Goal: Task Accomplishment & Management: Use online tool/utility

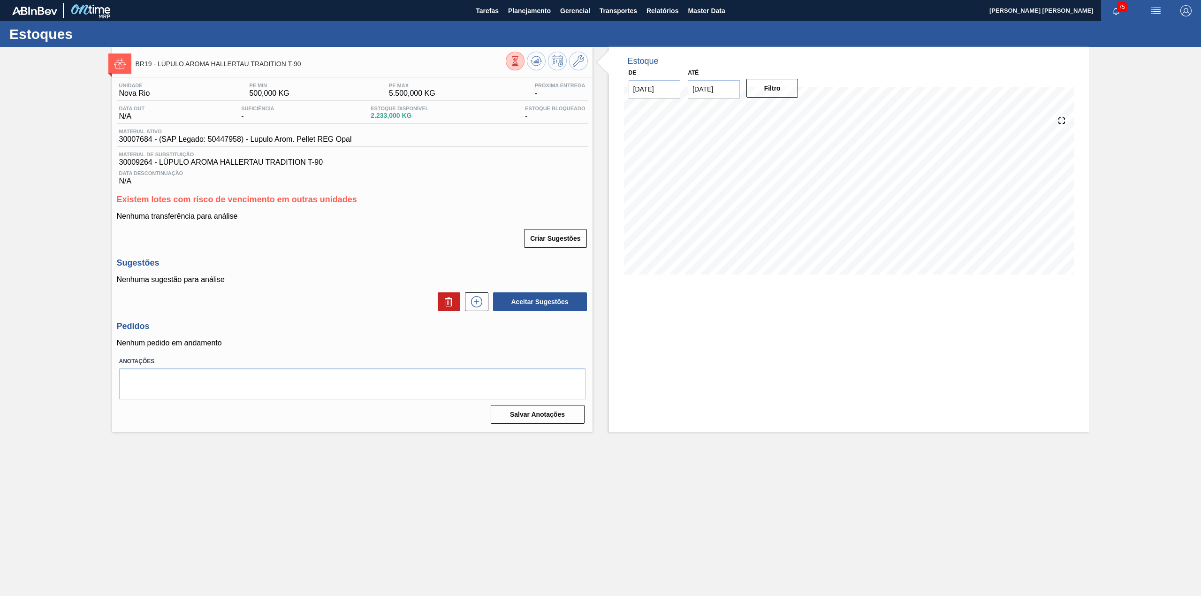
click at [523, 69] on div at bounding box center [547, 62] width 82 height 21
click at [503, 47] on div "BR19 - LÚPULO AROMA HALLERTAU TRADITION T-90" at bounding box center [352, 60] width 481 height 26
click at [510, 60] on icon at bounding box center [515, 61] width 10 height 10
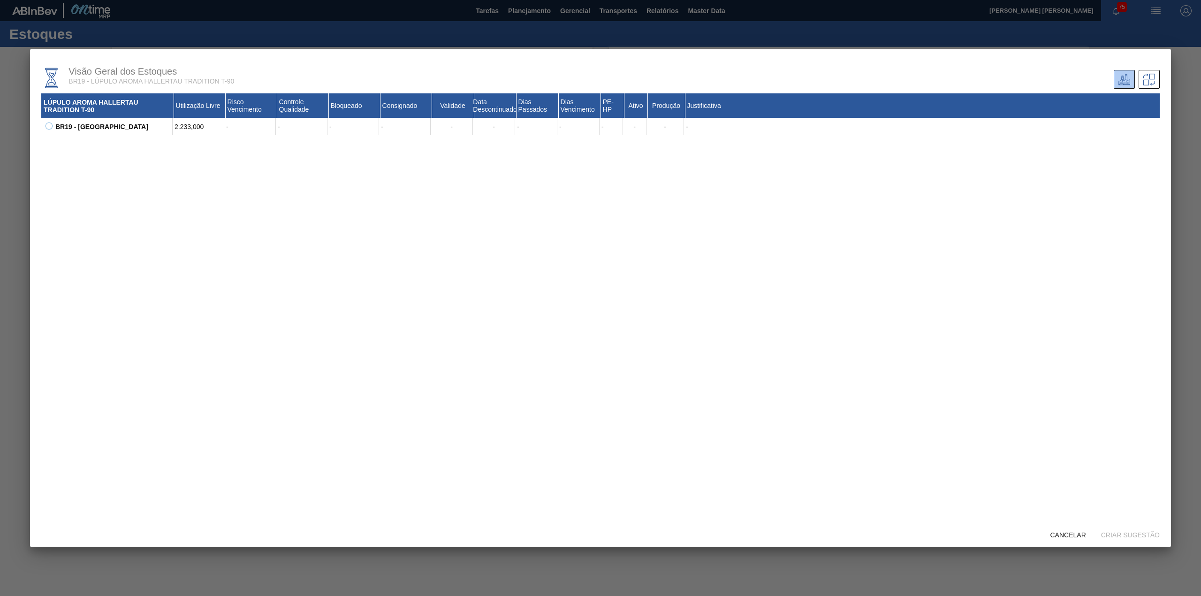
click at [50, 128] on icon at bounding box center [49, 125] width 7 height 7
click at [1076, 538] on span "Cancelar" at bounding box center [1068, 535] width 51 height 8
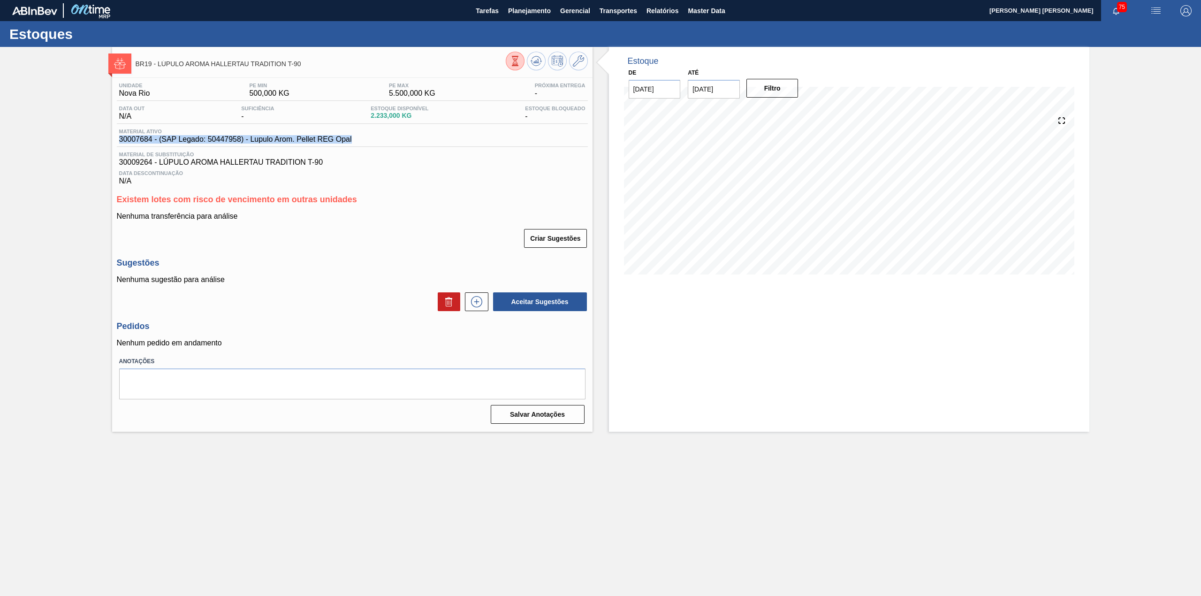
drag, startPoint x: 323, startPoint y: 142, endPoint x: 114, endPoint y: 140, distance: 208.4
click at [114, 140] on div "Unidade Nova Rio PE MIN 500,000 KG PE MAX 5.500,000 KG Próxima Entrega - Data o…" at bounding box center [352, 252] width 481 height 349
copy span "30007684 - (SAP Legado: 50447958) - Lupulo Arom. Pellet REG Opal"
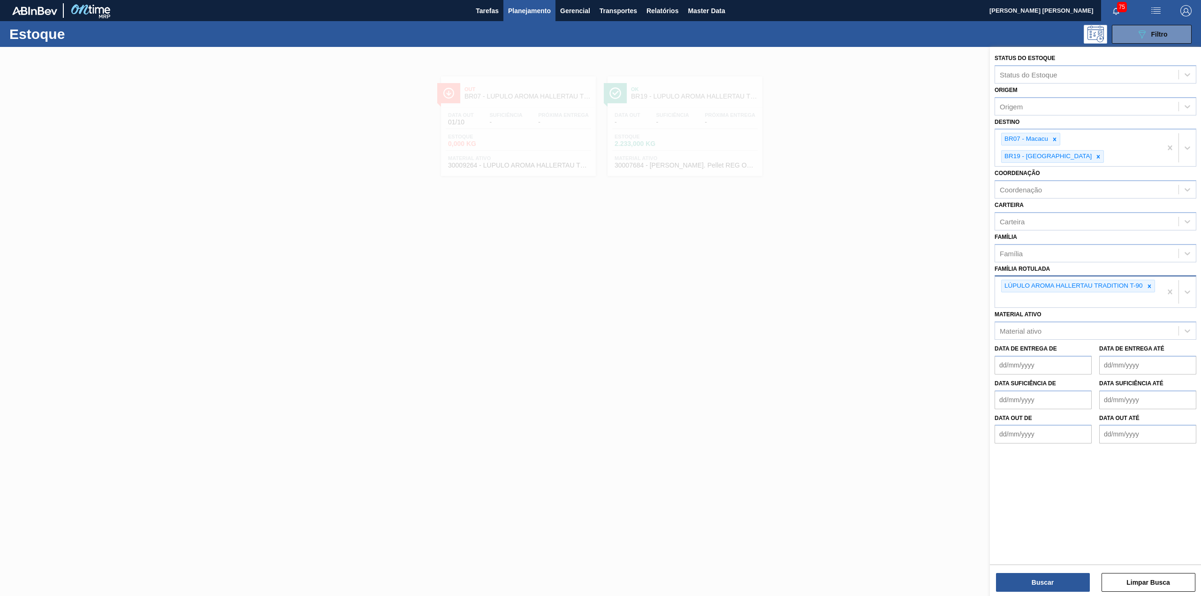
click at [1147, 276] on div "LÚPULO AROMA HALLERTAU TRADITION T-90" at bounding box center [1078, 291] width 167 height 31
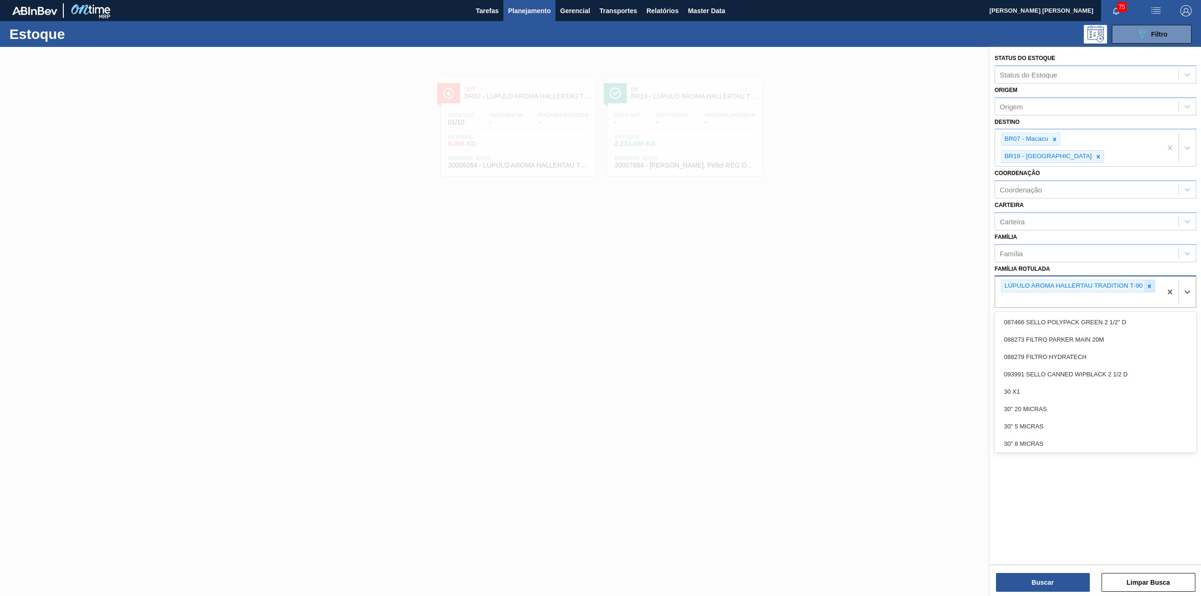
click at [1152, 283] on icon at bounding box center [1149, 286] width 7 height 7
click at [1101, 262] on div "Família Rotulada option LÚPULO AROMA HALLERTAU TRADITION T-90, deselected. opti…" at bounding box center [1096, 278] width 202 height 32
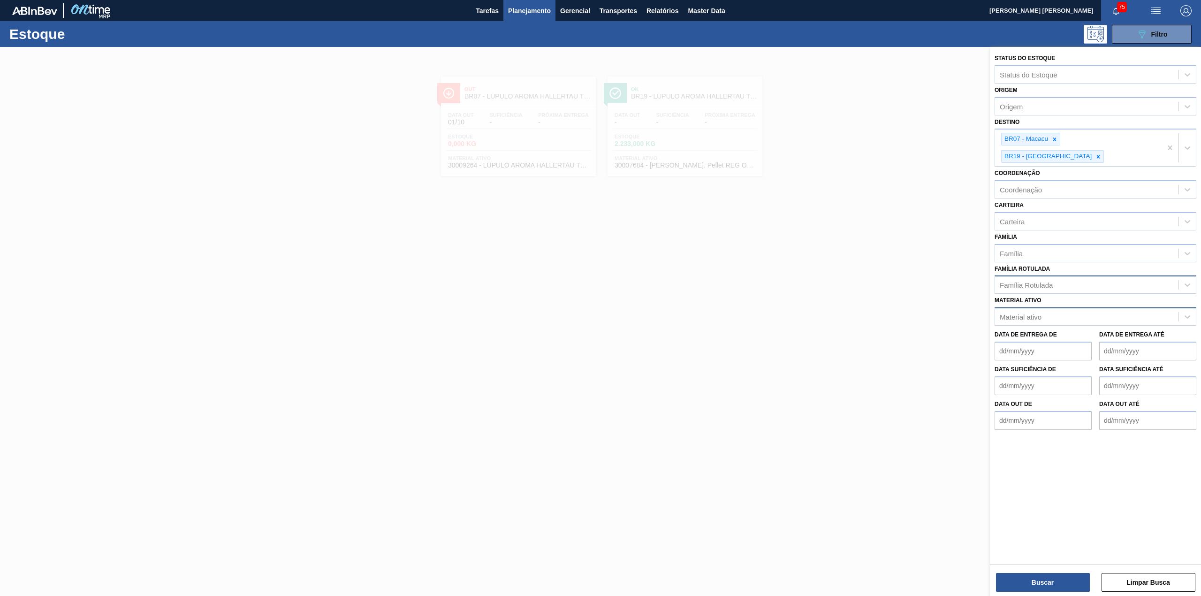
click at [1079, 310] on div "Material ativo" at bounding box center [1086, 317] width 183 height 14
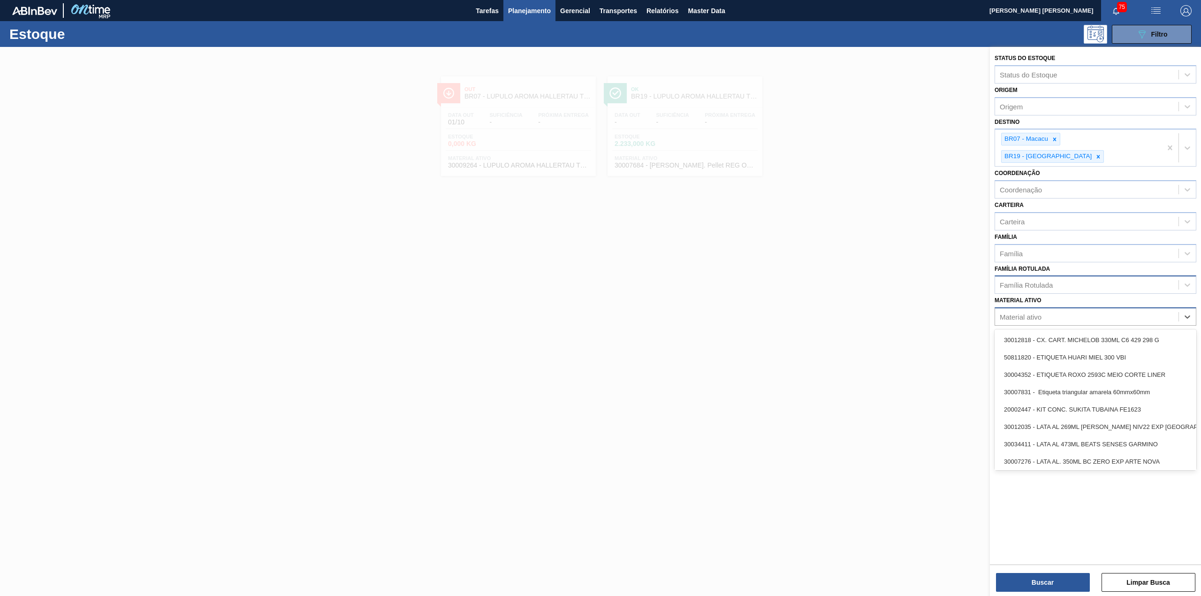
paste ativo "30003422"
type ativo "30003422"
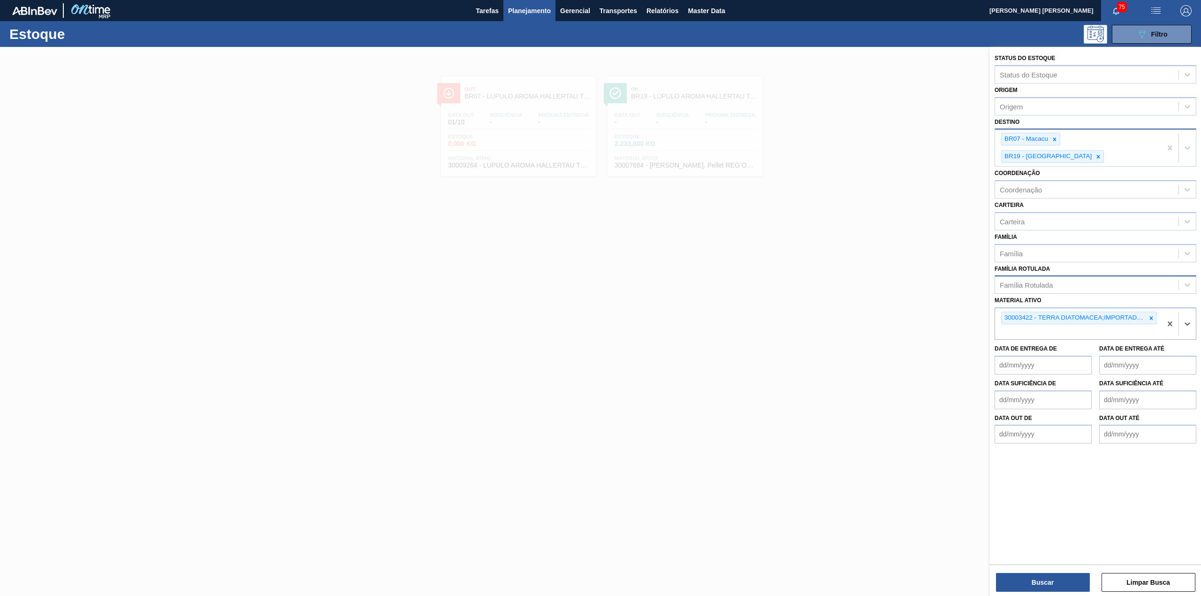
click at [1049, 140] on div "BR07 - Macacu" at bounding box center [1026, 139] width 48 height 12
click at [1057, 140] on icon at bounding box center [1055, 139] width 7 height 7
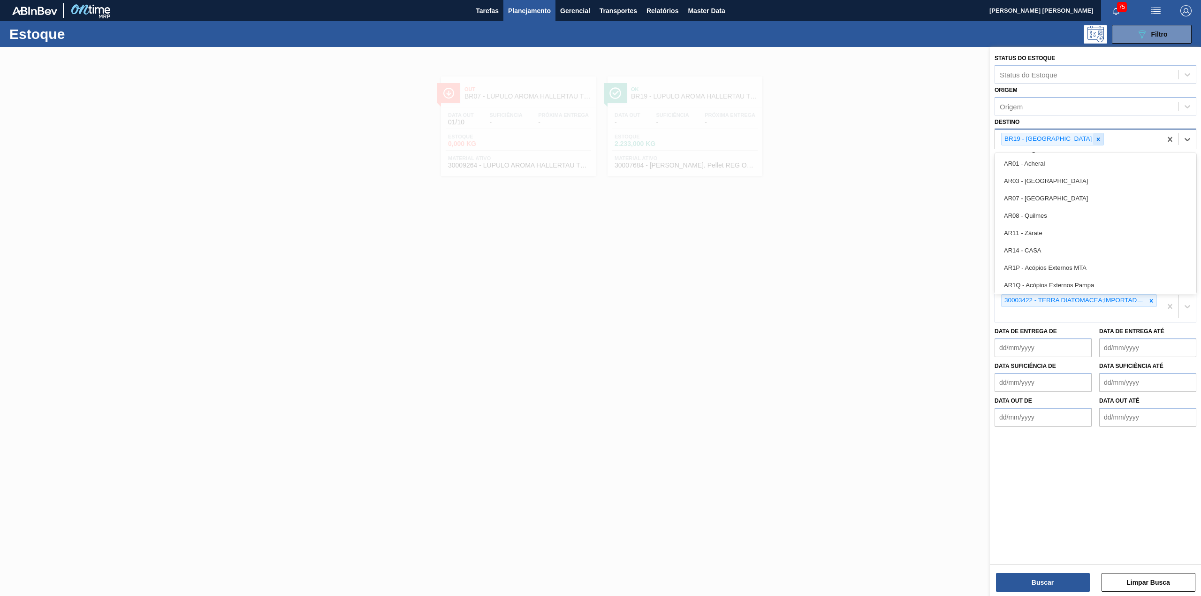
click at [1095, 140] on icon at bounding box center [1098, 139] width 7 height 7
type input "BR17"
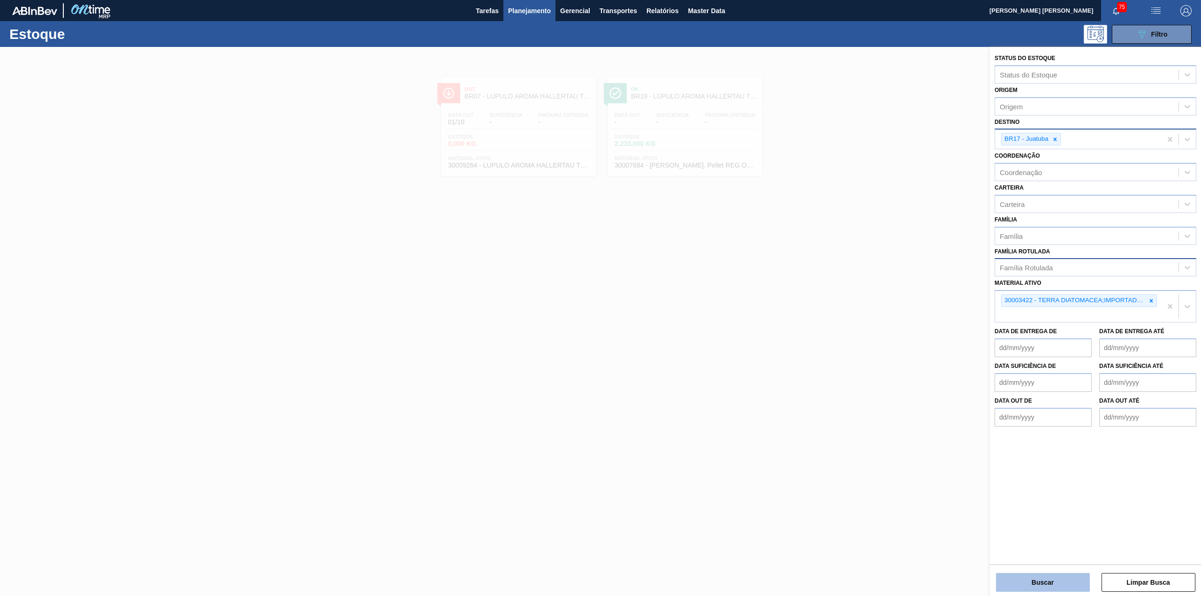
click at [1070, 588] on button "Buscar" at bounding box center [1043, 582] width 94 height 19
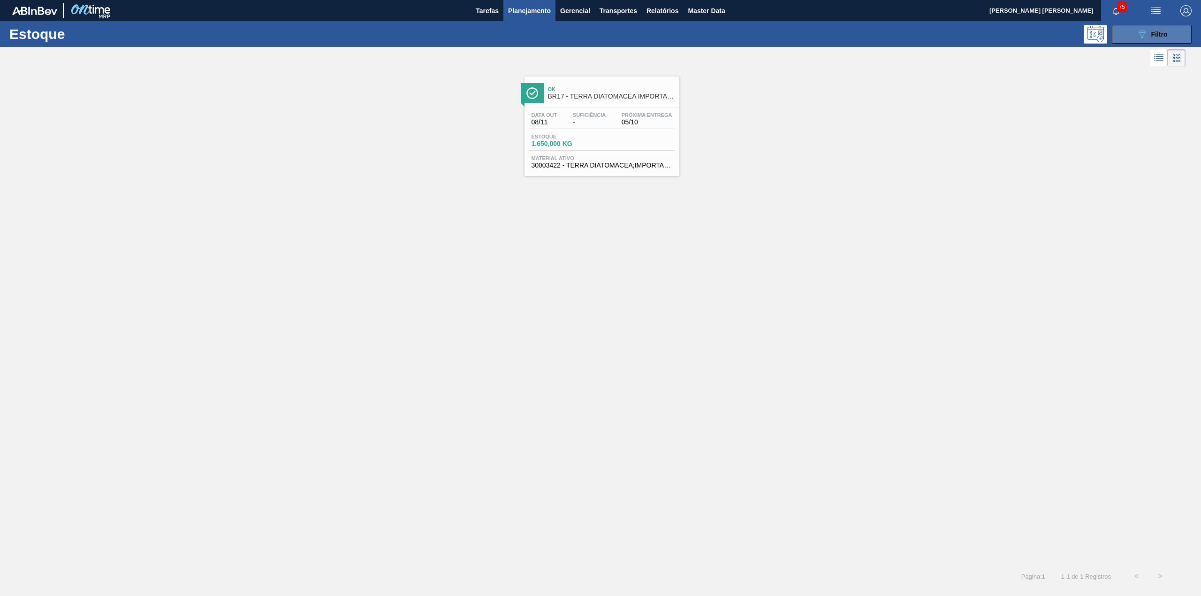
click at [1140, 36] on icon "089F7B8B-B2A5-4AFE-B5C0-19BA573D28AC" at bounding box center [1142, 34] width 11 height 11
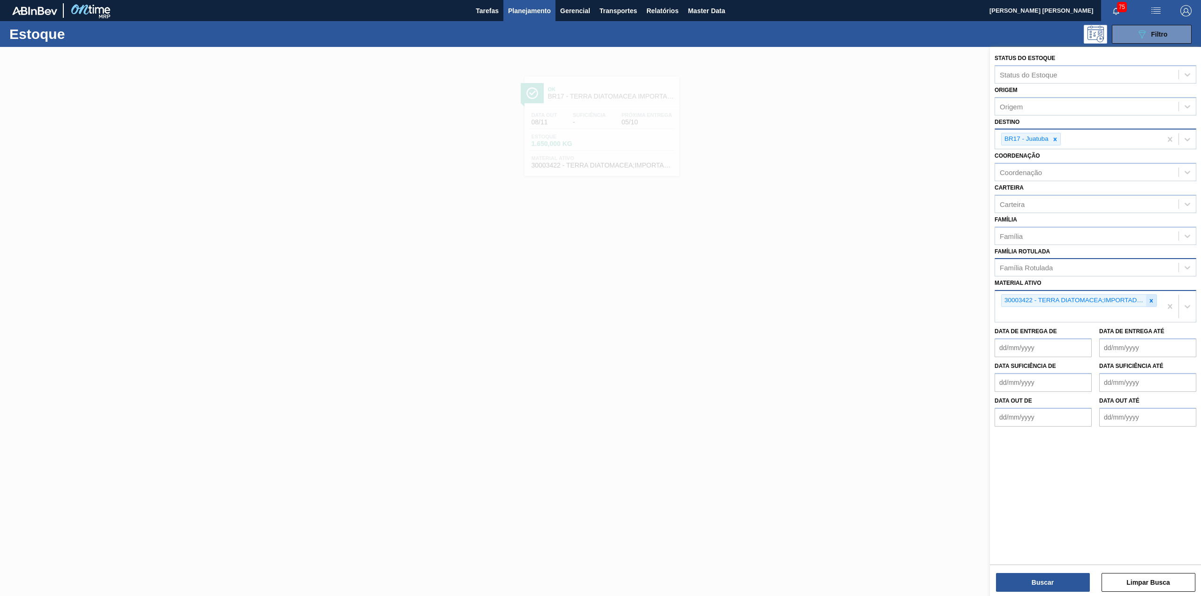
click at [1156, 299] on div at bounding box center [1151, 301] width 10 height 12
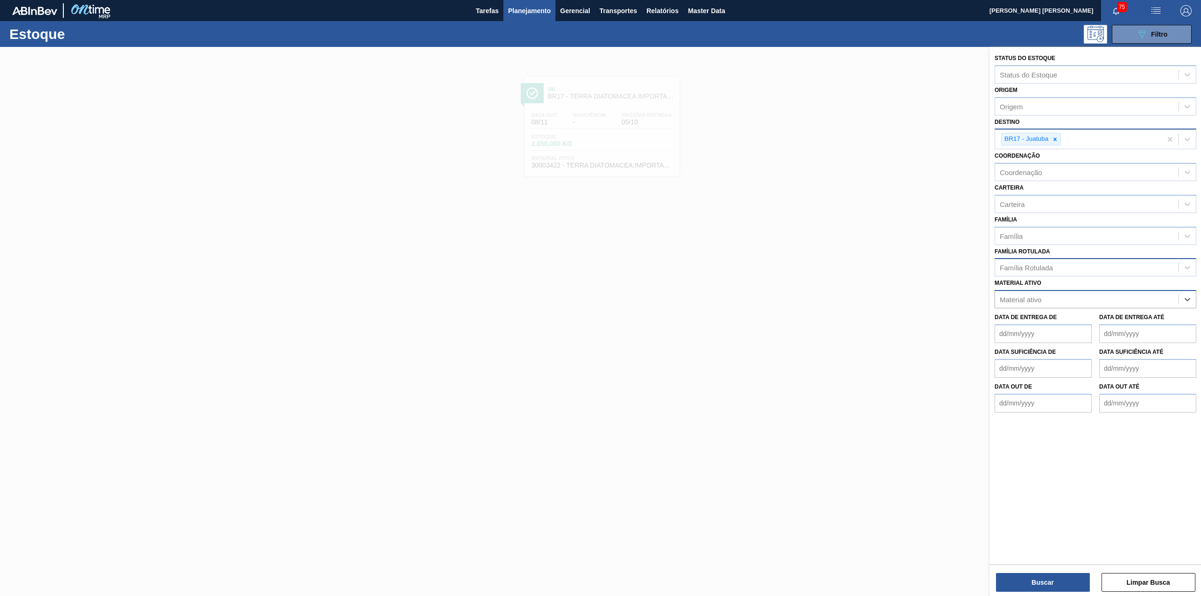
click at [1099, 263] on div "Família Rotulada" at bounding box center [1086, 268] width 183 height 14
type Rotulada "r"
type Rotulada "hercules"
click at [1063, 313] on div "LÚPULO PELLETS HERCULES" at bounding box center [1096, 307] width 202 height 17
click at [1058, 134] on div at bounding box center [1055, 139] width 10 height 12
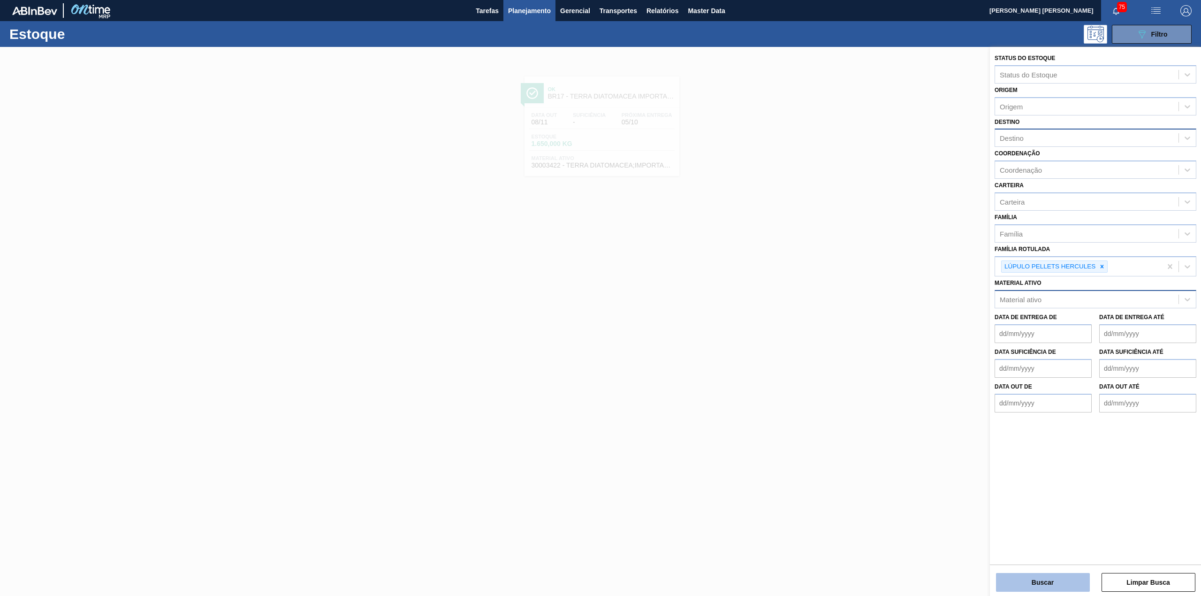
click at [1056, 575] on button "Buscar" at bounding box center [1043, 582] width 94 height 19
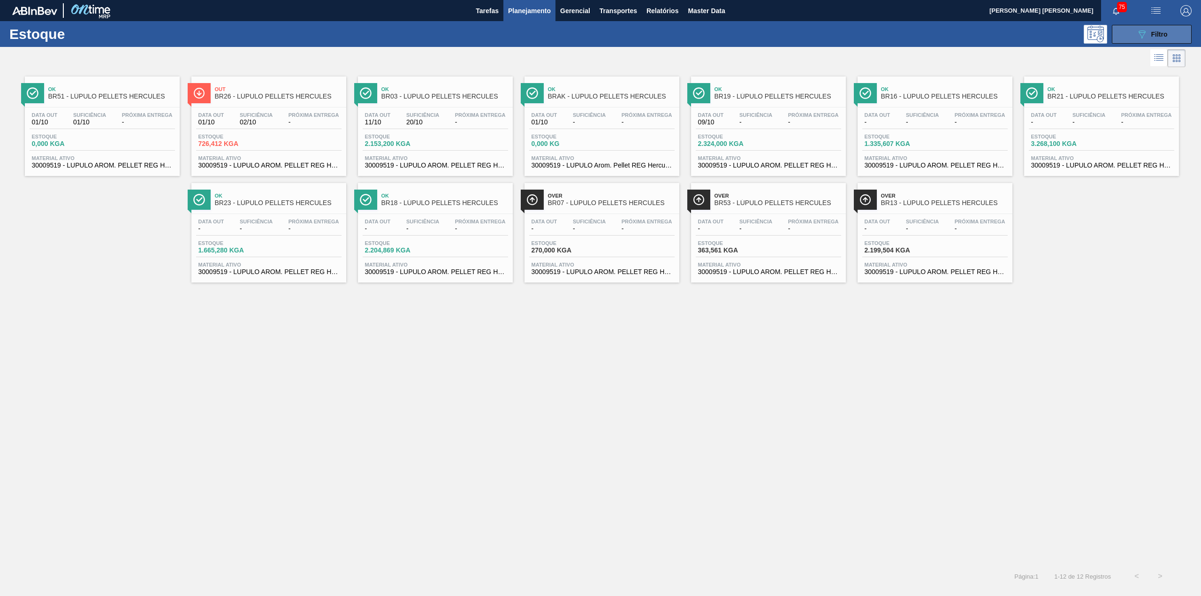
click at [1124, 40] on button "089F7B8B-B2A5-4AFE-B5C0-19BA573D28AC Filtro" at bounding box center [1152, 34] width 80 height 19
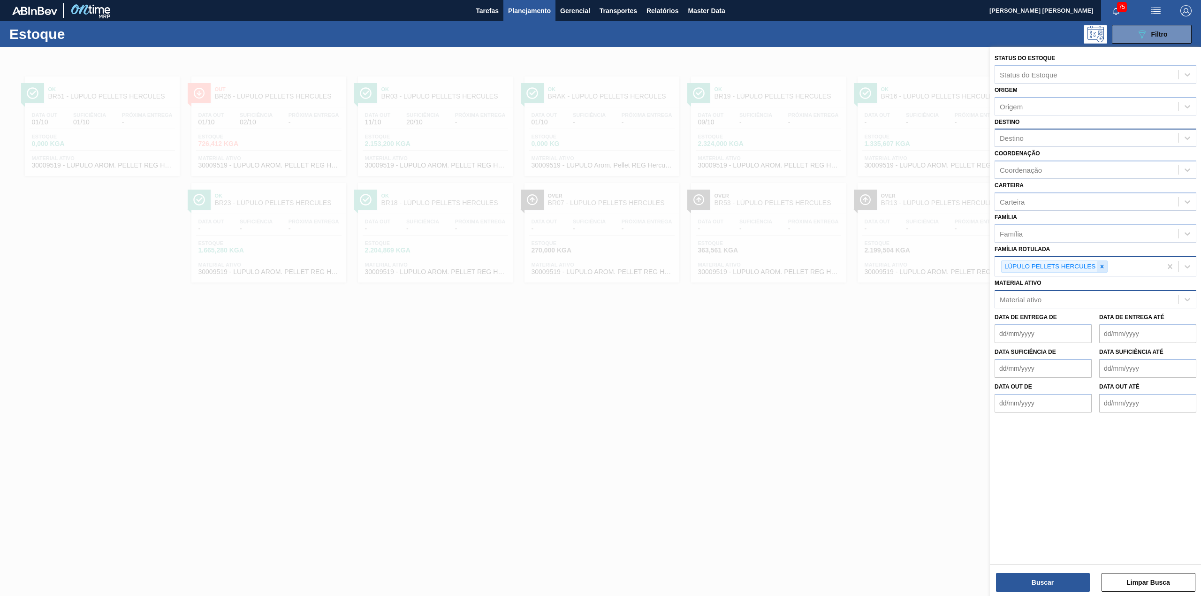
click at [1101, 265] on icon at bounding box center [1102, 266] width 3 height 3
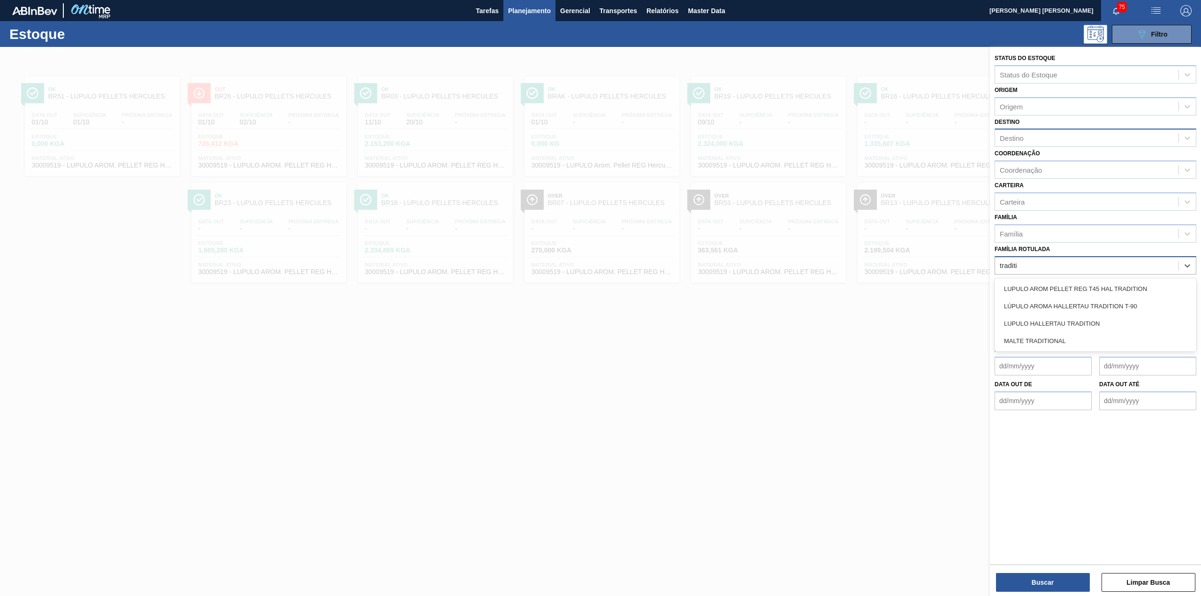
type Rotulada "traditio"
click at [1104, 310] on div "LÚPULO AROMA HALLERTAU TRADITION T-90" at bounding box center [1096, 306] width 202 height 17
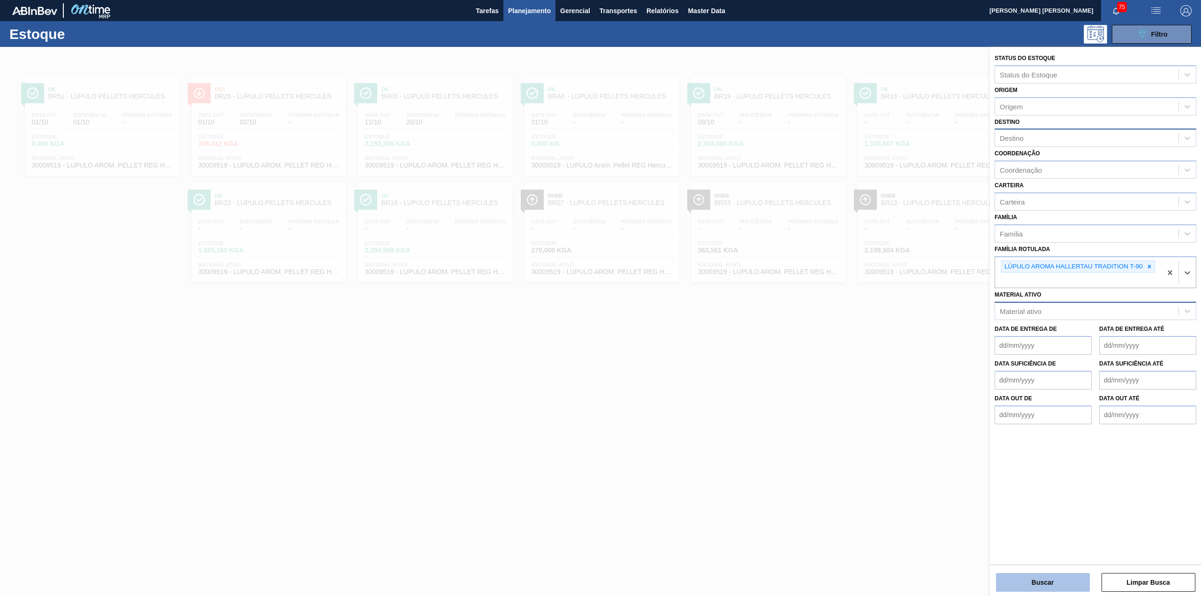
click at [1028, 582] on button "Buscar" at bounding box center [1043, 582] width 94 height 19
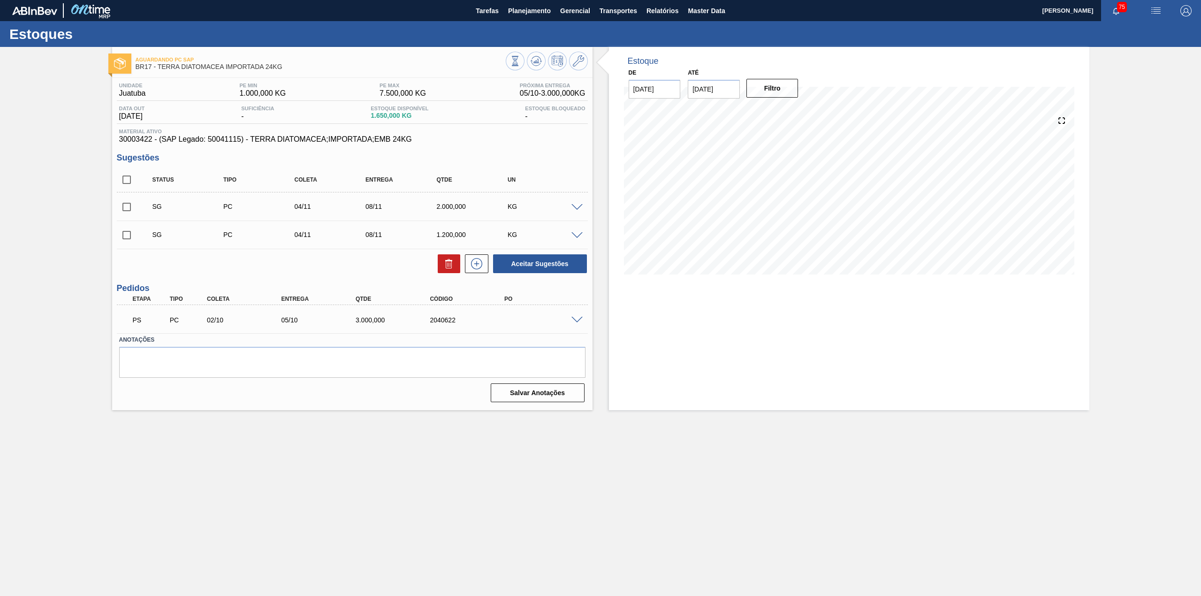
click at [578, 317] on span at bounding box center [577, 320] width 11 height 7
click at [506, 316] on div "AF PC 02/10 05/10 3.000,000 2040622 5800384434" at bounding box center [350, 319] width 446 height 19
drag, startPoint x: 505, startPoint y: 322, endPoint x: 542, endPoint y: 322, distance: 36.6
click at [542, 322] on div "5800384434" at bounding box center [544, 320] width 85 height 8
copy div "5800384434"
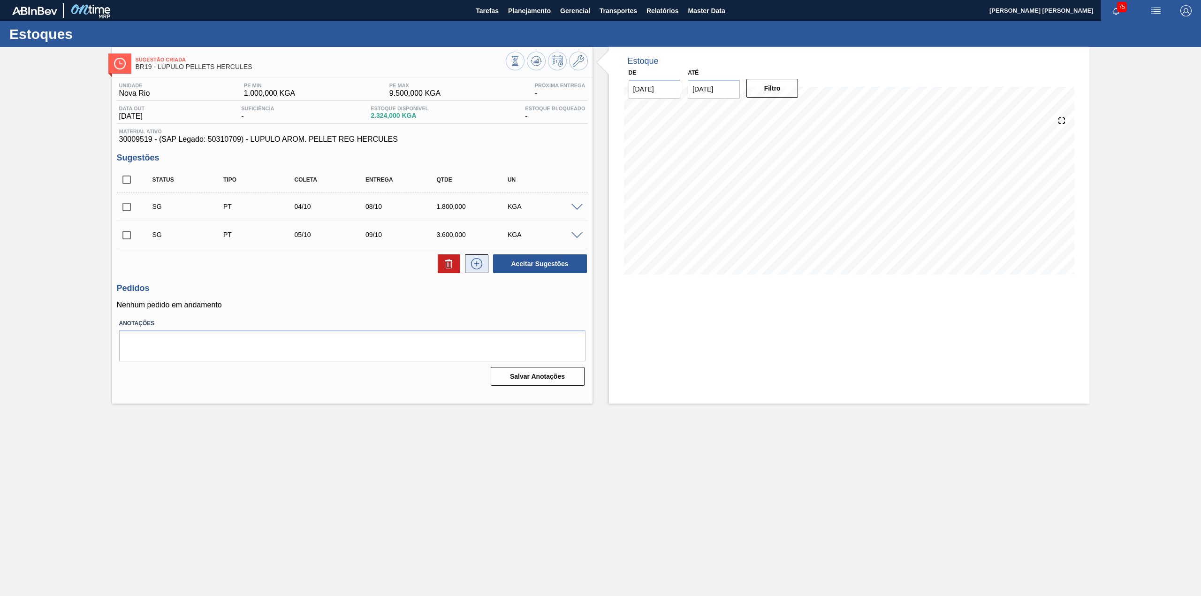
click at [477, 264] on icon at bounding box center [476, 263] width 0 height 5
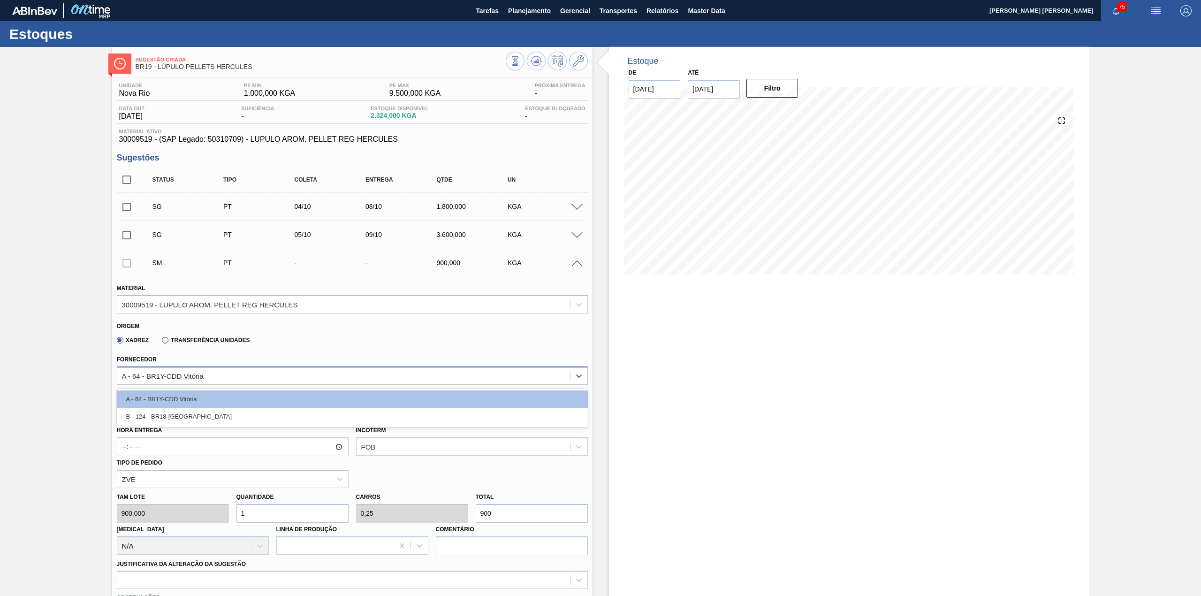
click at [266, 381] on div "A - 64 - BR1Y-CDD Vitória" at bounding box center [343, 376] width 453 height 14
click at [336, 342] on div "Xadrez Transferência Unidades" at bounding box center [348, 338] width 463 height 18
click at [228, 378] on div "A - 64 - BR1Y-CDD Vitória" at bounding box center [343, 376] width 453 height 14
click at [328, 353] on div "Fornecedor option A - 64 - BR1Y-CDD Vitória focused, 1 of 2. 2 results availabl…" at bounding box center [352, 368] width 479 height 34
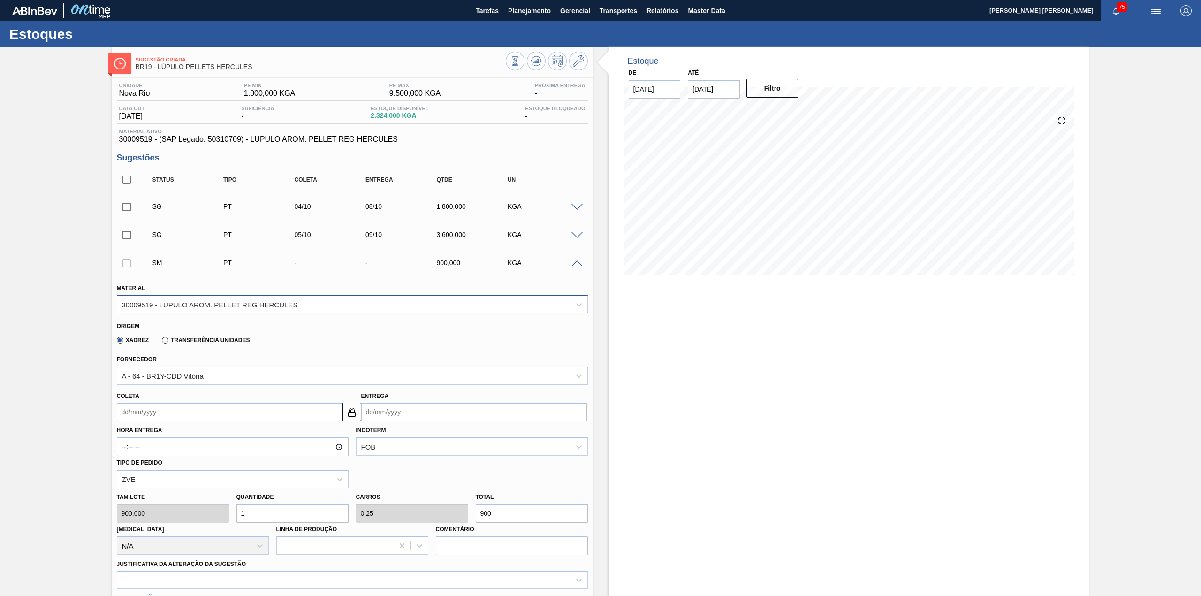
scroll to position [38, 0]
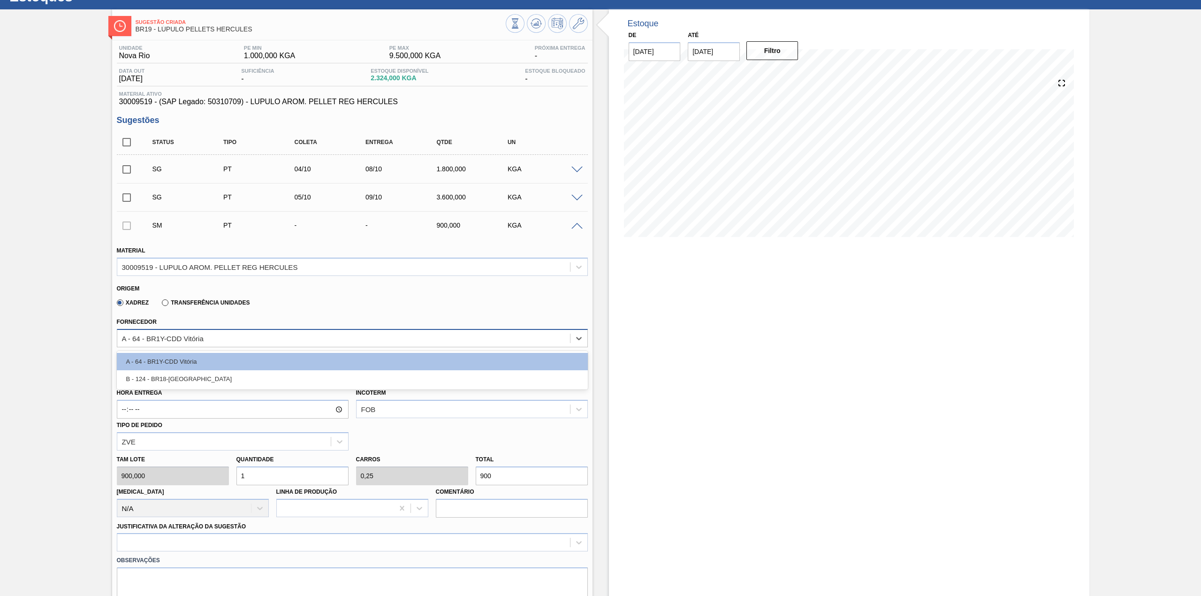
click at [272, 333] on div "A - 64 - BR1Y-CDD Vitória" at bounding box center [343, 338] width 453 height 14
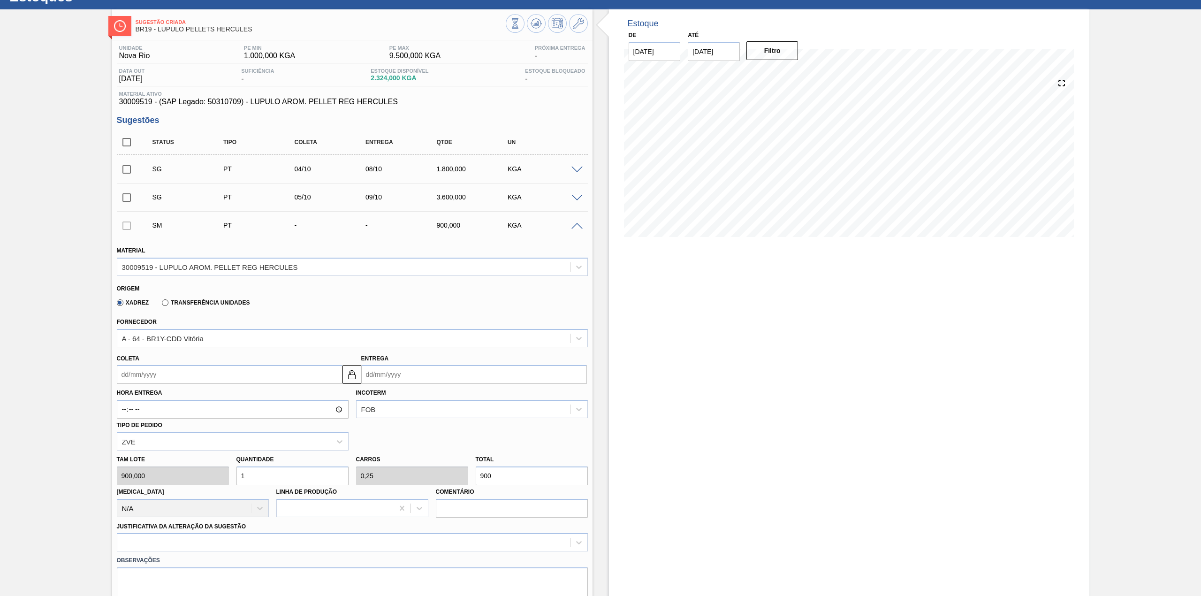
click at [306, 313] on div "Origem Xadrez Transferência Unidades" at bounding box center [352, 295] width 479 height 35
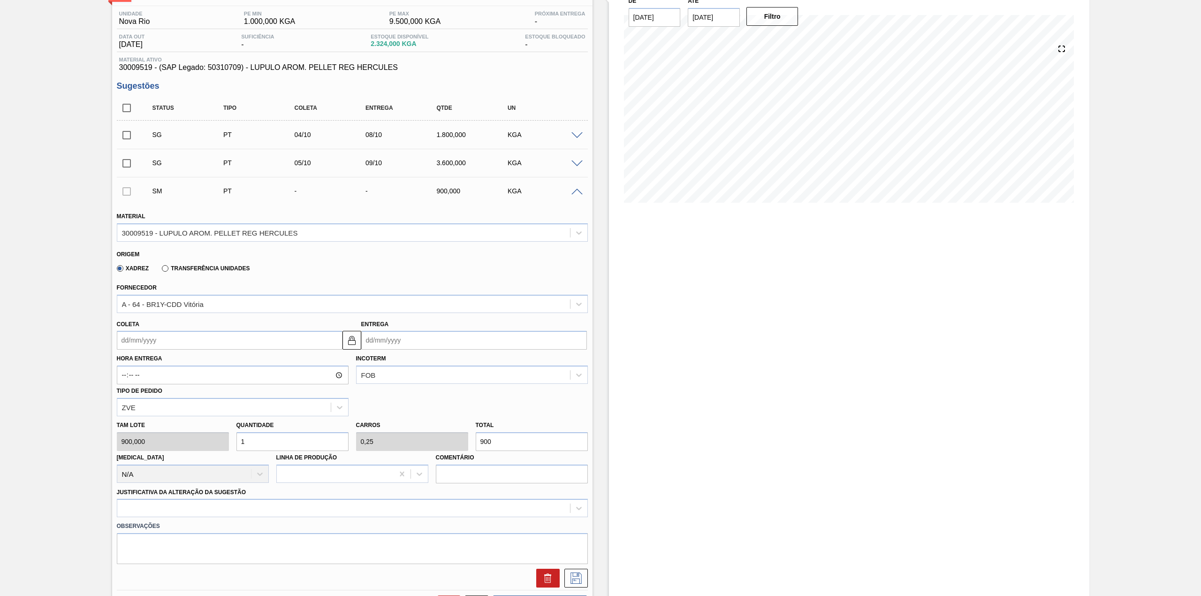
scroll to position [0, 0]
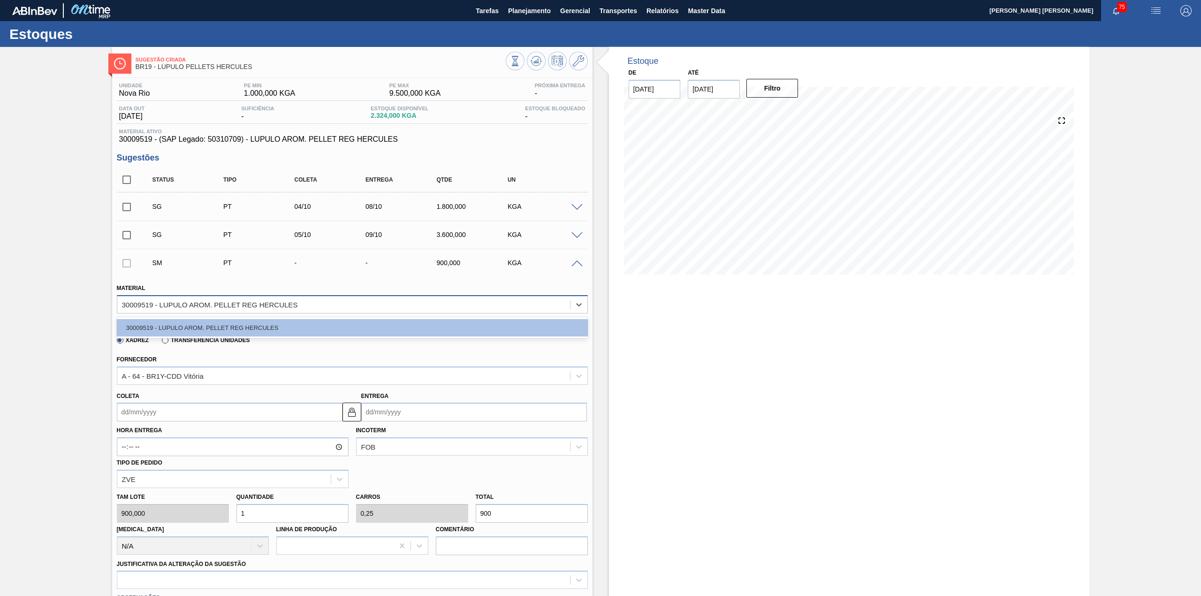
click at [303, 302] on div "30009519 - LUPULO AROM. PELLET REG HERCULES" at bounding box center [343, 305] width 453 height 14
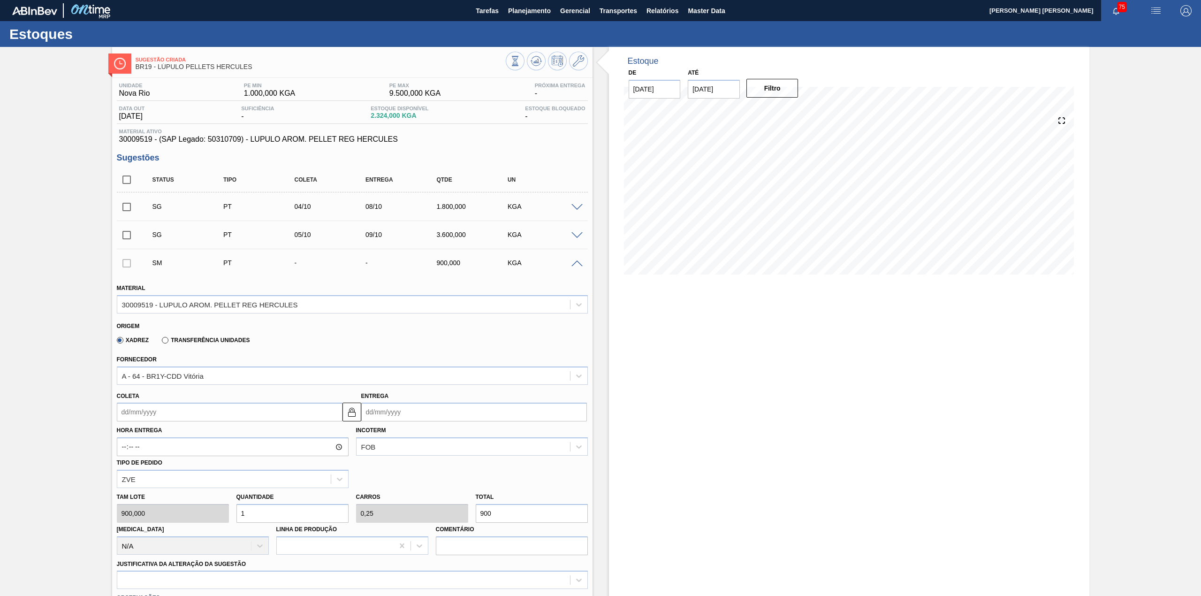
drag, startPoint x: 304, startPoint y: 361, endPoint x: 303, endPoint y: 366, distance: 4.9
click at [303, 366] on div "Fornecedor A - 64 - BR1Y-CDD Vitória" at bounding box center [352, 369] width 471 height 32
click at [460, 317] on div "Origem Xadrez Transferência Unidades" at bounding box center [352, 333] width 479 height 35
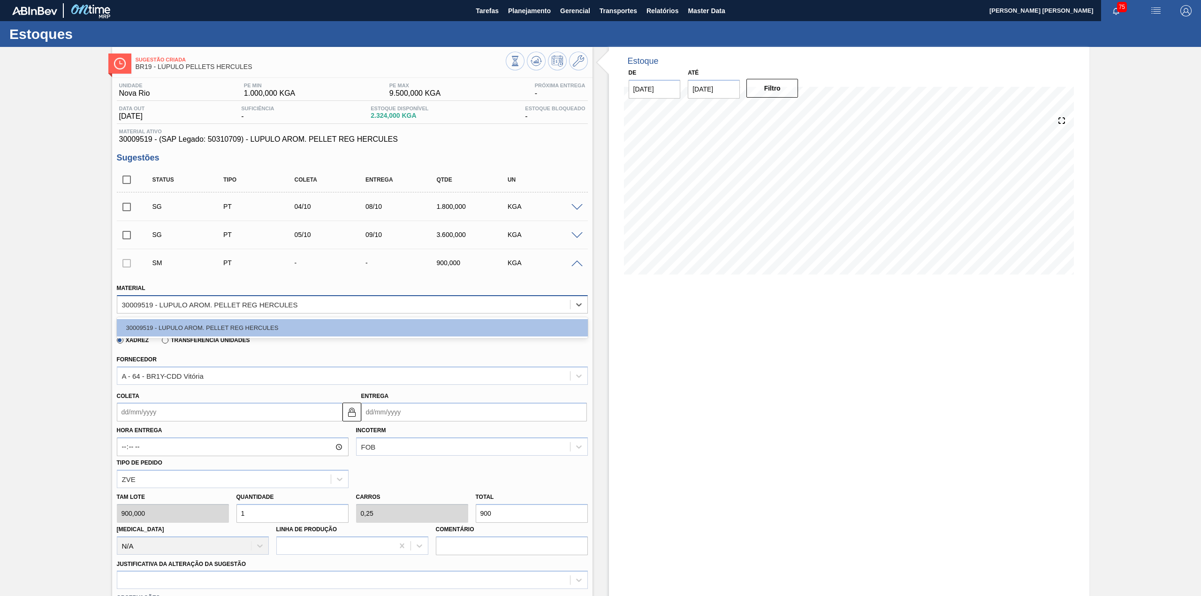
click at [464, 310] on div "30009519 - LUPULO AROM. PELLET REG HERCULES" at bounding box center [343, 305] width 453 height 14
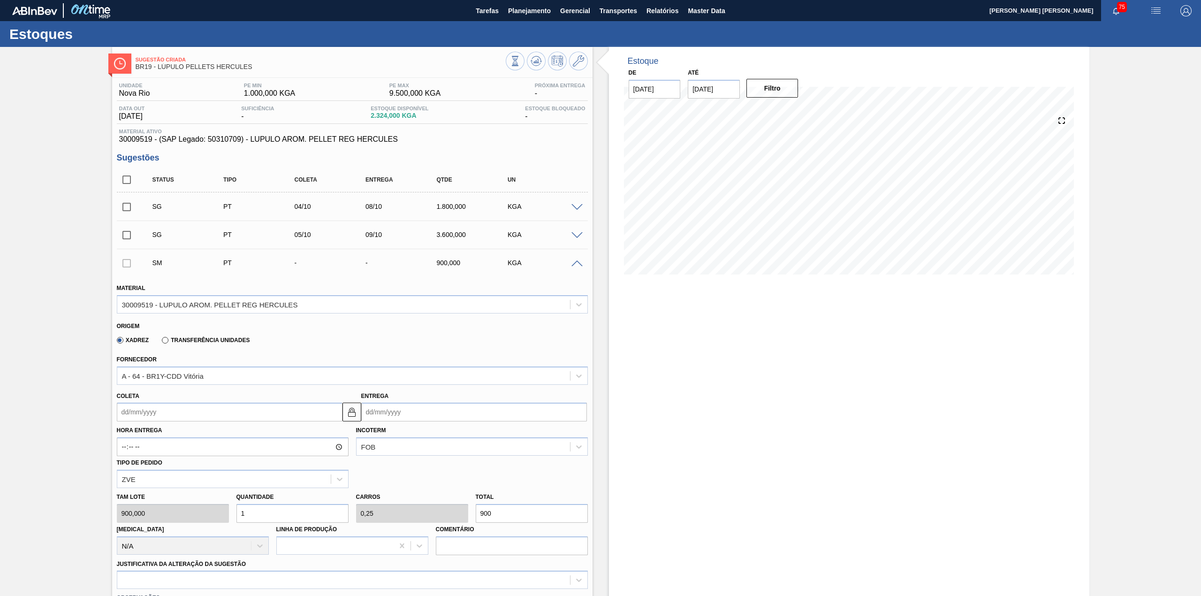
click at [359, 353] on div "Fornecedor A - 64 - BR1Y-CDD Vitória" at bounding box center [352, 369] width 471 height 32
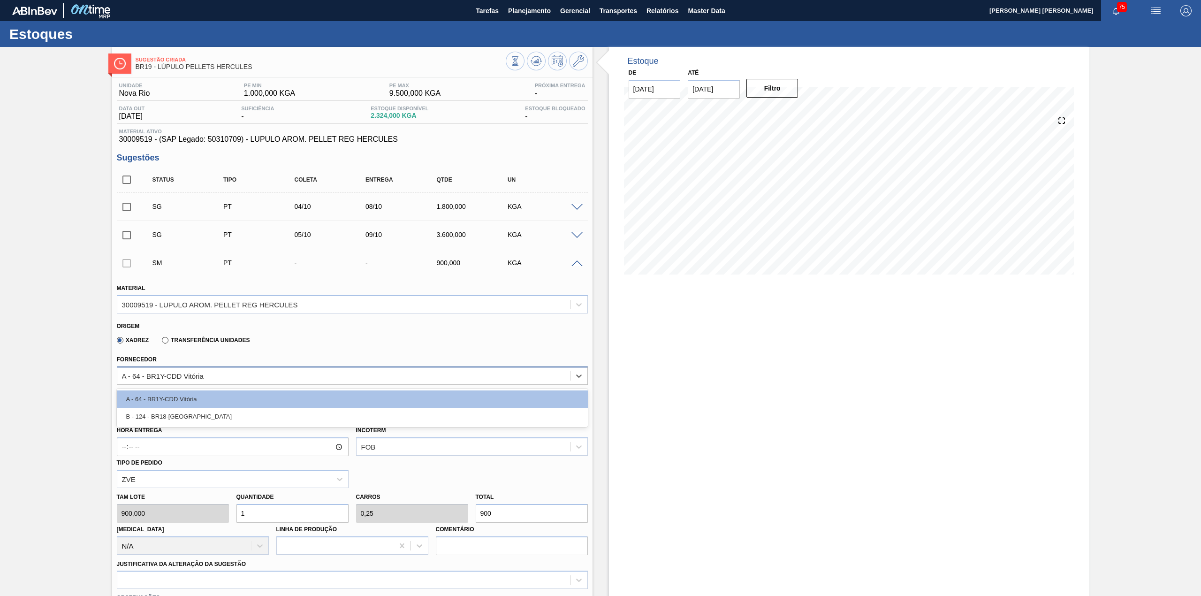
click at [343, 366] on div "A - 64 - BR1Y-CDD Vitória" at bounding box center [352, 375] width 471 height 18
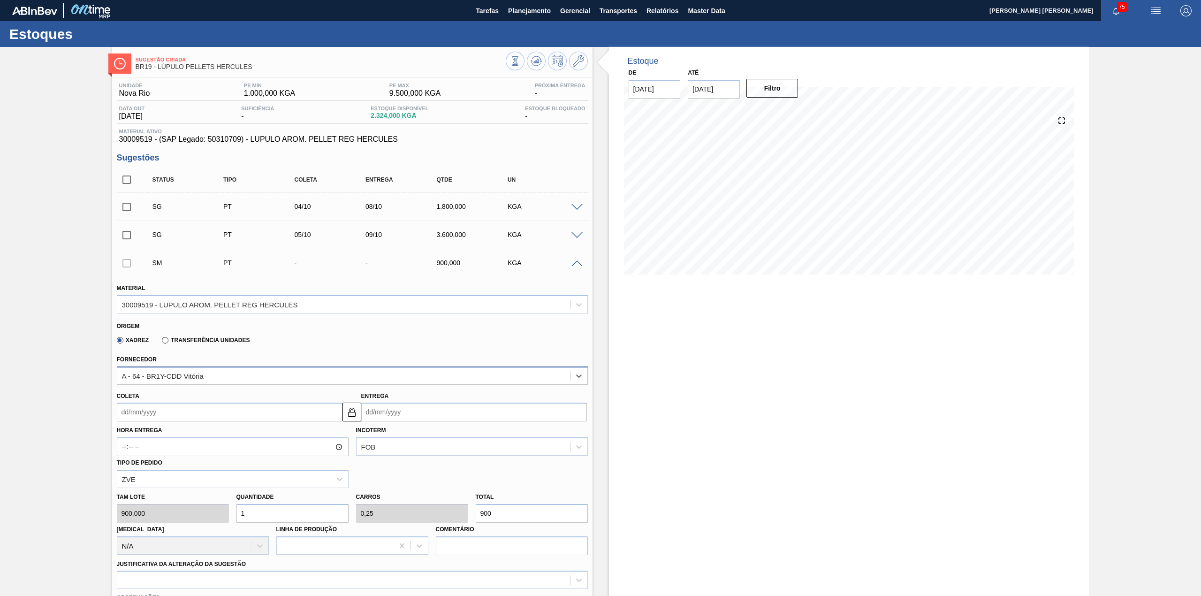
click at [343, 366] on div "A - 64 - BR1Y-CDD Vitória" at bounding box center [352, 375] width 471 height 18
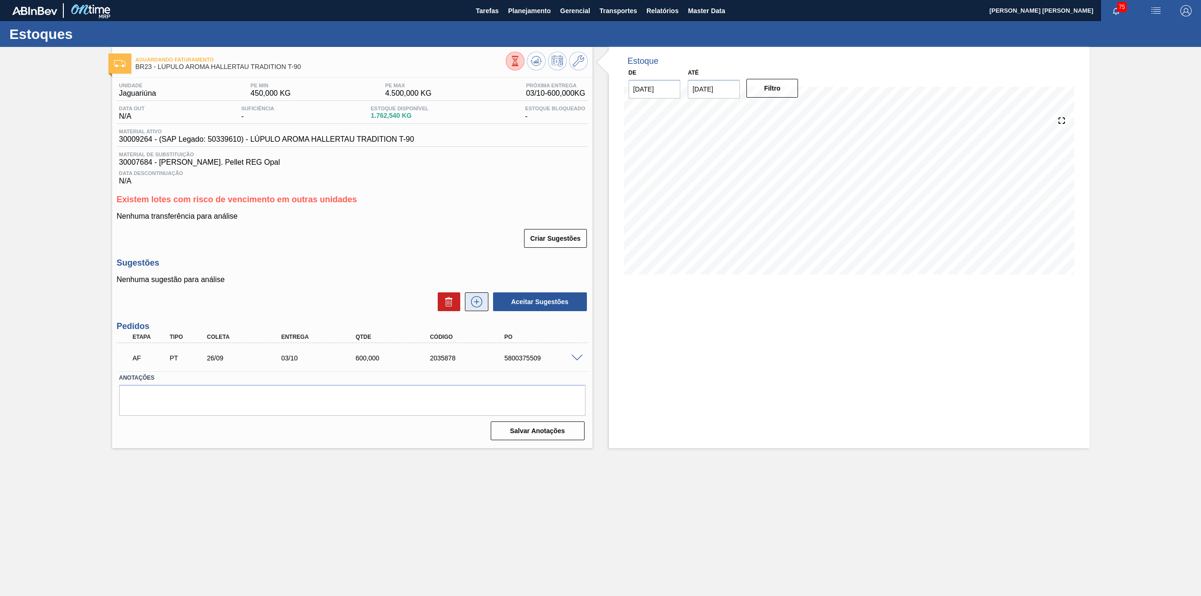
click at [483, 305] on icon at bounding box center [476, 301] width 15 height 11
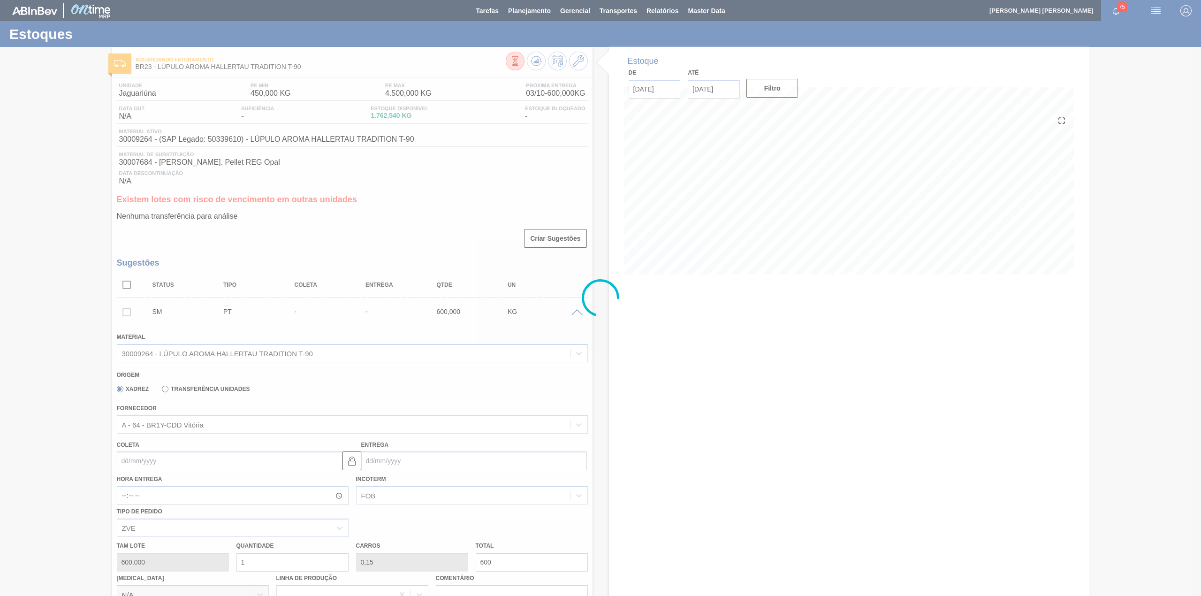
click at [244, 427] on div at bounding box center [600, 298] width 1201 height 596
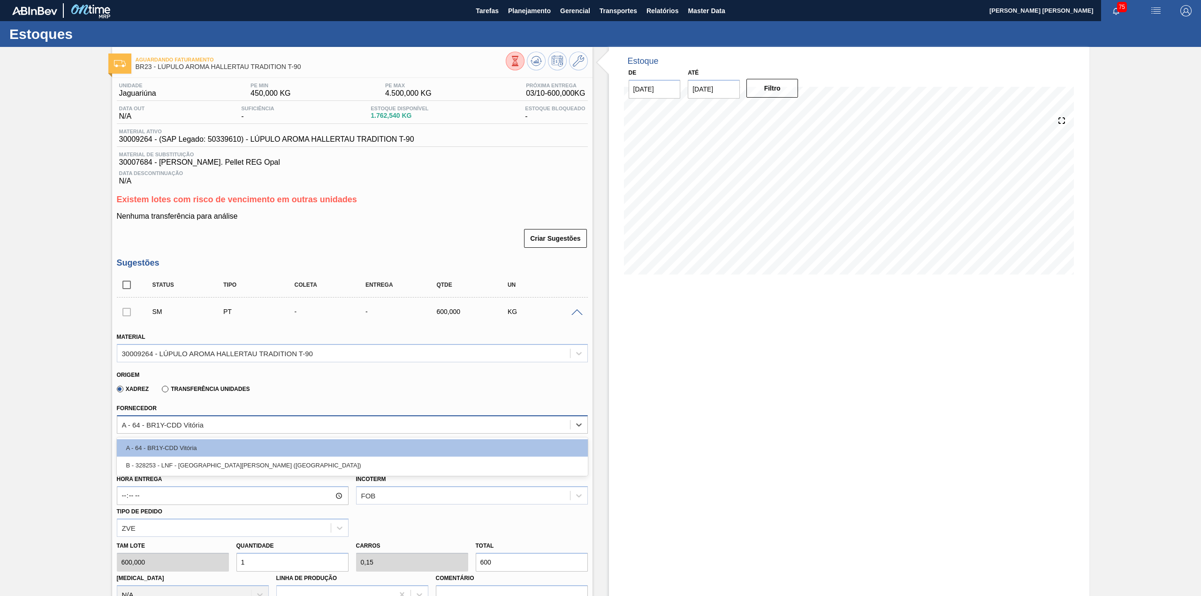
click at [232, 428] on div "A - 64 - BR1Y-CDD Vitória" at bounding box center [343, 425] width 453 height 14
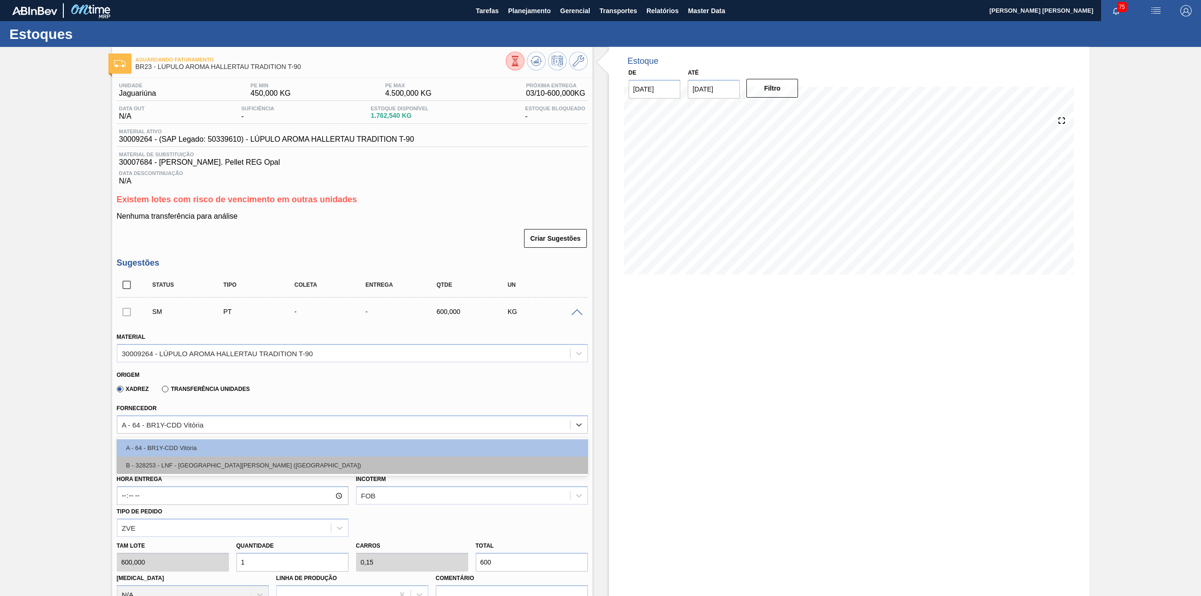
click at [286, 469] on div "B - 328253 - LNF - [GEOGRAPHIC_DATA][PERSON_NAME] ([GEOGRAPHIC_DATA])" at bounding box center [352, 465] width 471 height 17
type input "100,000"
type input "6"
type input "0,3"
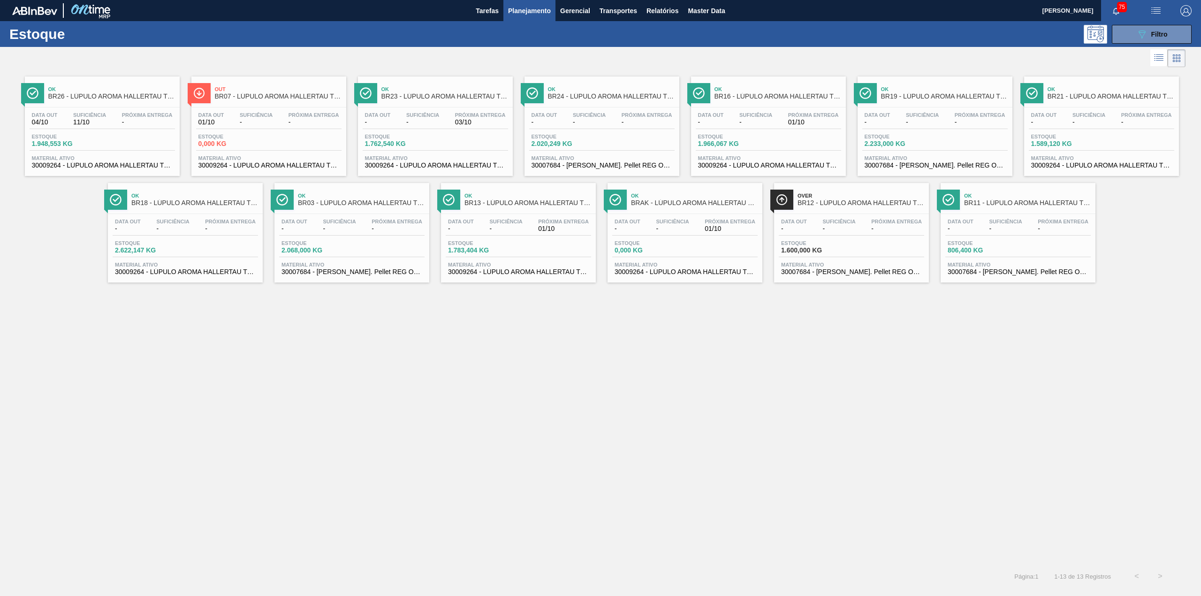
click at [1132, 40] on button "089F7B8B-B2A5-4AFE-B5C0-19BA573D28AC Filtro" at bounding box center [1152, 34] width 80 height 19
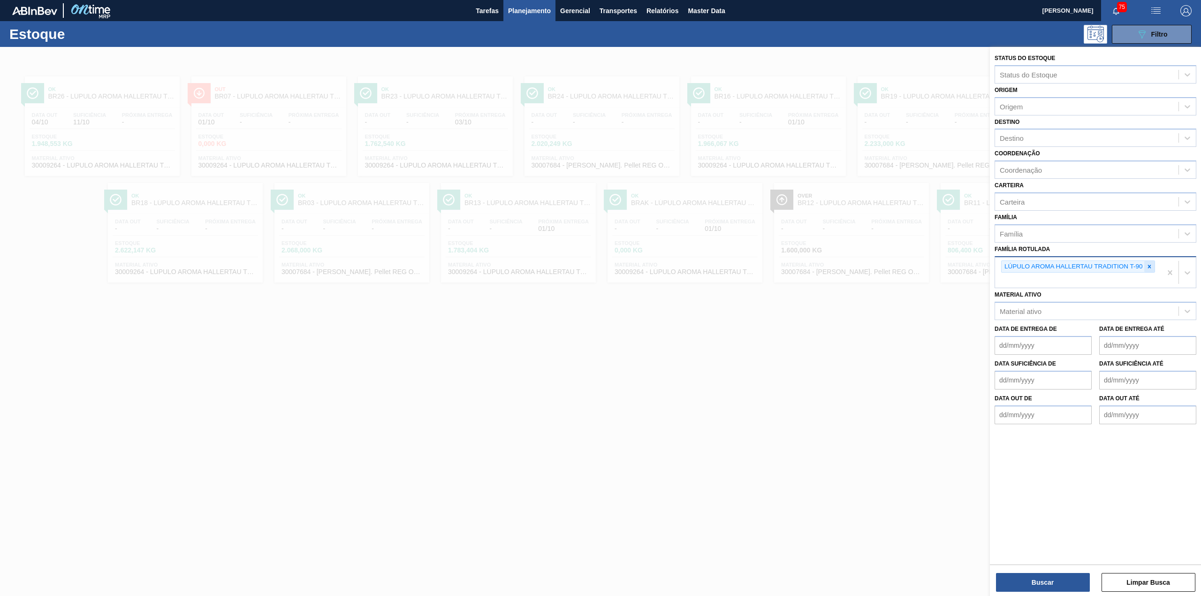
click at [1151, 269] on div at bounding box center [1149, 267] width 10 height 12
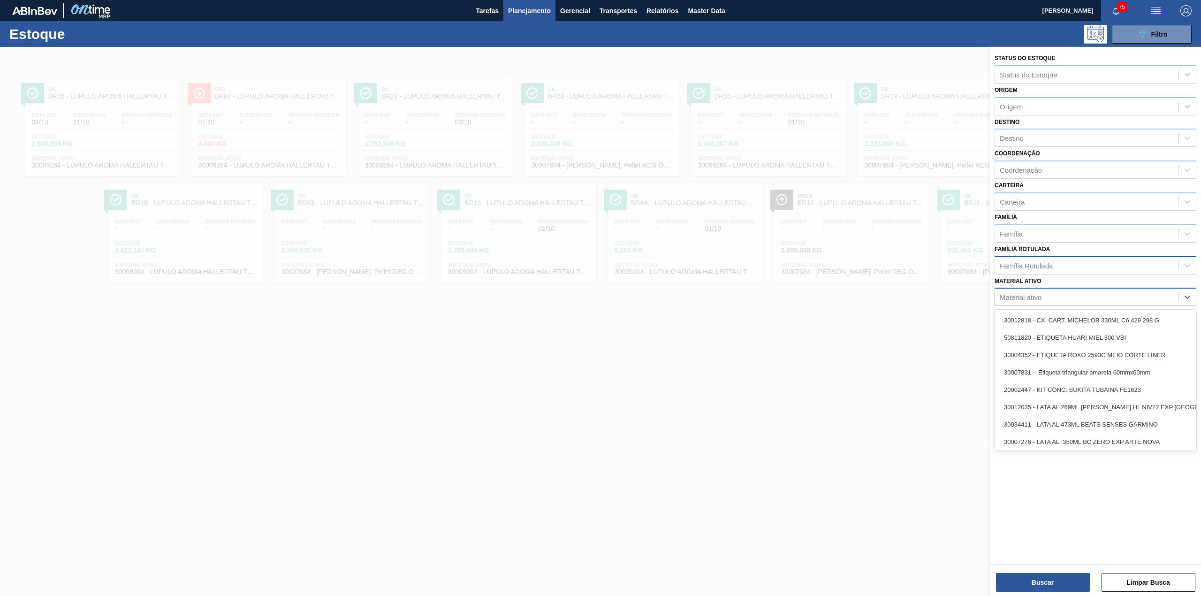
click at [1106, 293] on div "Material ativo" at bounding box center [1086, 297] width 183 height 14
paste ativo "30003637"
type ativo "30003637"
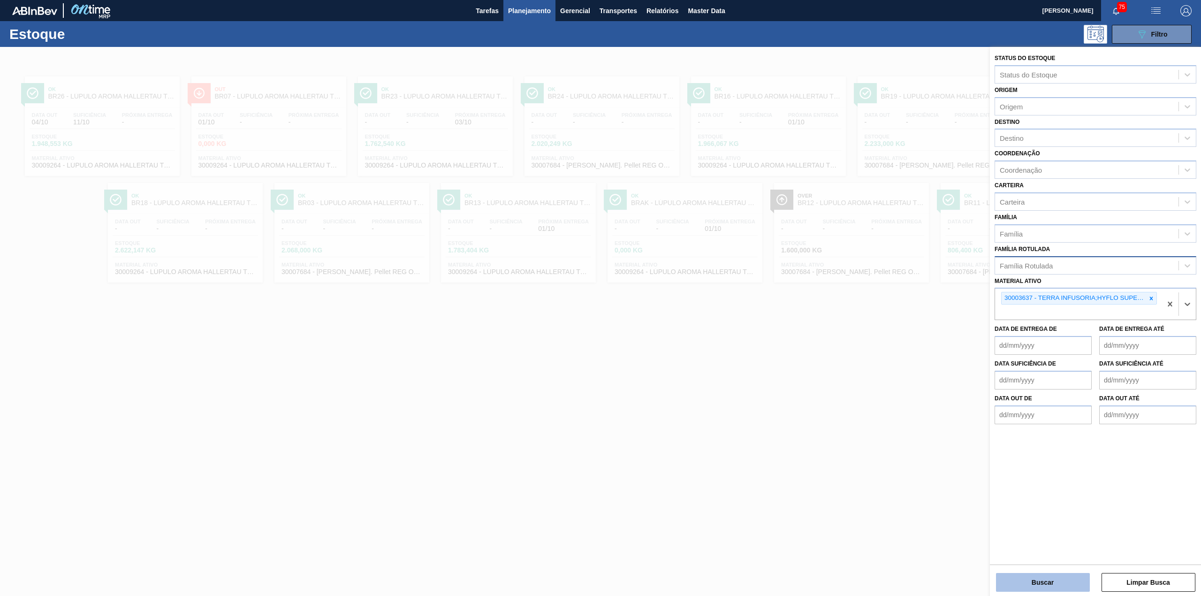
click at [1068, 586] on button "Buscar" at bounding box center [1043, 582] width 94 height 19
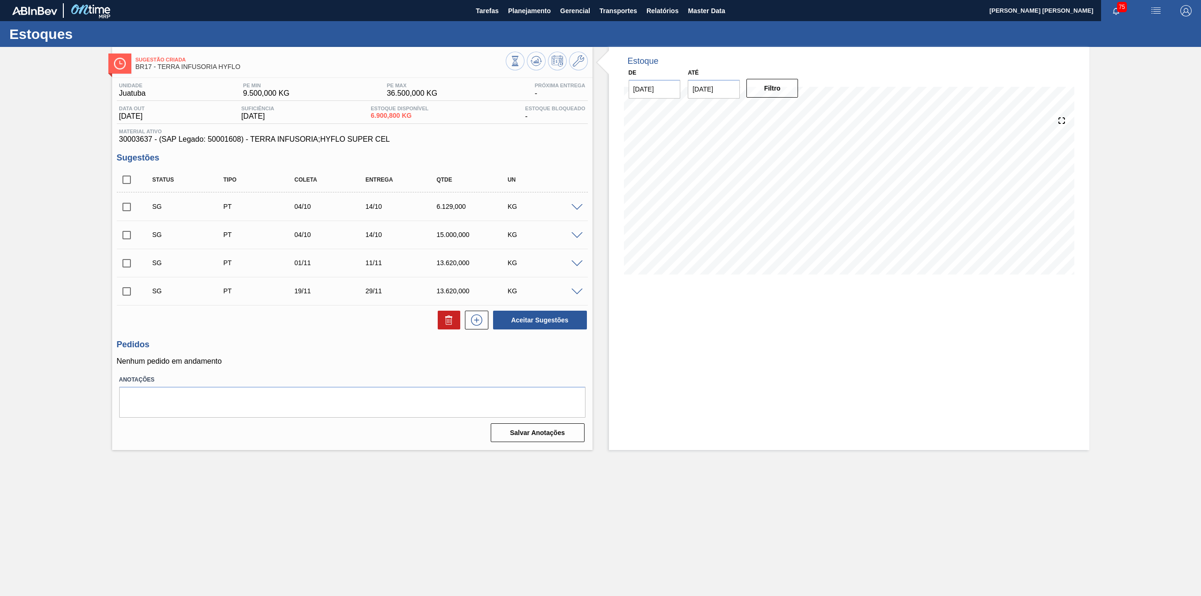
drag, startPoint x: 124, startPoint y: 177, endPoint x: 141, endPoint y: 186, distance: 18.9
click at [126, 177] on input "checkbox" at bounding box center [127, 180] width 20 height 20
checkbox input "true"
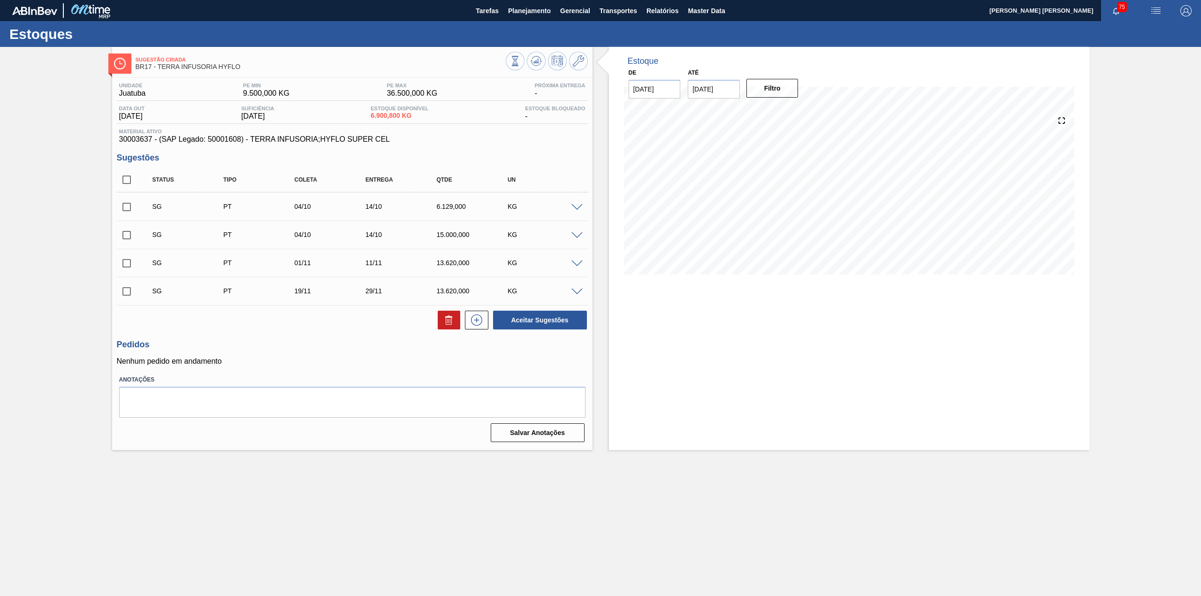
checkbox input "true"
click at [444, 319] on icon at bounding box center [448, 319] width 11 height 11
checkbox input "false"
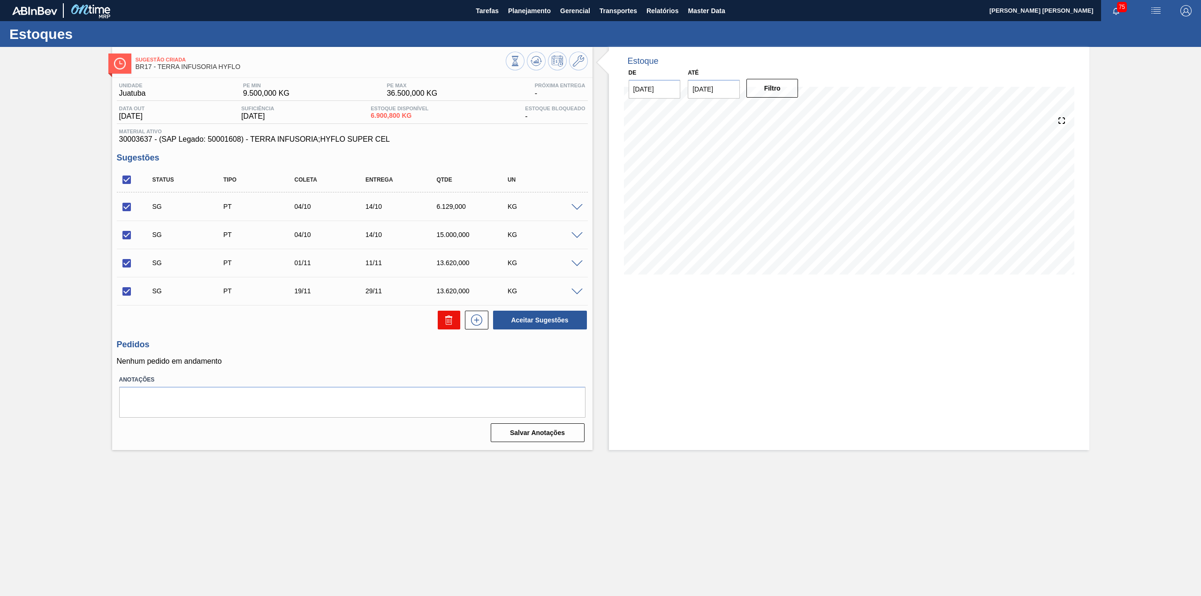
checkbox input "false"
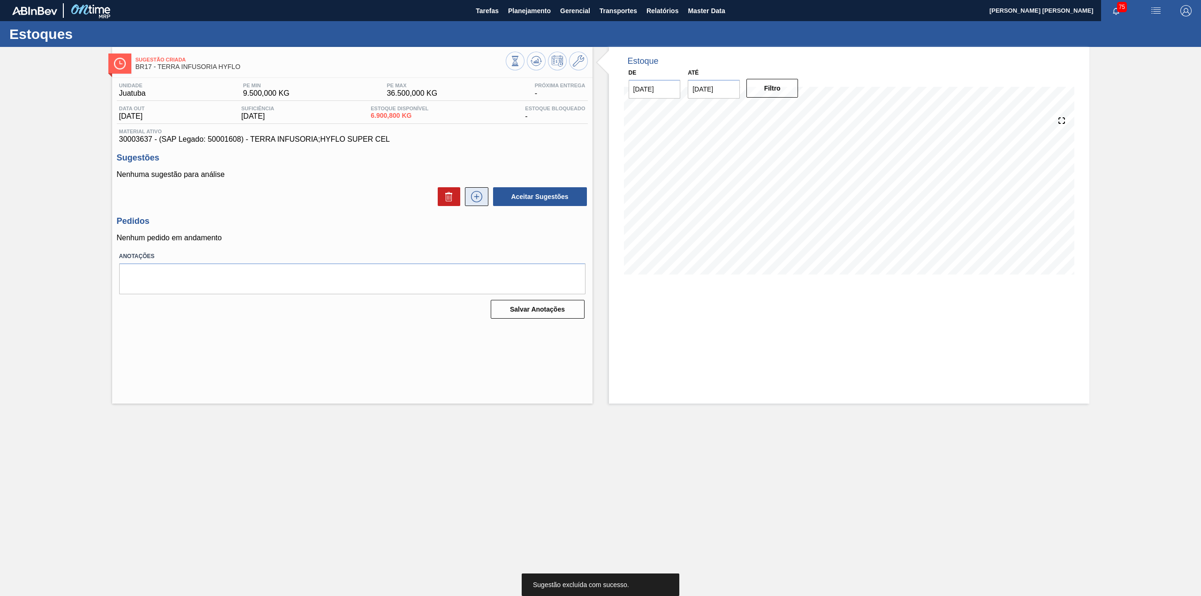
click at [473, 199] on icon at bounding box center [476, 196] width 15 height 11
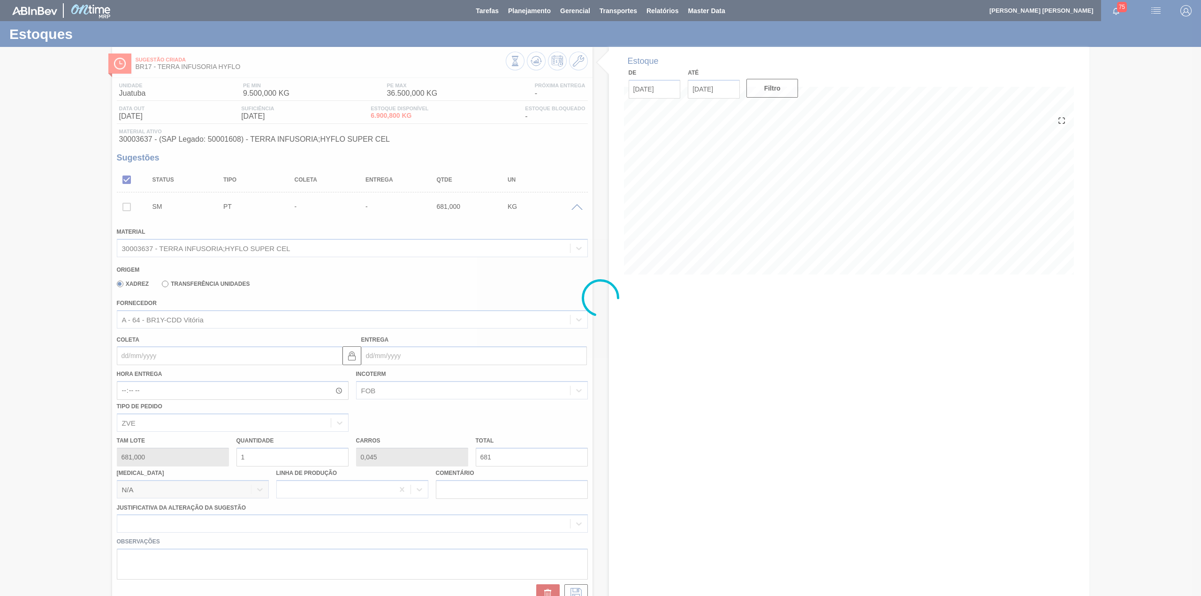
click at [193, 359] on div at bounding box center [600, 298] width 1201 height 596
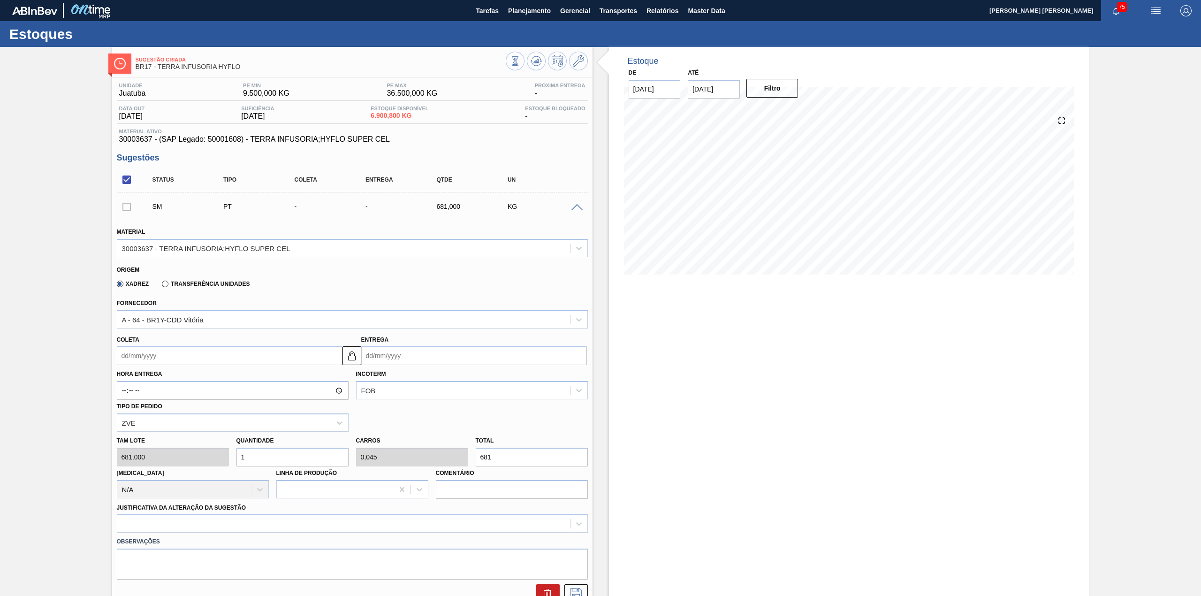
click at [188, 355] on input "Coleta" at bounding box center [230, 355] width 226 height 19
click at [172, 426] on div "8" at bounding box center [173, 423] width 13 height 13
type input "[DATE]"
click at [250, 458] on input "1" at bounding box center [293, 457] width 112 height 19
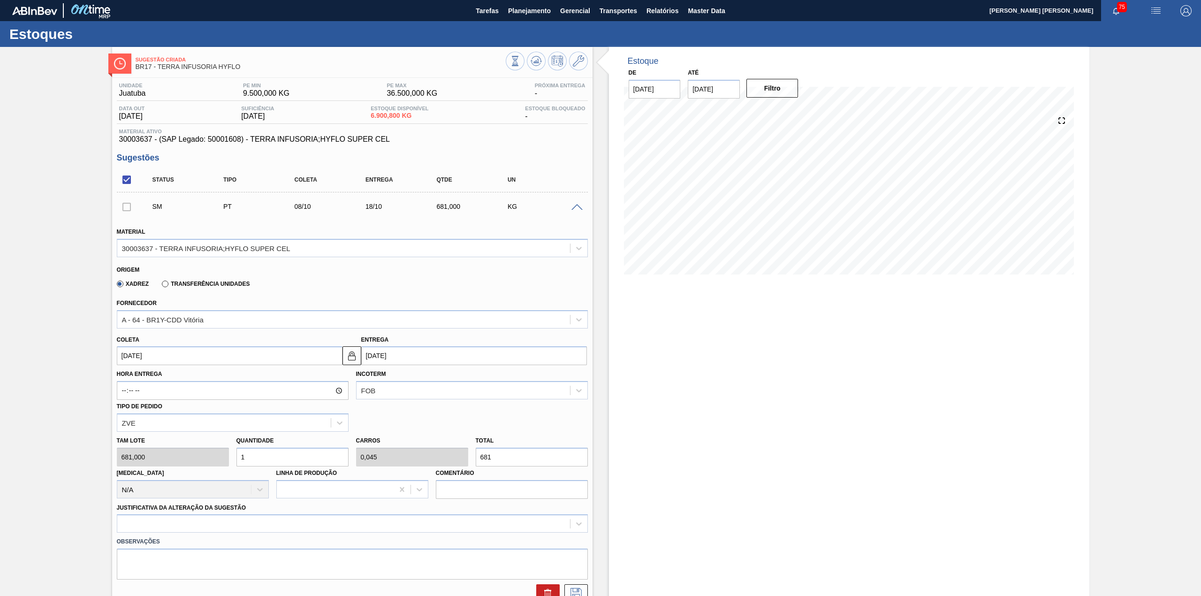
type input "12"
type input "0,545"
type input "8.172"
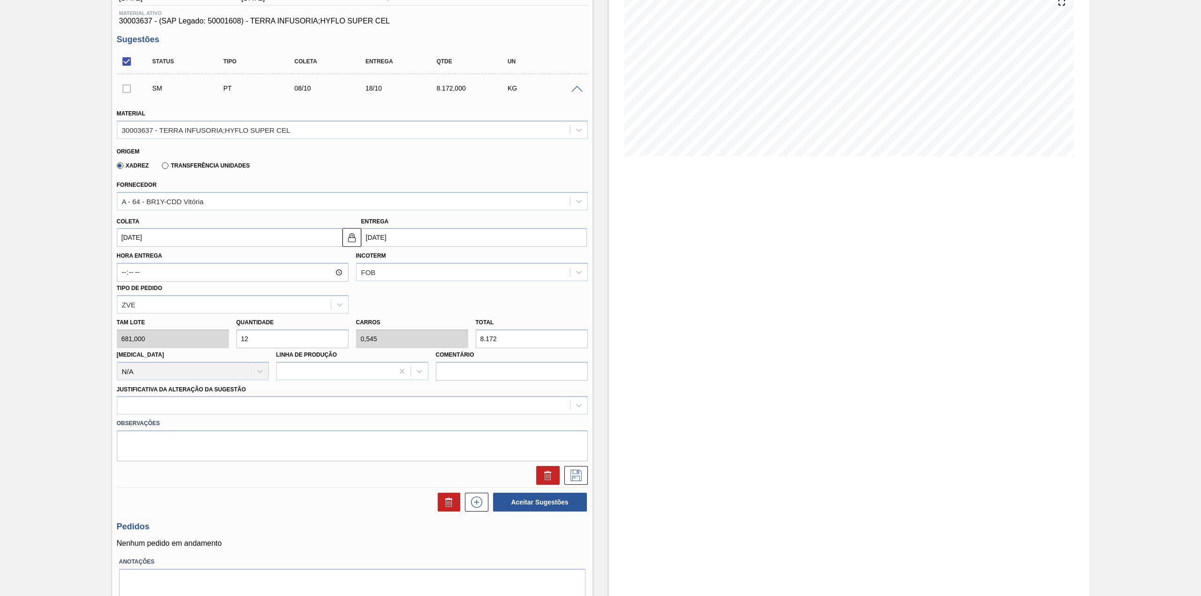
scroll to position [125, 0]
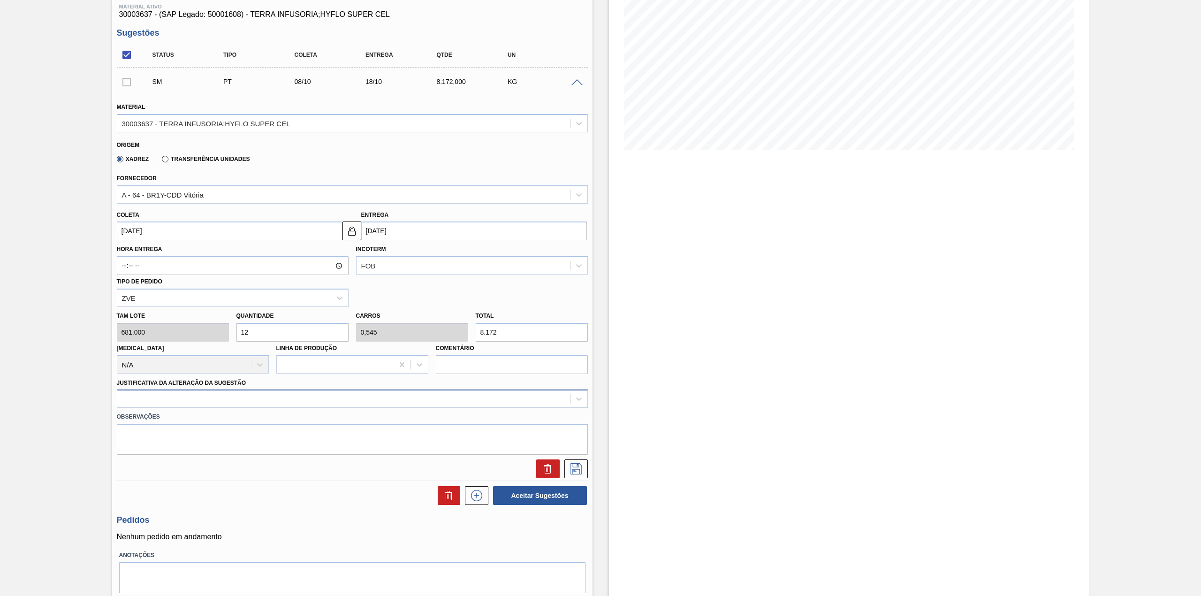
type input "12"
drag, startPoint x: 231, startPoint y: 404, endPoint x: 220, endPoint y: 410, distance: 13.2
click at [231, 404] on div at bounding box center [343, 399] width 453 height 14
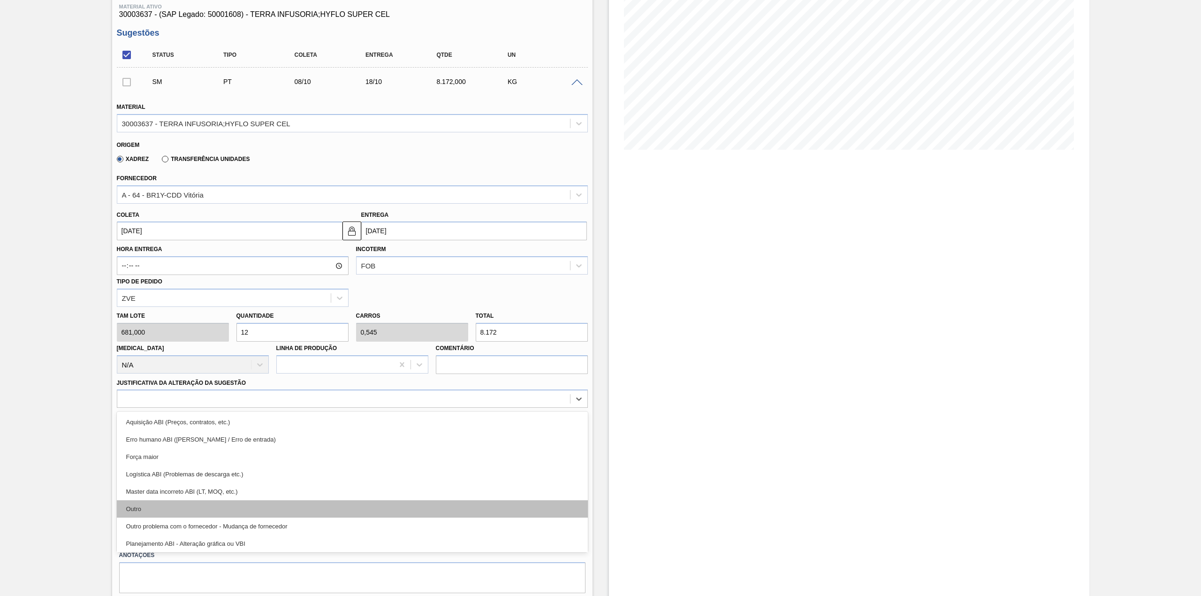
click at [196, 501] on div "Outro" at bounding box center [352, 508] width 471 height 17
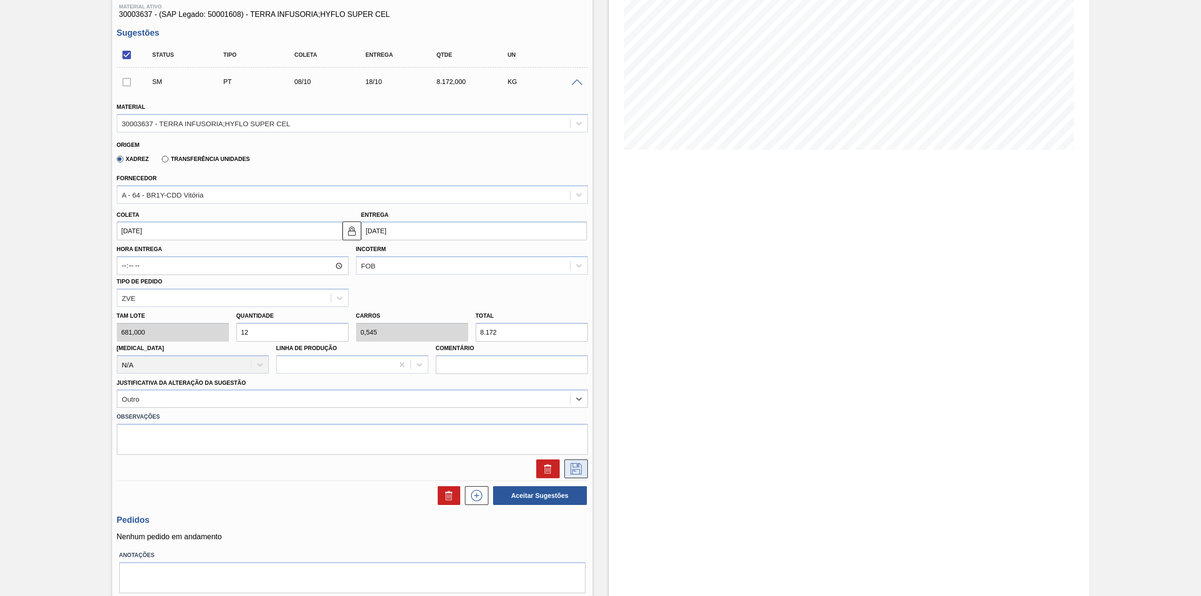
click at [584, 469] on button at bounding box center [576, 468] width 23 height 19
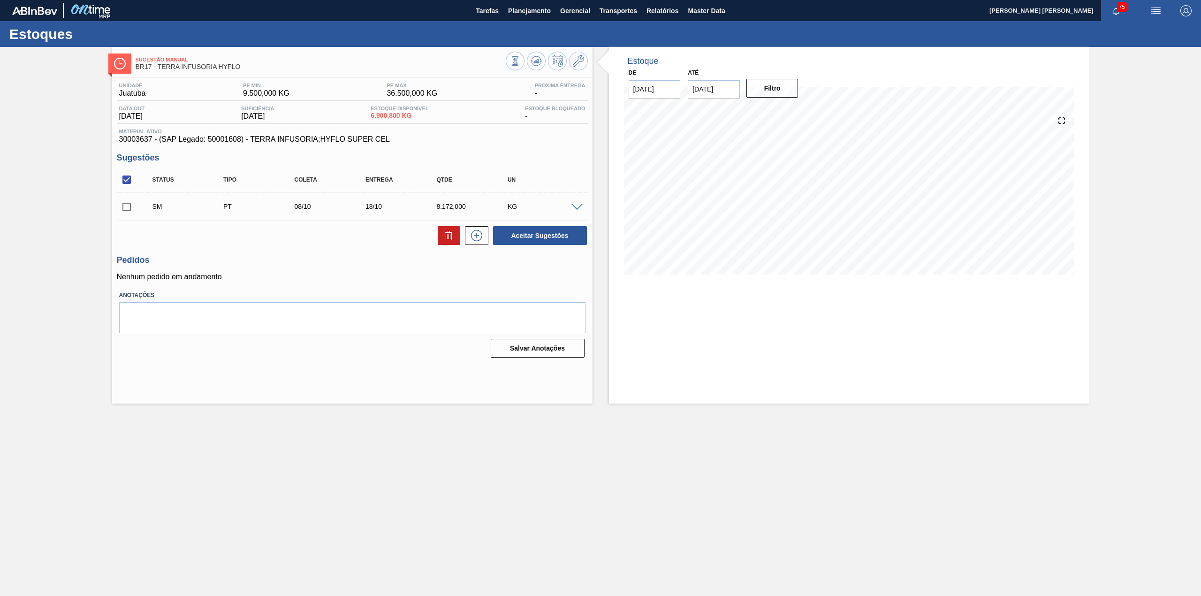
scroll to position [0, 0]
click at [124, 206] on input "checkbox" at bounding box center [127, 207] width 20 height 20
checkbox input "true"
click at [520, 244] on button "Aceitar Sugestões" at bounding box center [540, 235] width 94 height 19
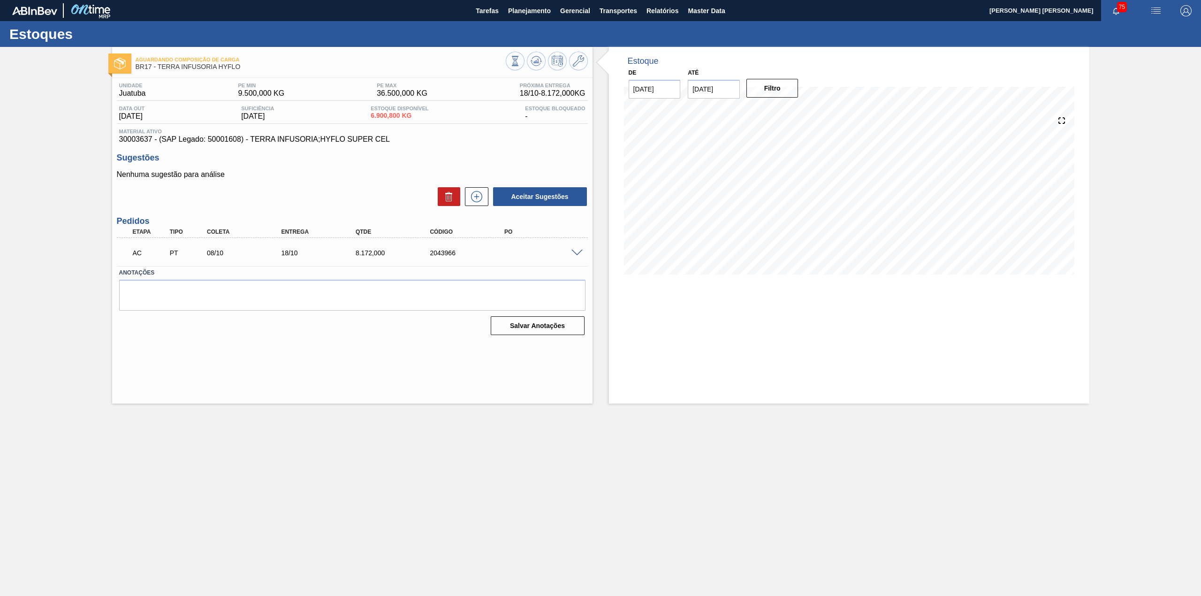
click at [573, 251] on span at bounding box center [577, 253] width 11 height 7
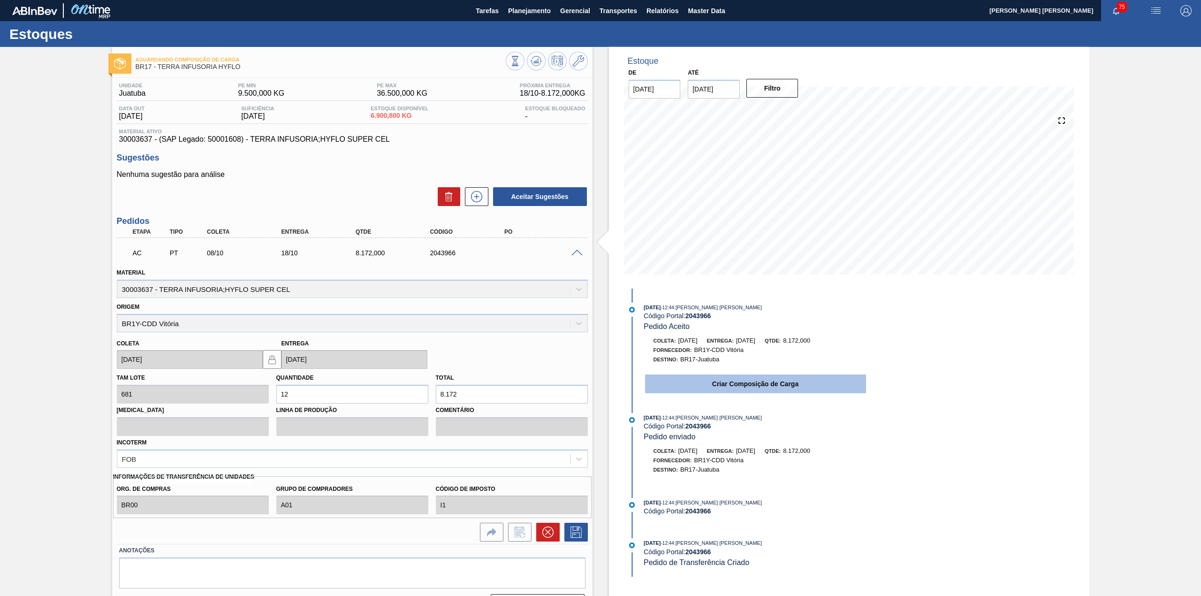
click at [742, 385] on button "Criar Composição de Carga" at bounding box center [755, 383] width 221 height 19
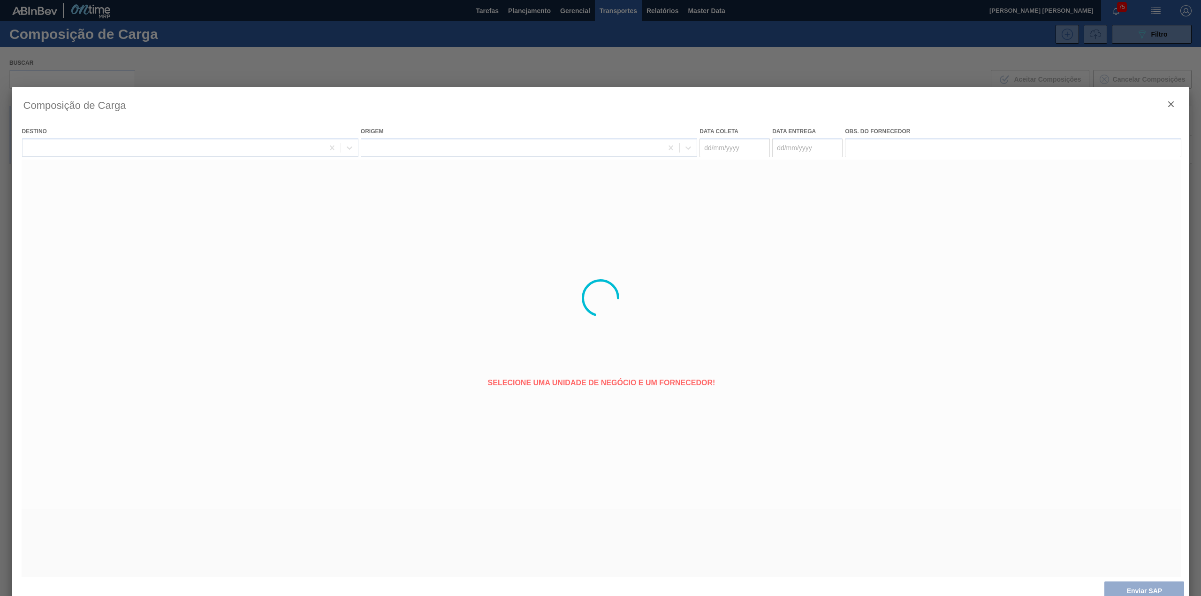
type coleta "[DATE]"
type entrega "[DATE]"
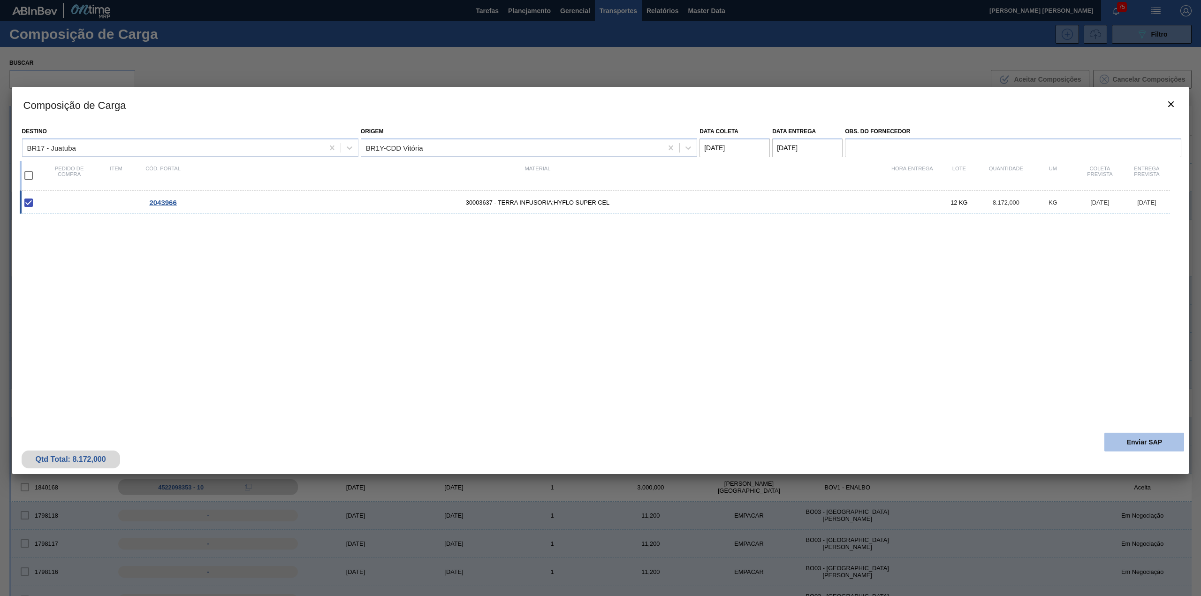
click at [1134, 438] on button "Enviar SAP" at bounding box center [1145, 442] width 80 height 19
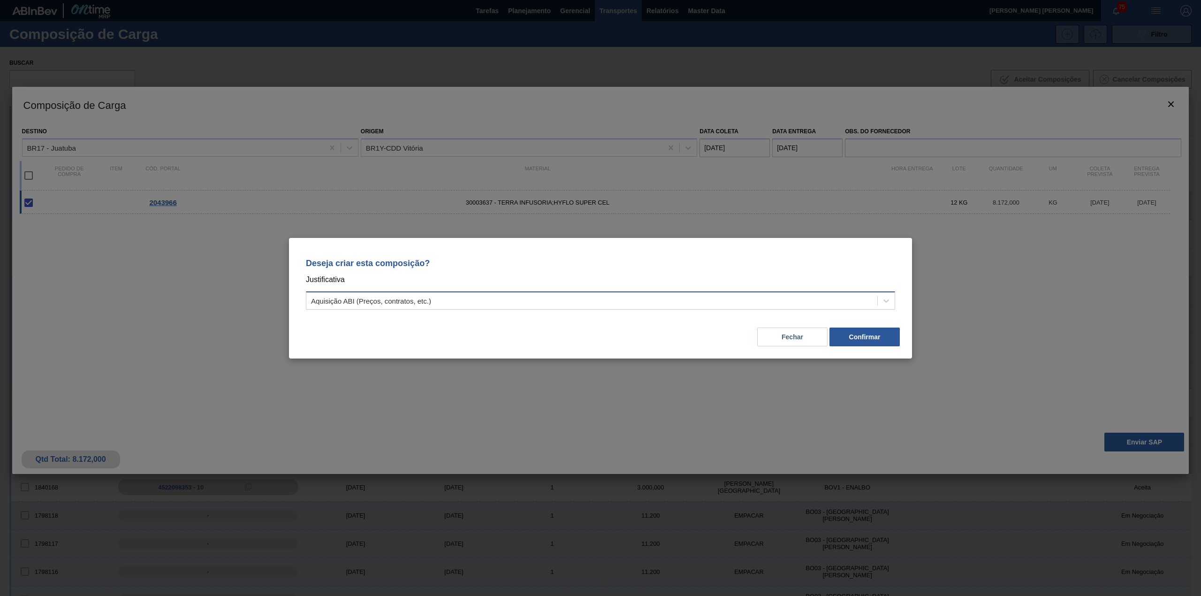
click at [399, 297] on div "Aquisição ABI (Preços, contratos, etc.)" at bounding box center [371, 301] width 120 height 8
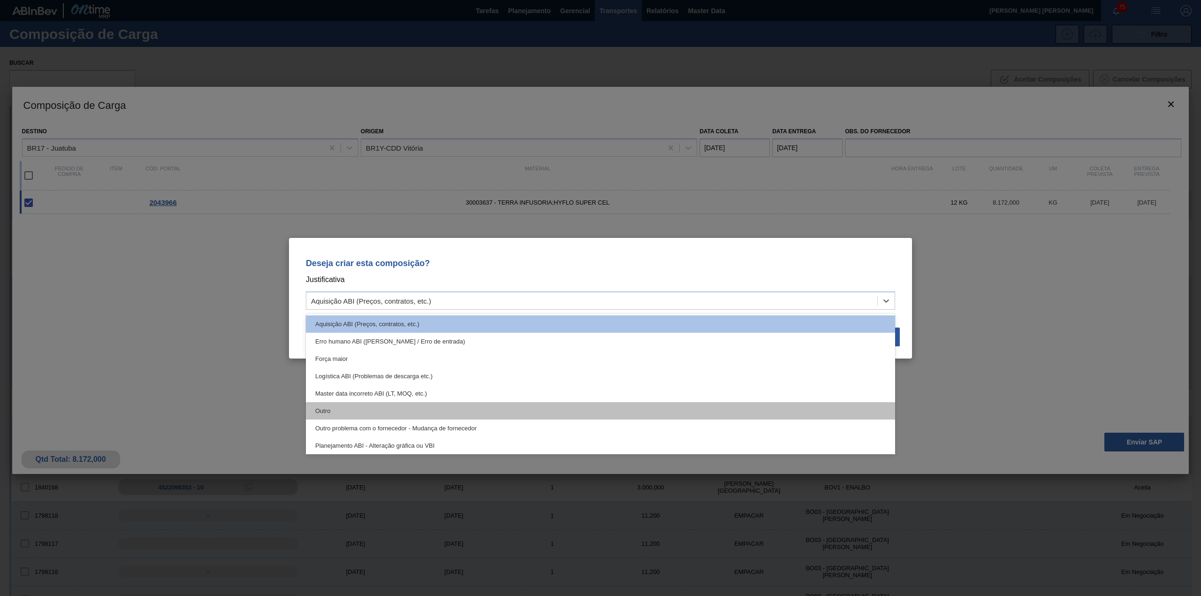
click at [400, 404] on div "Outro" at bounding box center [600, 410] width 589 height 17
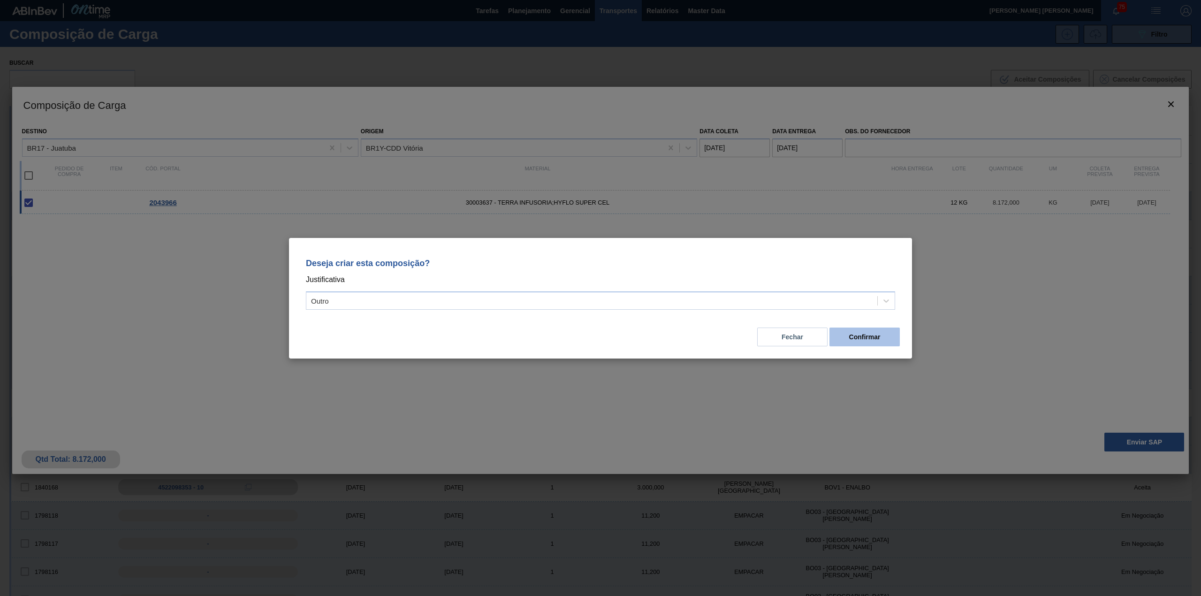
click at [860, 337] on button "Confirmar" at bounding box center [865, 337] width 70 height 19
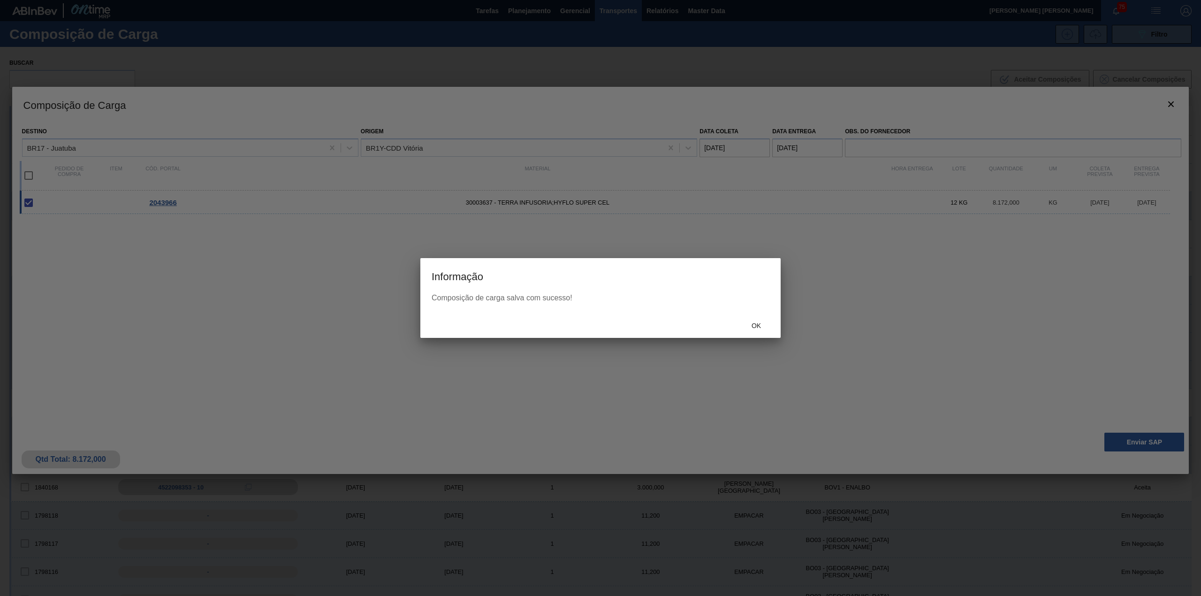
click at [746, 322] on span "Ok" at bounding box center [756, 326] width 24 height 8
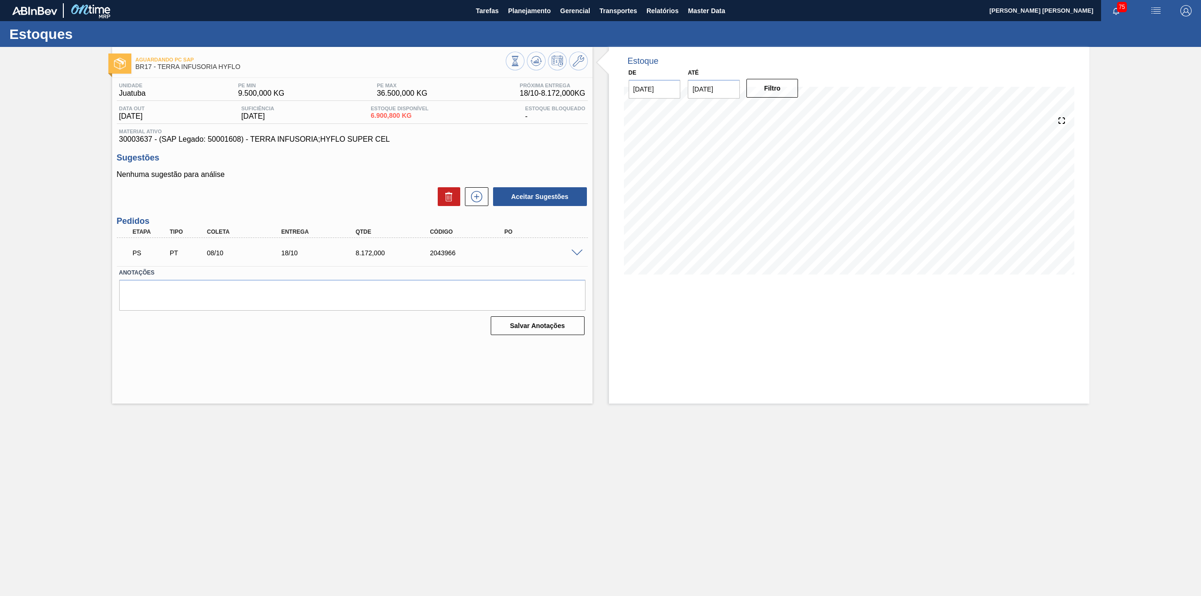
click at [573, 254] on span at bounding box center [577, 253] width 11 height 7
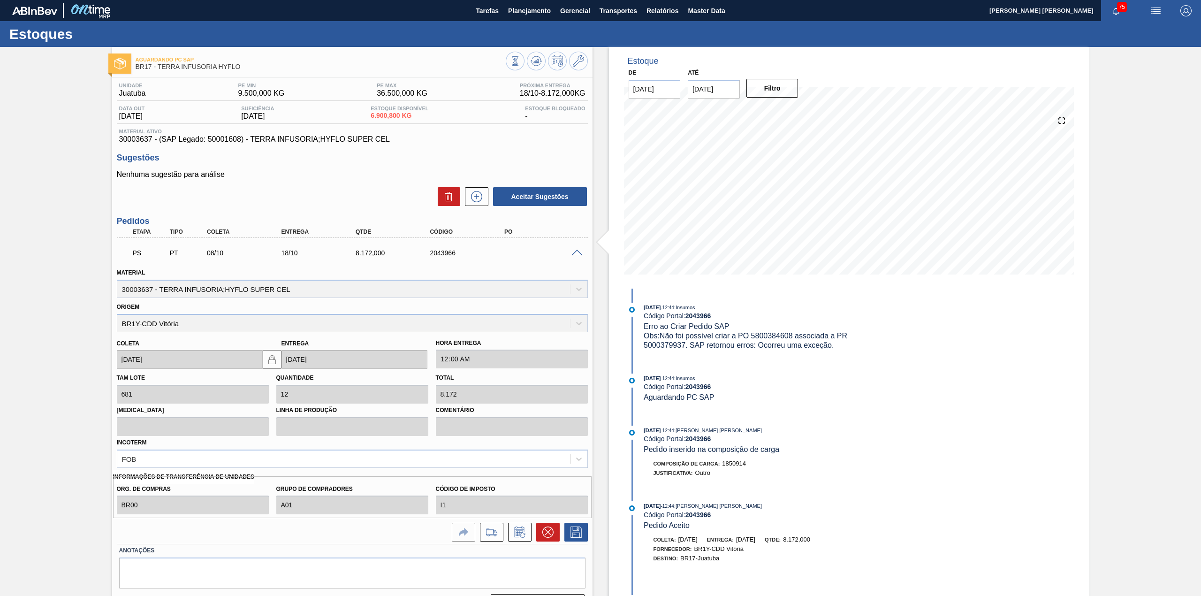
click at [573, 254] on span at bounding box center [577, 253] width 11 height 7
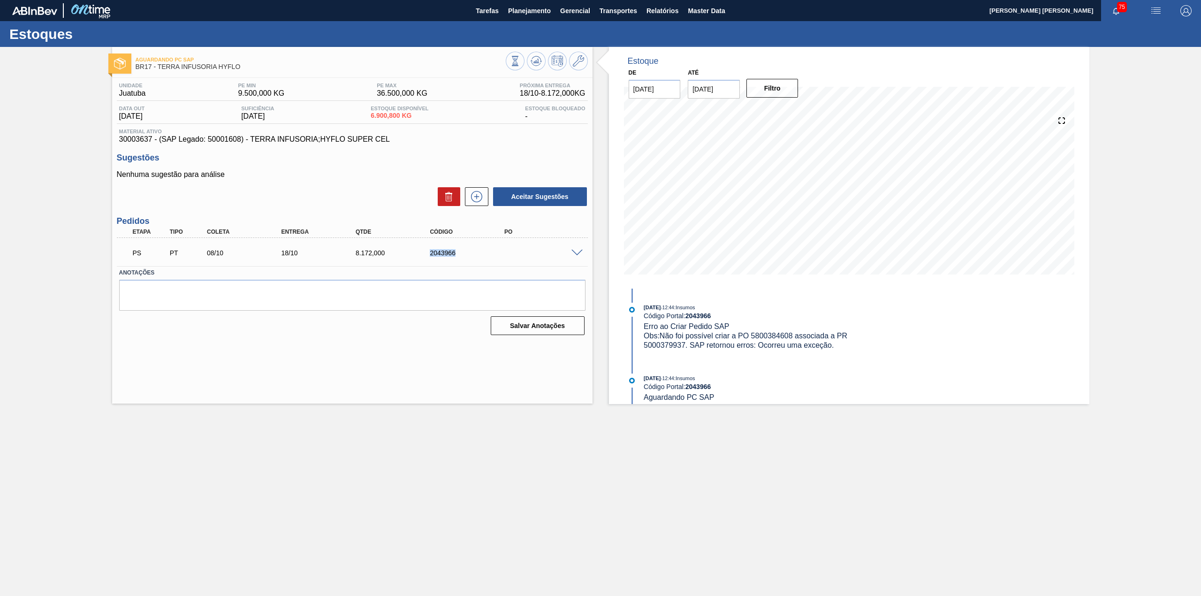
drag, startPoint x: 457, startPoint y: 258, endPoint x: 426, endPoint y: 261, distance: 31.2
click at [426, 261] on div "PS PT 08/10 18/10 8.172,000 2043966" at bounding box center [350, 252] width 446 height 19
copy div "2043966"
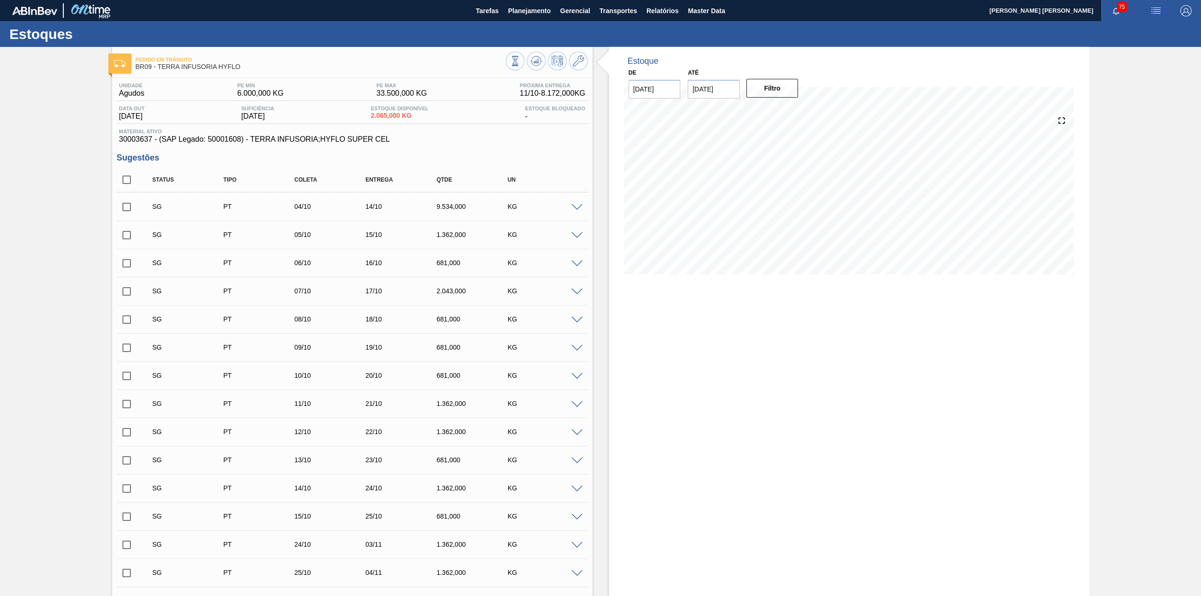
click at [123, 179] on input "checkbox" at bounding box center [127, 180] width 20 height 20
checkbox input "true"
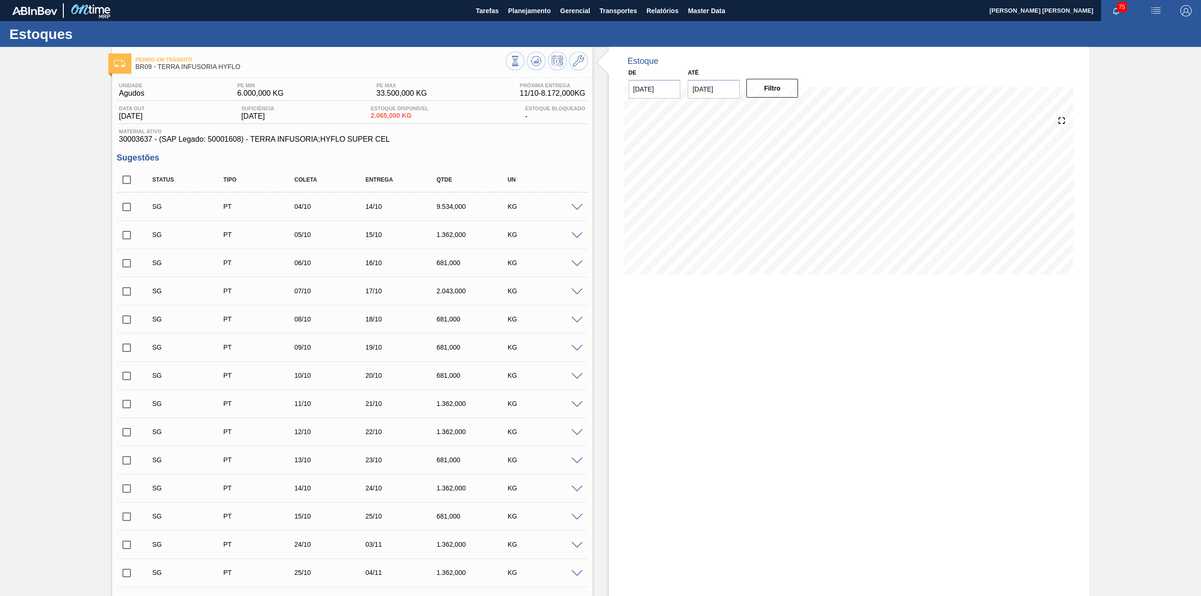
checkbox input "true"
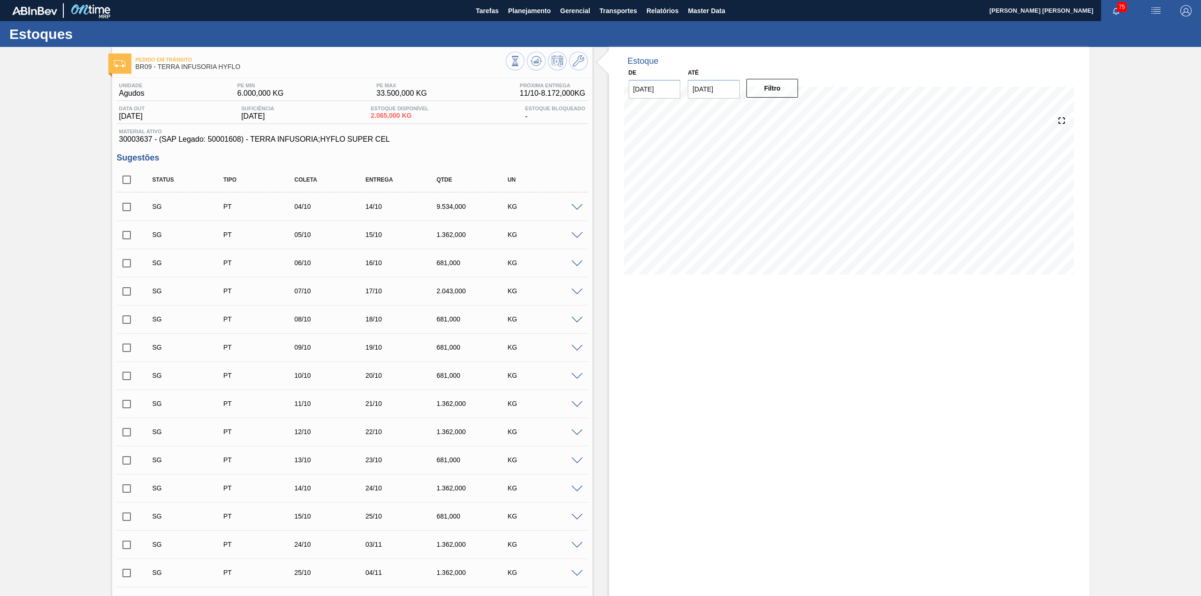
checkbox input "true"
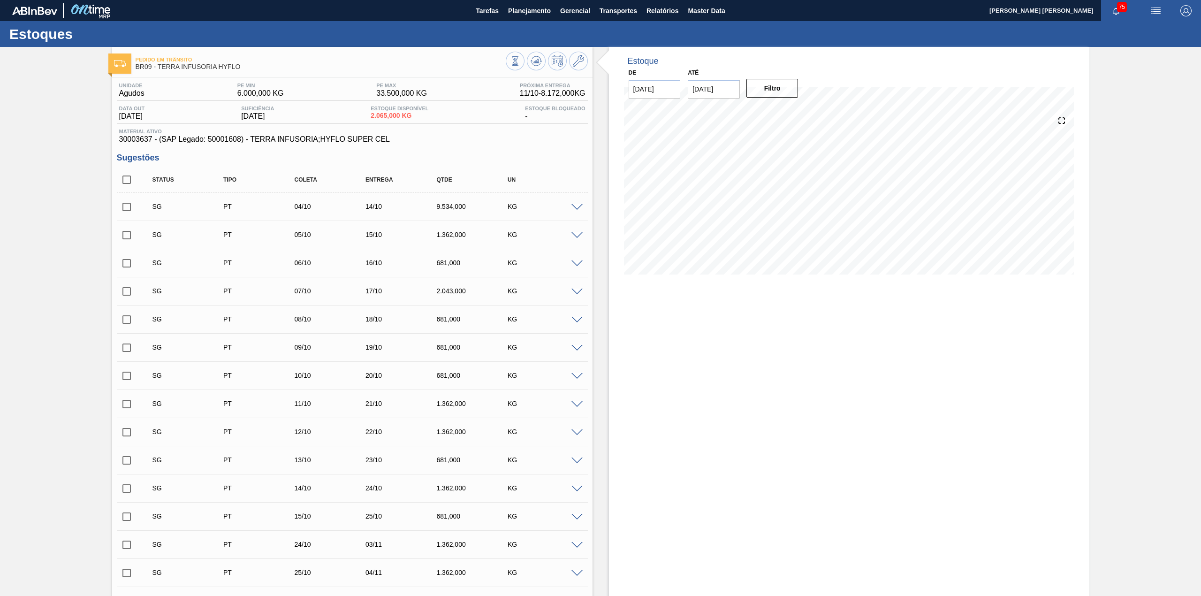
checkbox input "true"
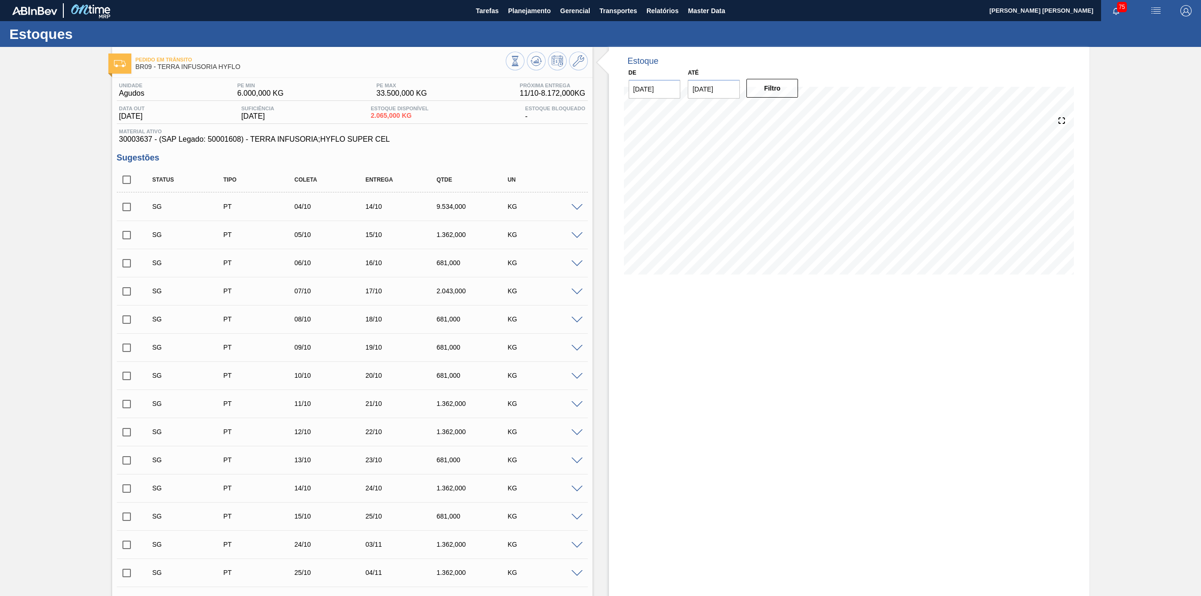
checkbox input "true"
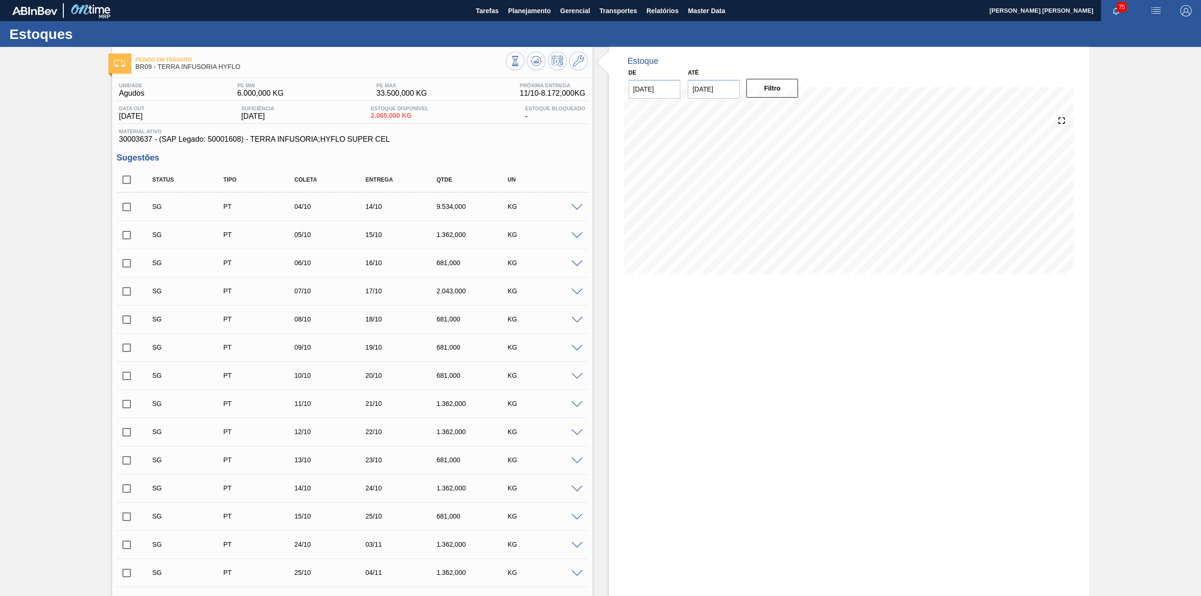
checkbox input "true"
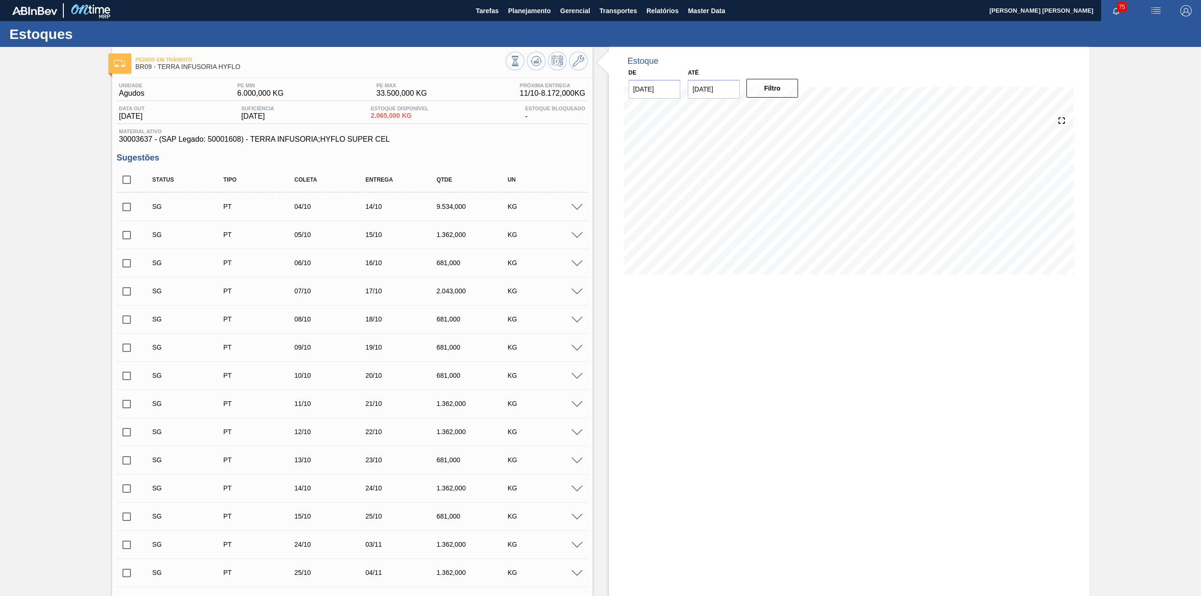
checkbox input "true"
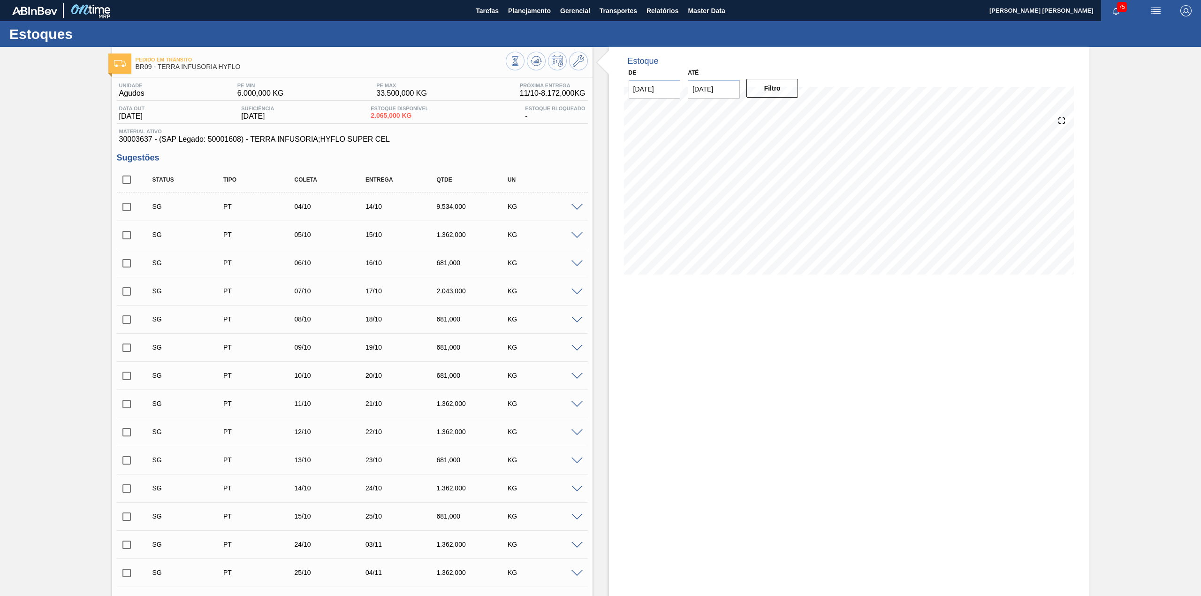
checkbox input "true"
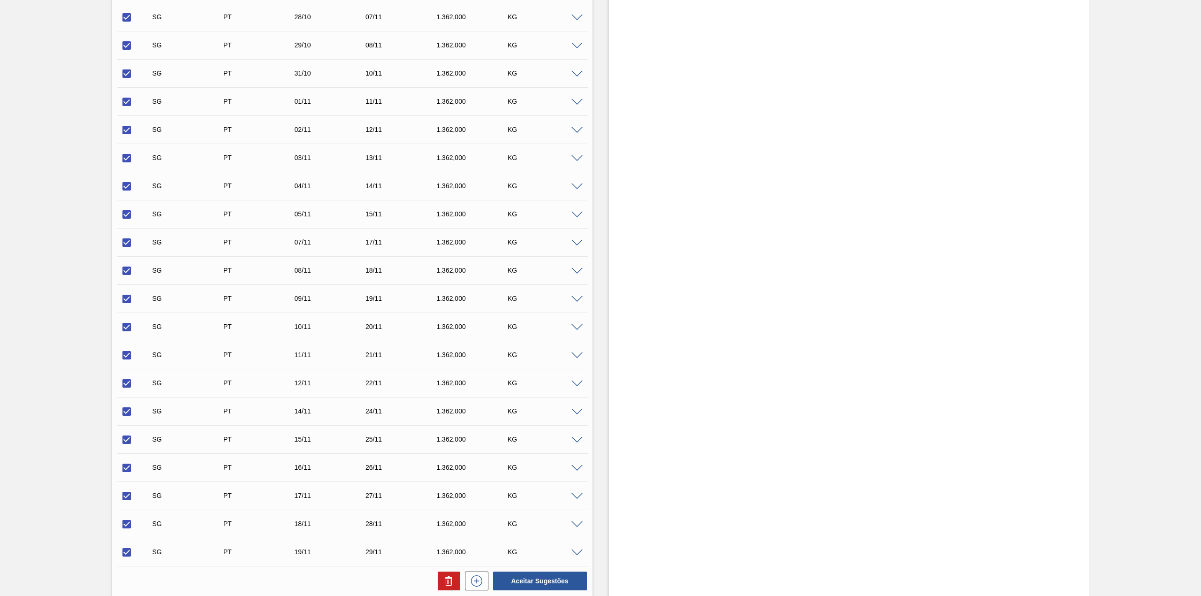
scroll to position [771, 0]
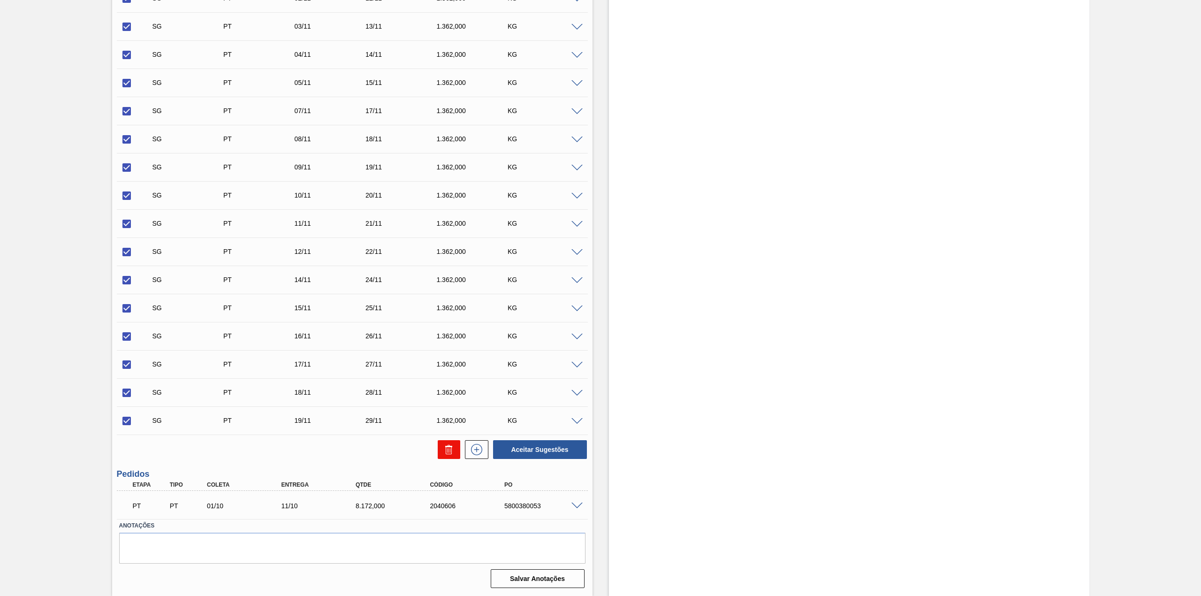
click at [453, 447] on icon at bounding box center [448, 449] width 11 height 11
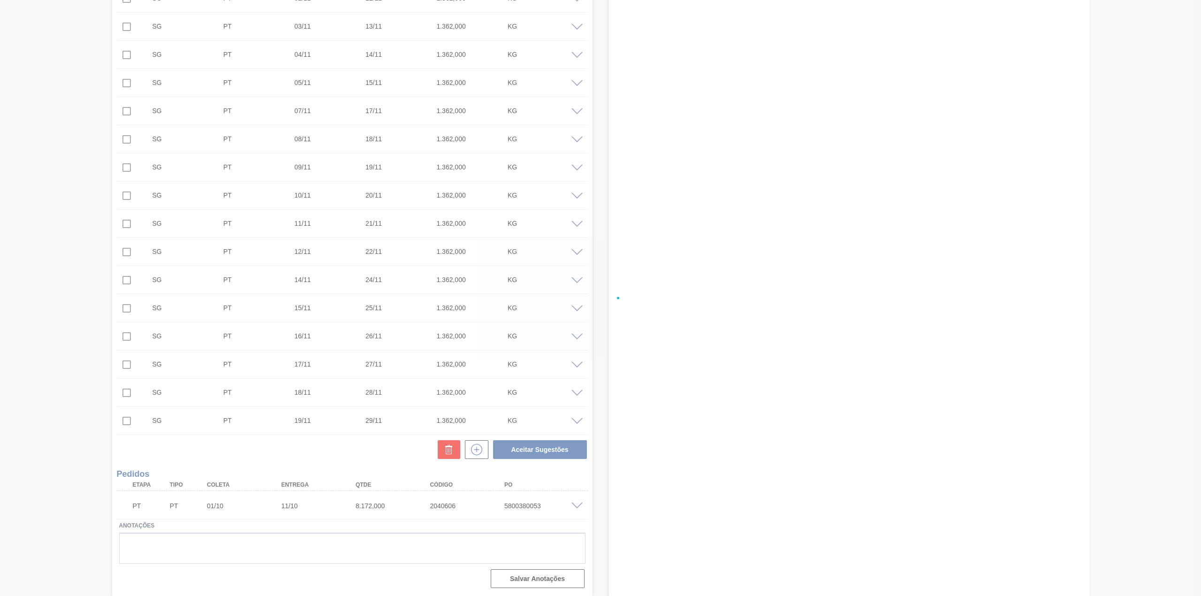
checkbox input "false"
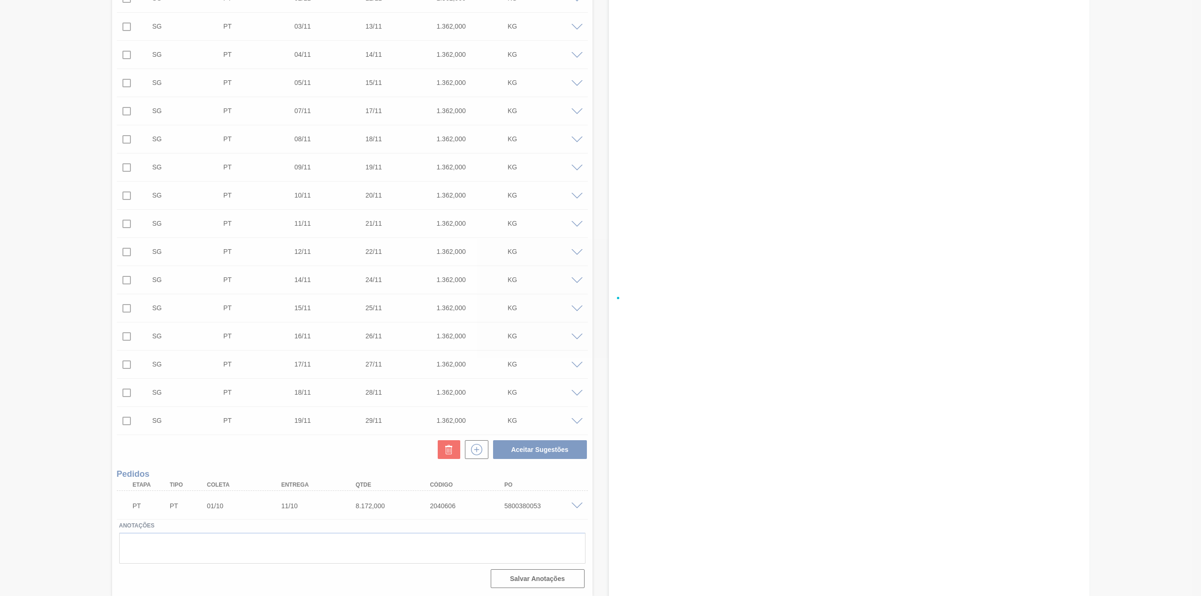
checkbox input "false"
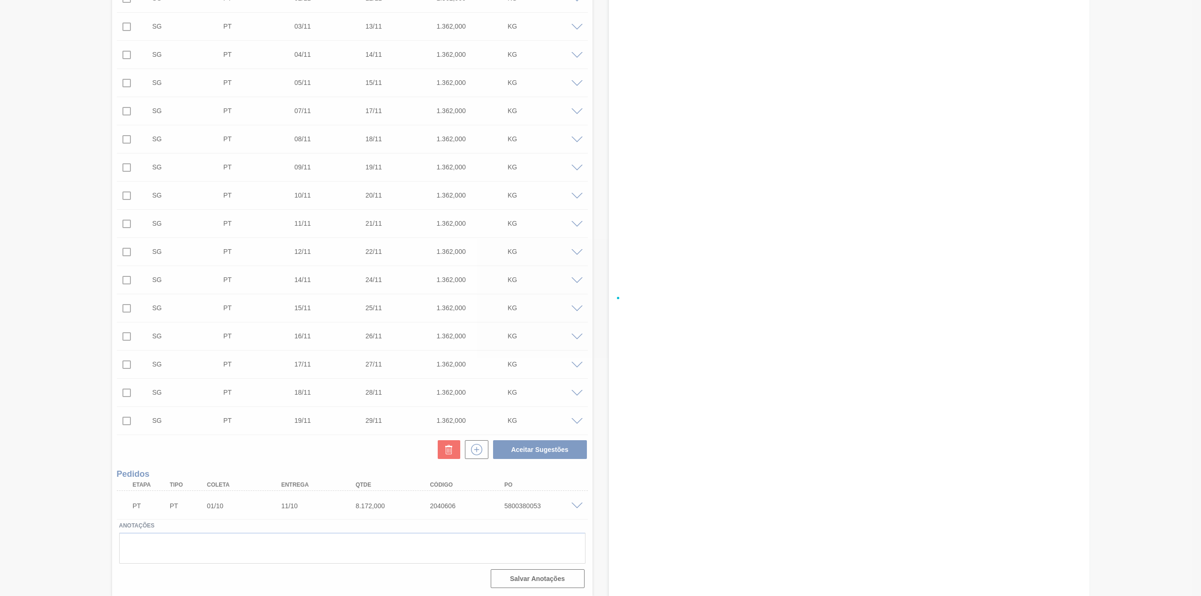
checkbox input "false"
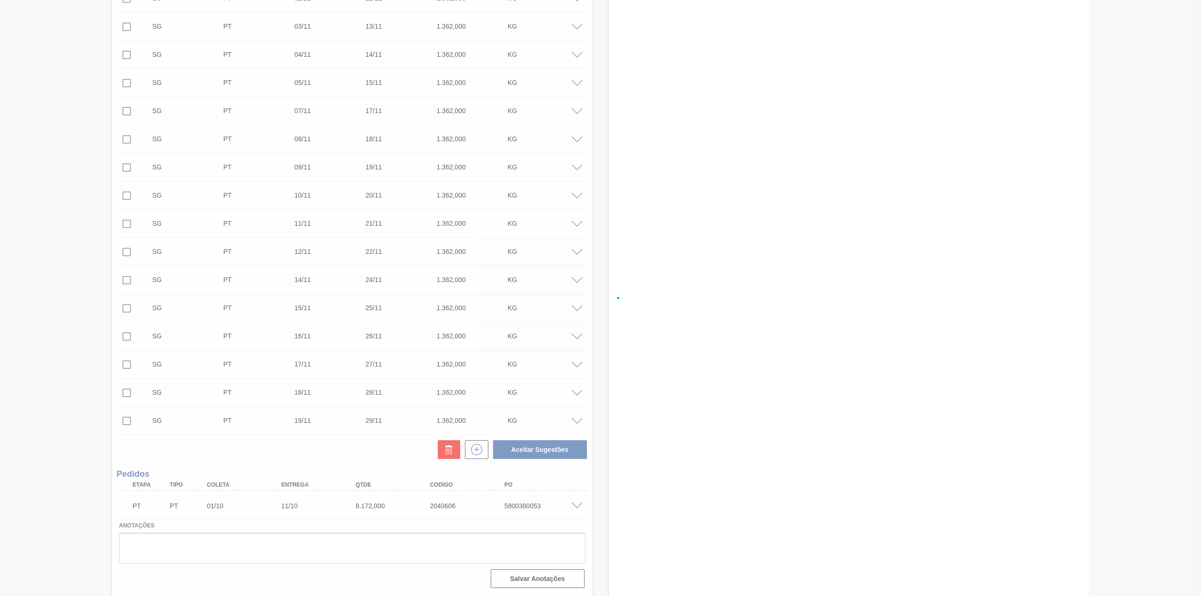
checkbox input "false"
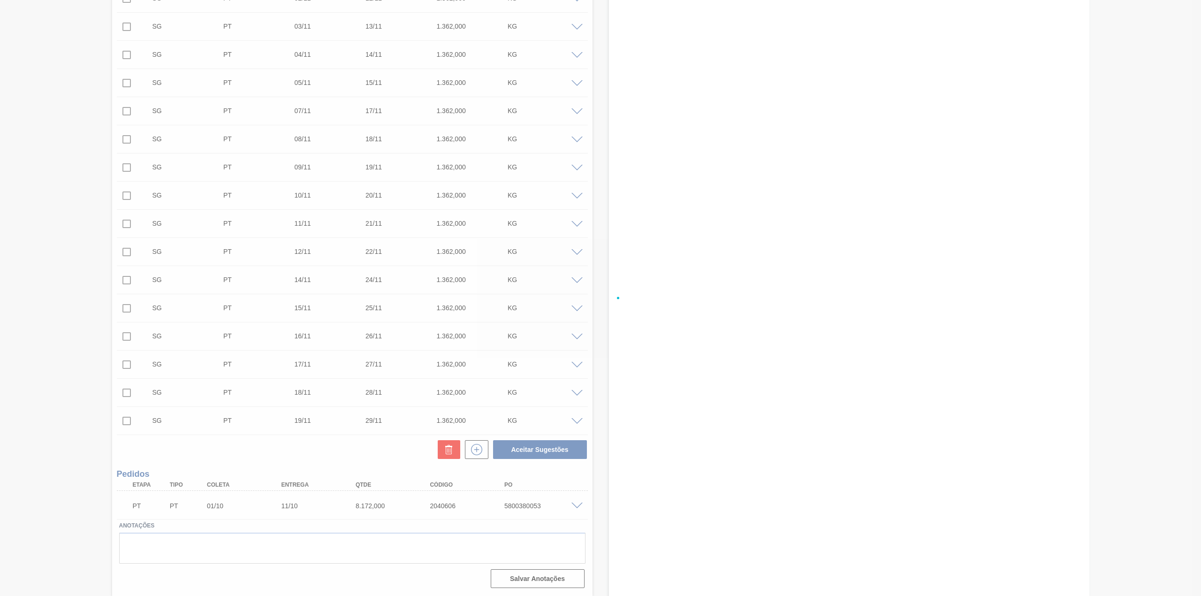
checkbox input "false"
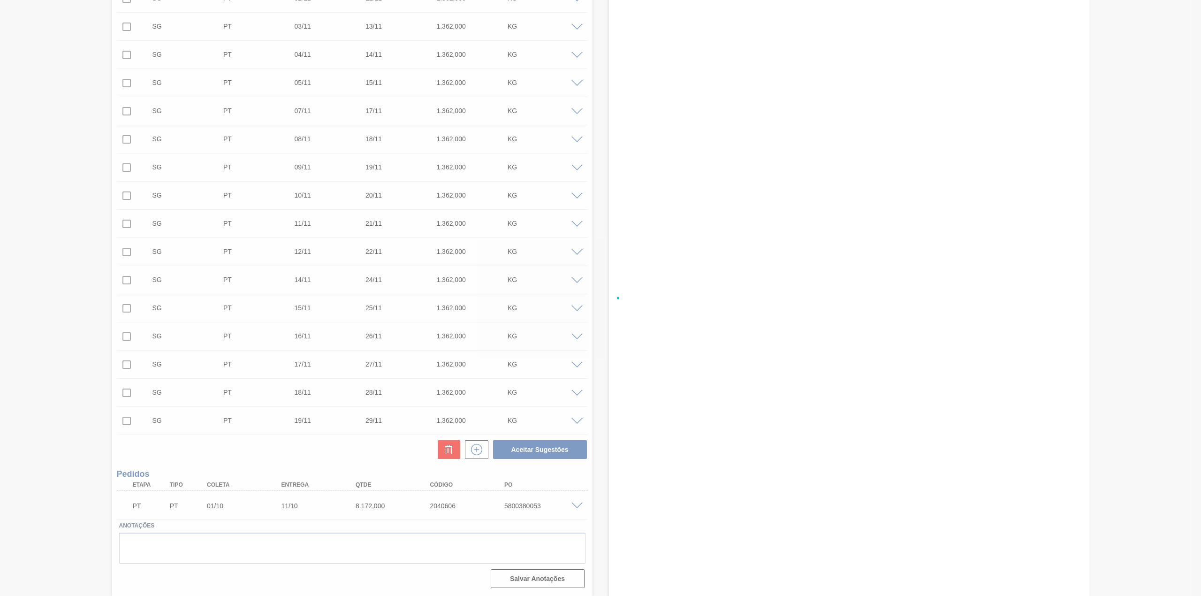
checkbox input "false"
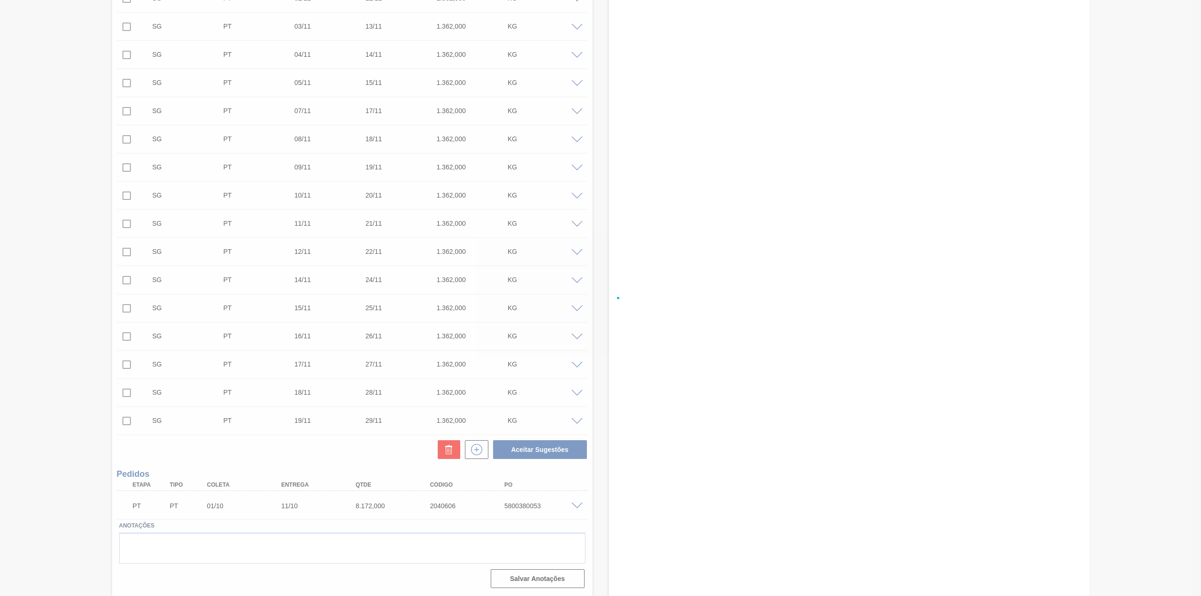
checkbox input "false"
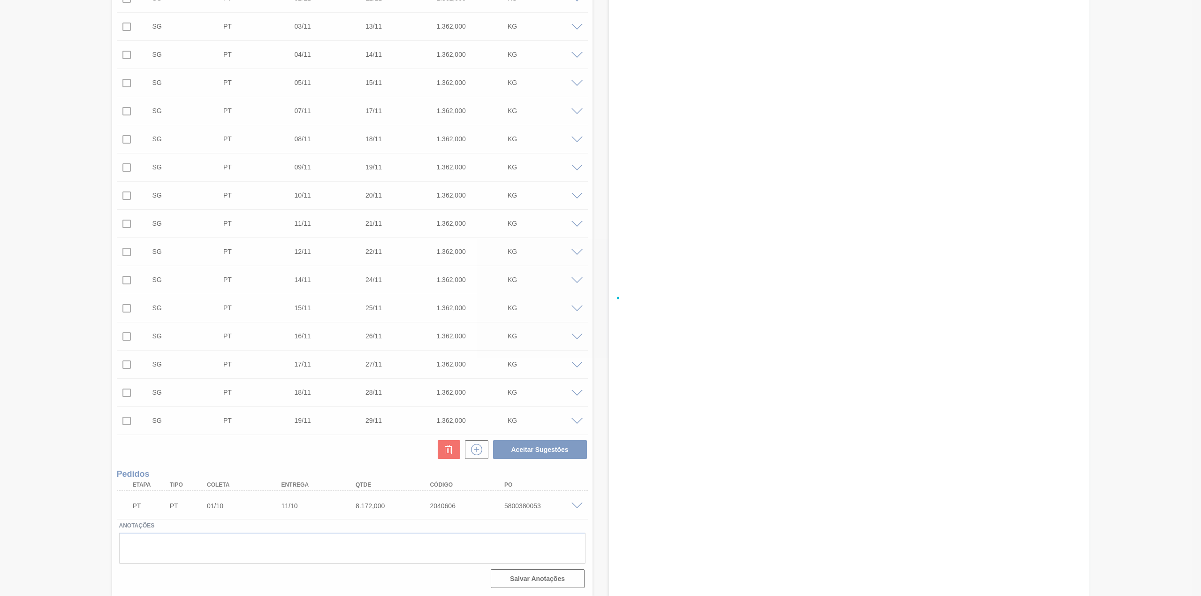
checkbox input "false"
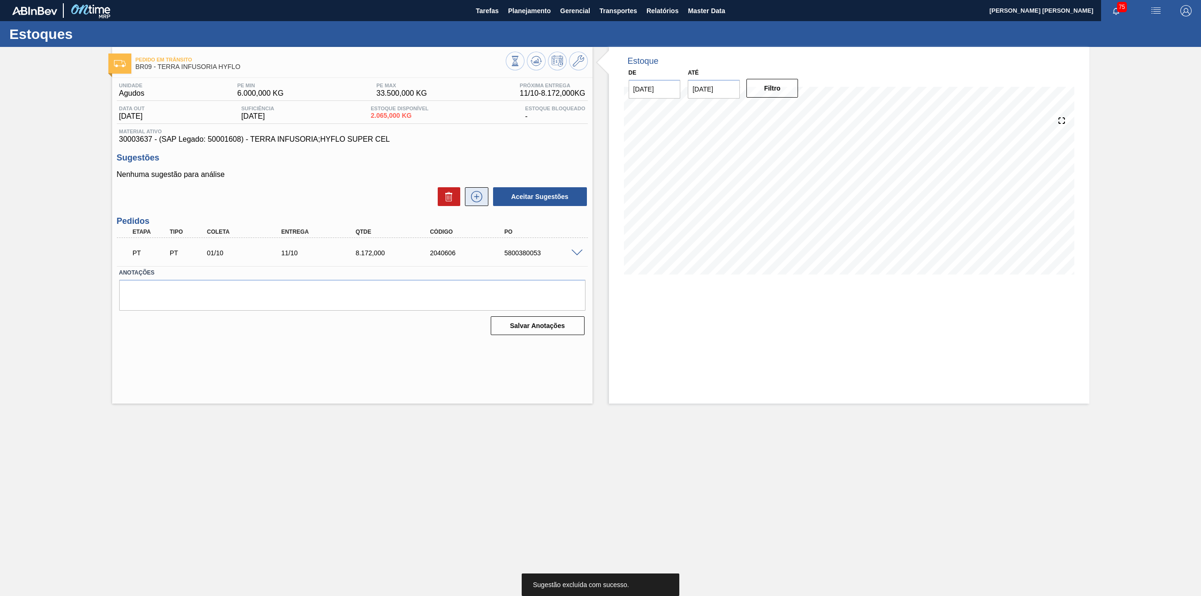
click at [471, 205] on button at bounding box center [476, 196] width 23 height 19
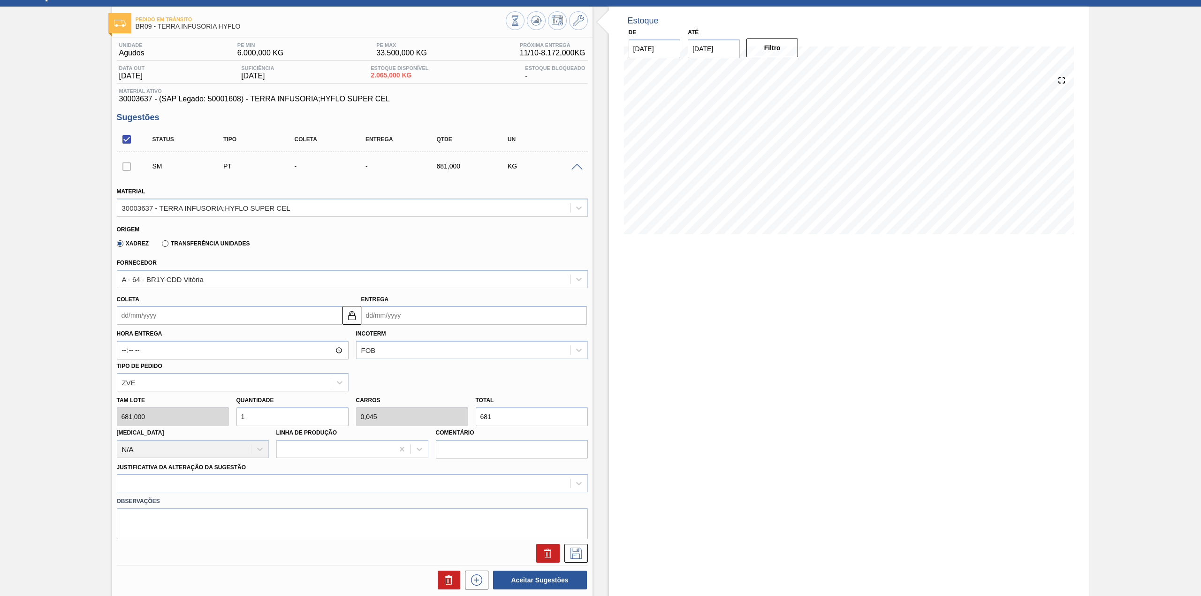
scroll to position [62, 0]
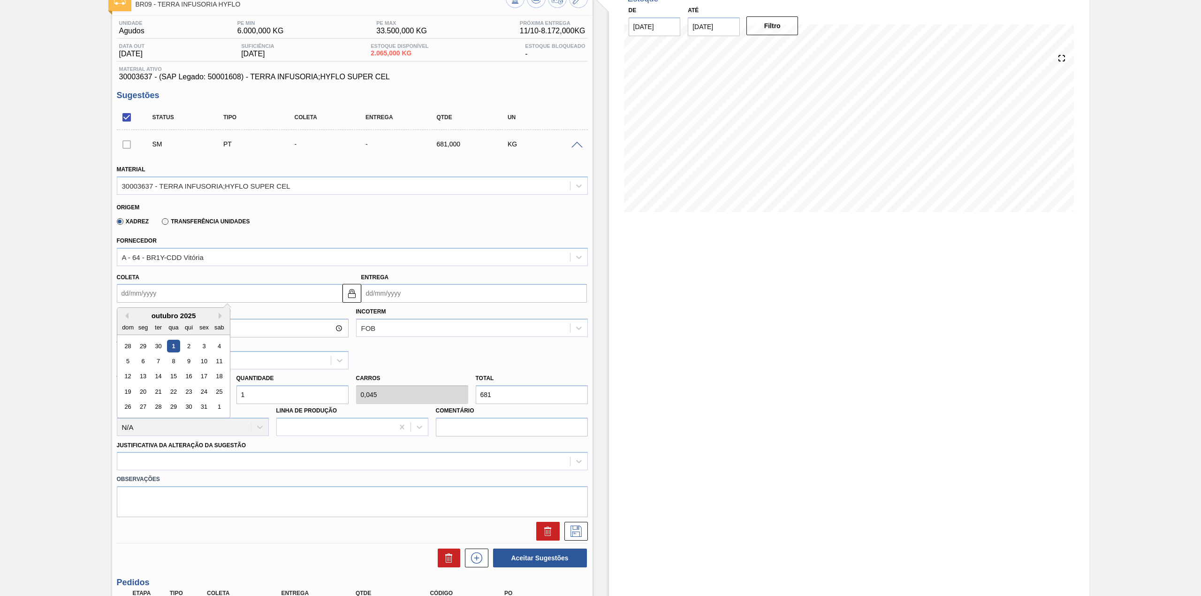
click at [220, 303] on input "Coleta" at bounding box center [230, 293] width 226 height 19
click at [167, 365] on div "8" at bounding box center [173, 361] width 13 height 13
type input "[DATE]"
click at [304, 399] on input "1" at bounding box center [293, 394] width 112 height 19
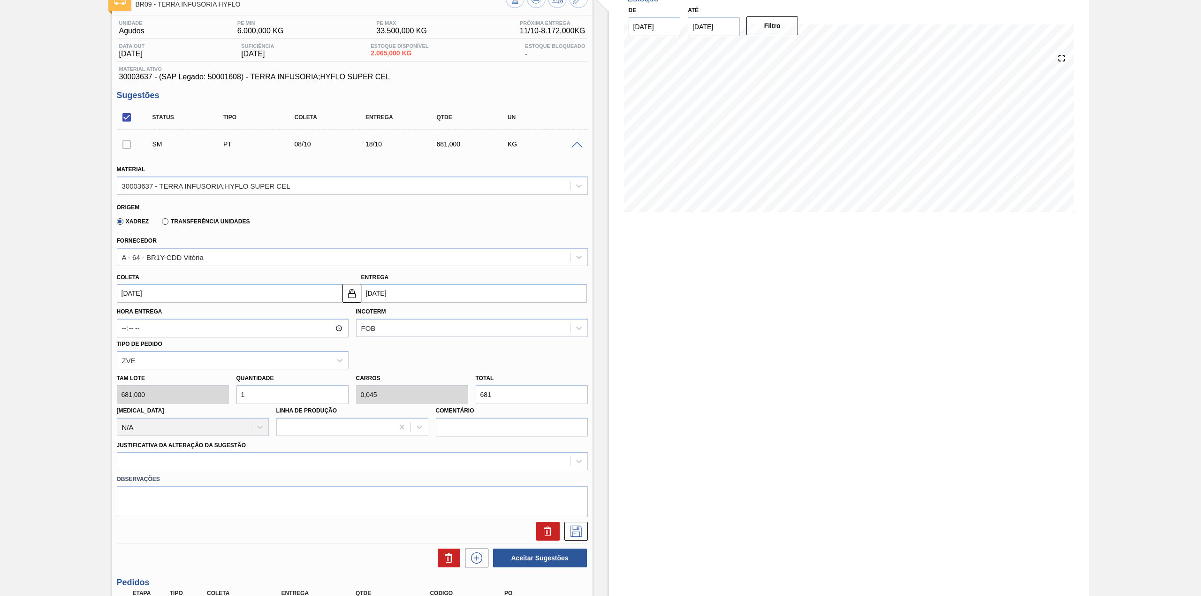
click at [304, 399] on input "1" at bounding box center [293, 394] width 112 height 19
type input "8"
type input "0,363"
type input "5.448"
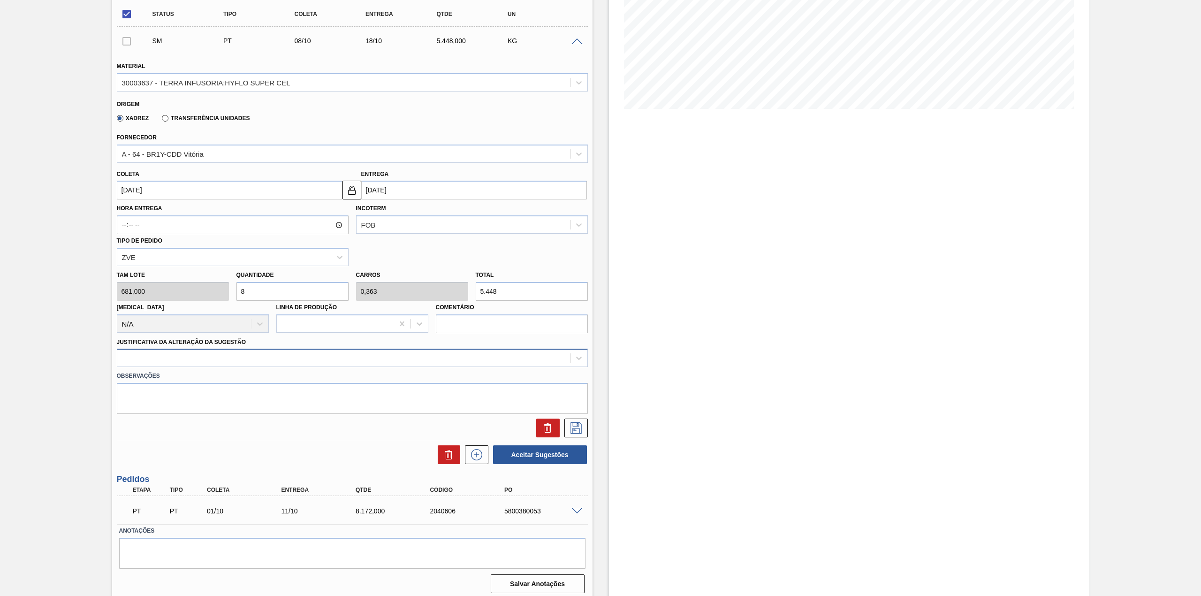
scroll to position [170, 0]
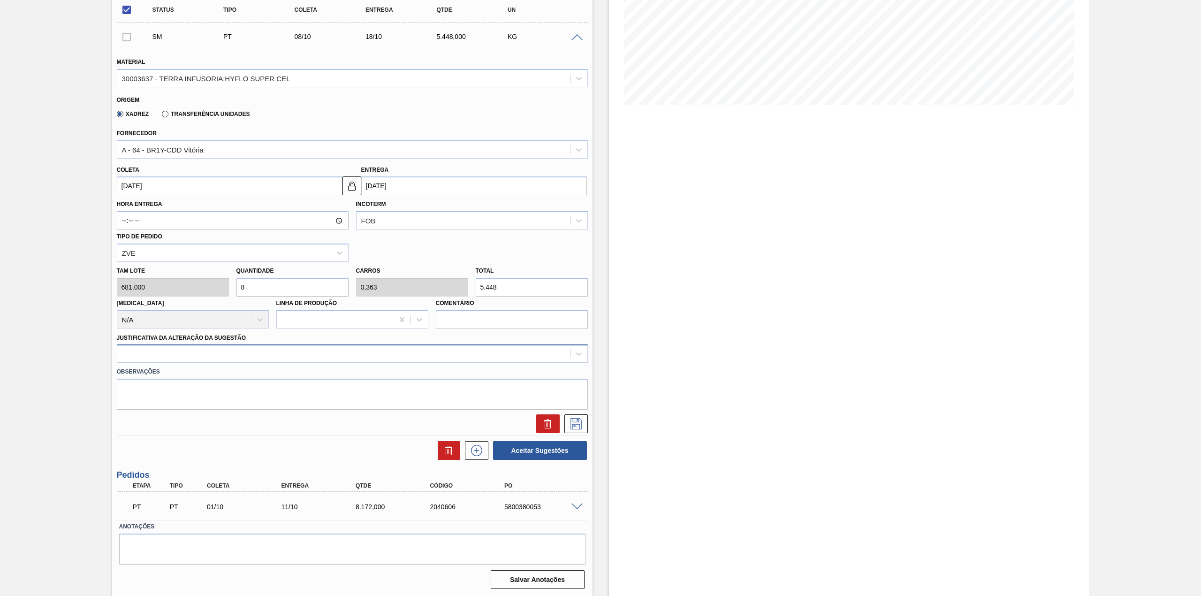
type input "8"
click at [208, 348] on div at bounding box center [343, 354] width 453 height 14
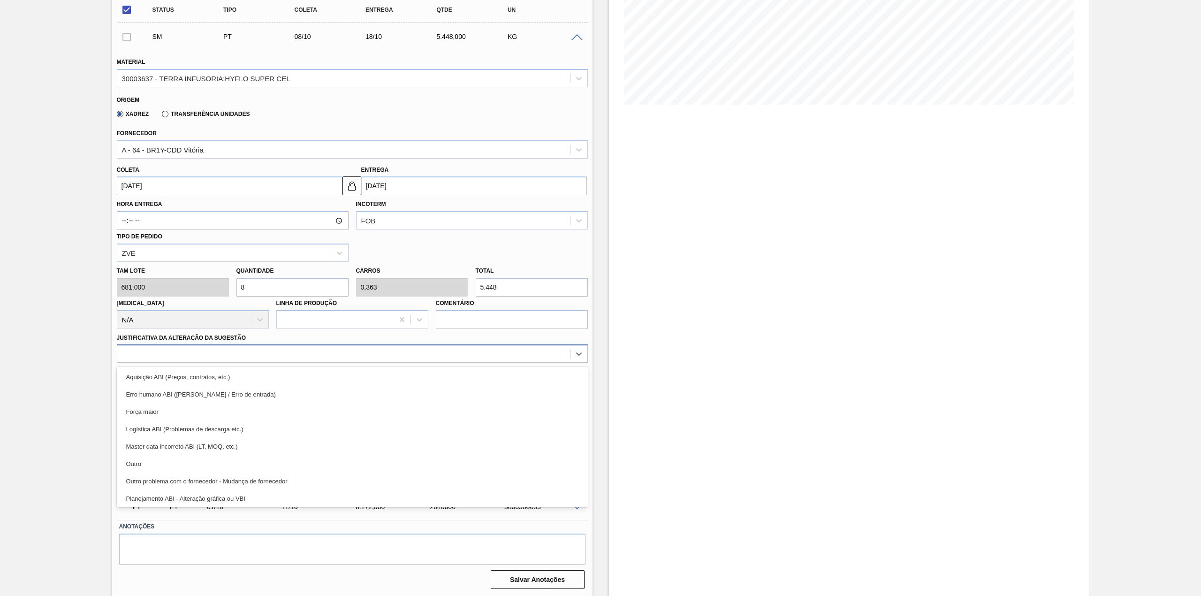
click at [212, 355] on div at bounding box center [343, 354] width 453 height 14
click at [209, 348] on div at bounding box center [343, 354] width 453 height 14
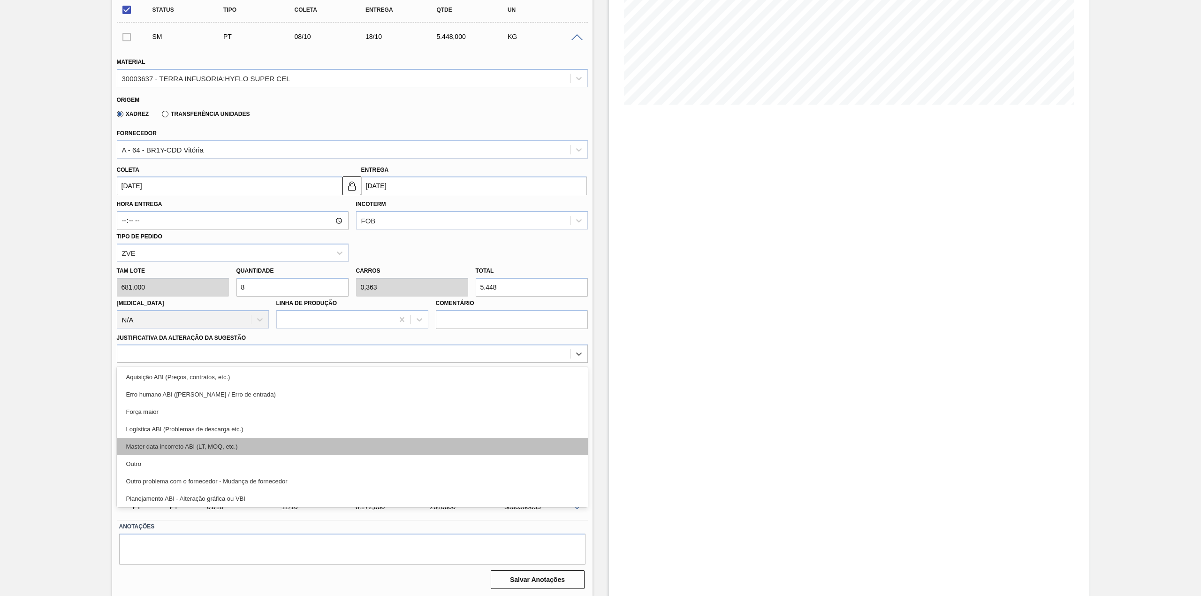
click at [184, 451] on div "Master data incorreto ABI (LT, MOQ, etc.)" at bounding box center [352, 446] width 471 height 17
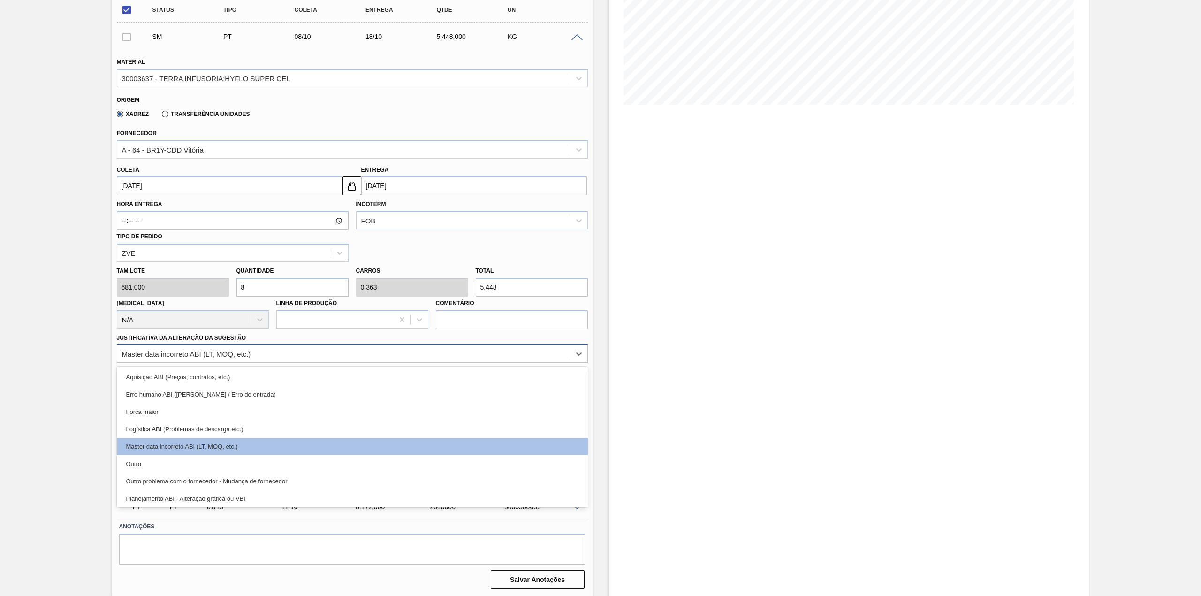
click at [218, 348] on div "Master data incorreto ABI (LT, MOQ, etc.)" at bounding box center [343, 354] width 453 height 14
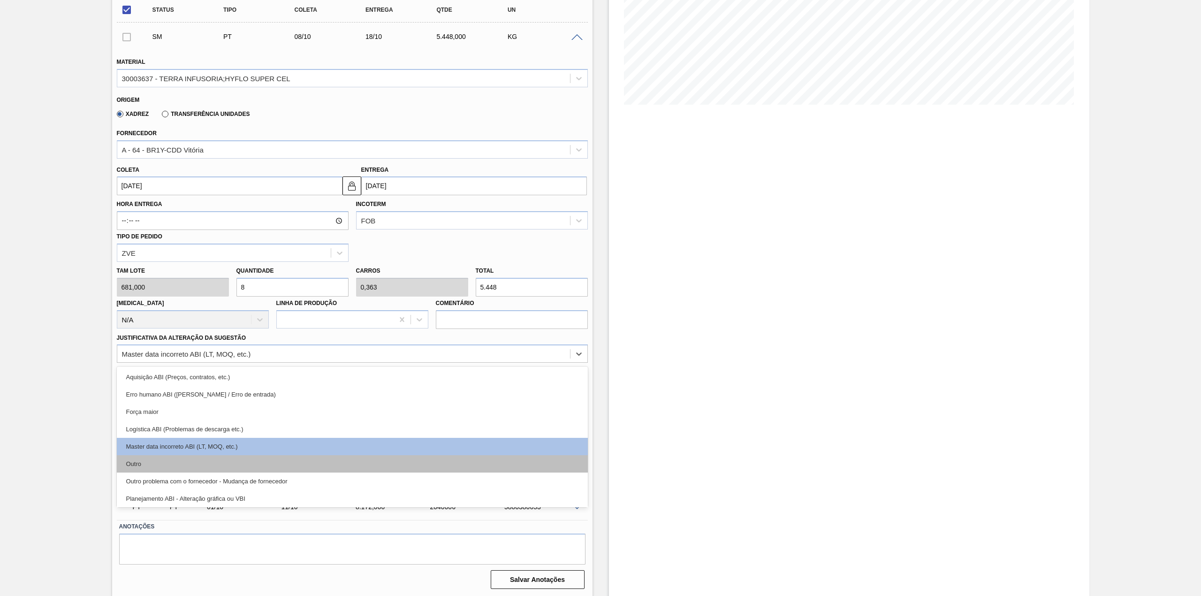
click at [184, 463] on div "Outro" at bounding box center [352, 463] width 471 height 17
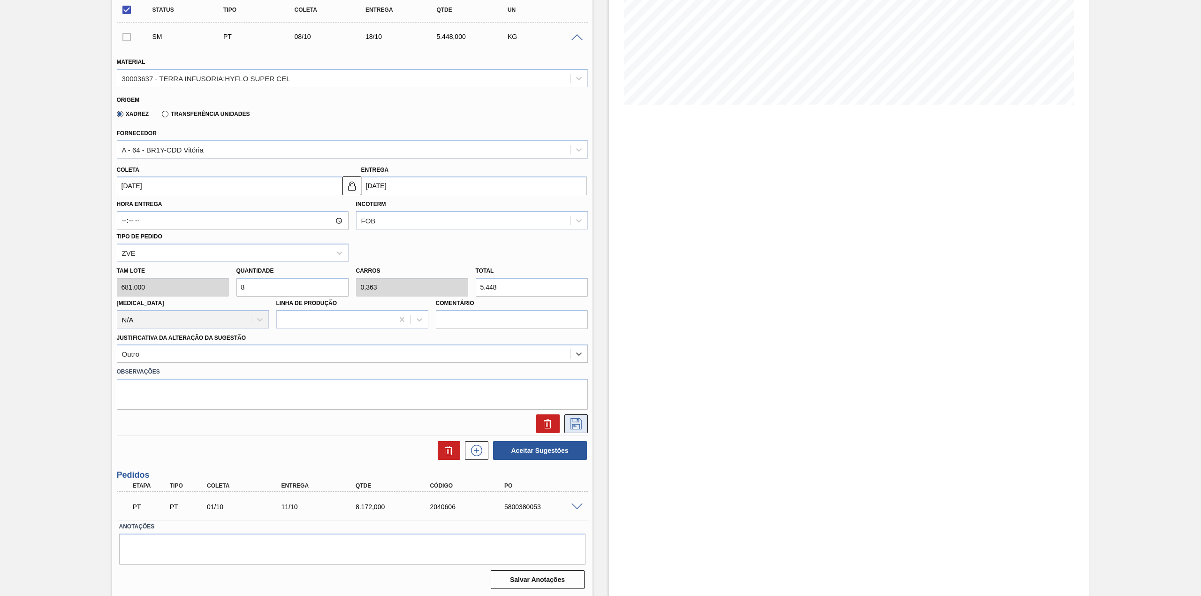
click at [577, 421] on icon at bounding box center [576, 423] width 15 height 11
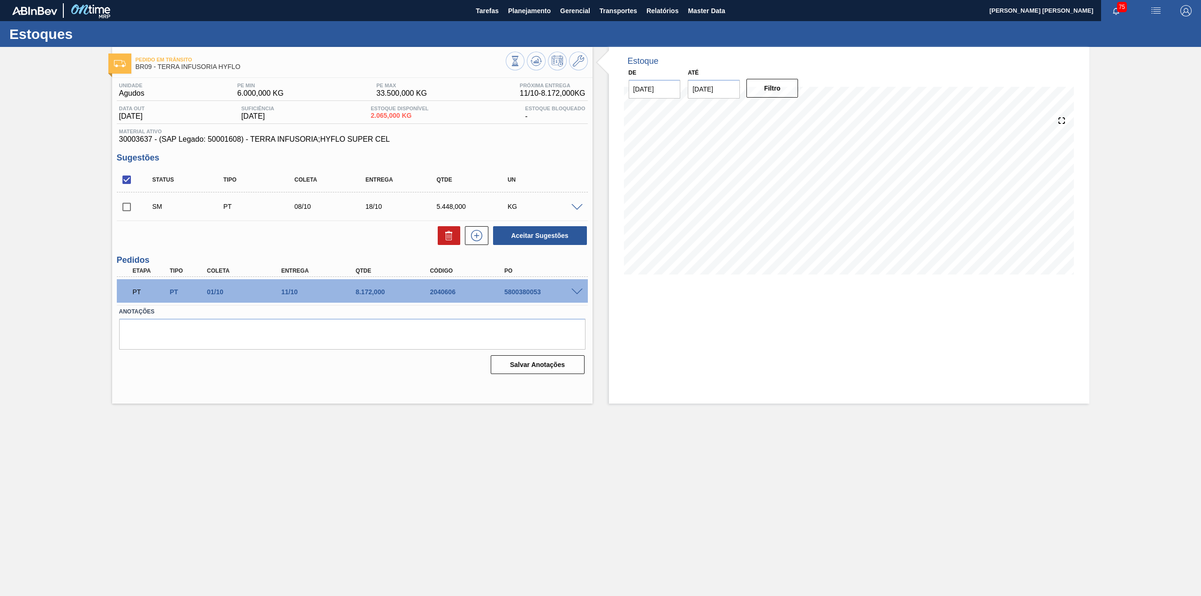
scroll to position [0, 0]
click at [125, 207] on input "checkbox" at bounding box center [127, 207] width 20 height 20
checkbox input "true"
click at [554, 240] on button "Aceitar Sugestões" at bounding box center [540, 235] width 94 height 19
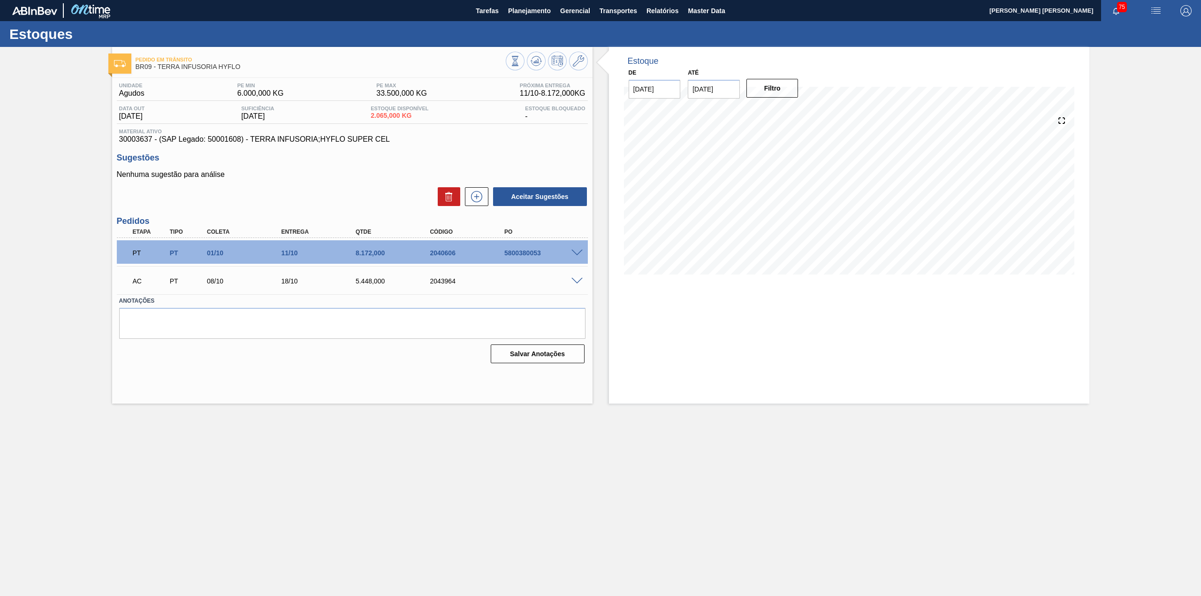
click at [579, 283] on span at bounding box center [577, 281] width 11 height 7
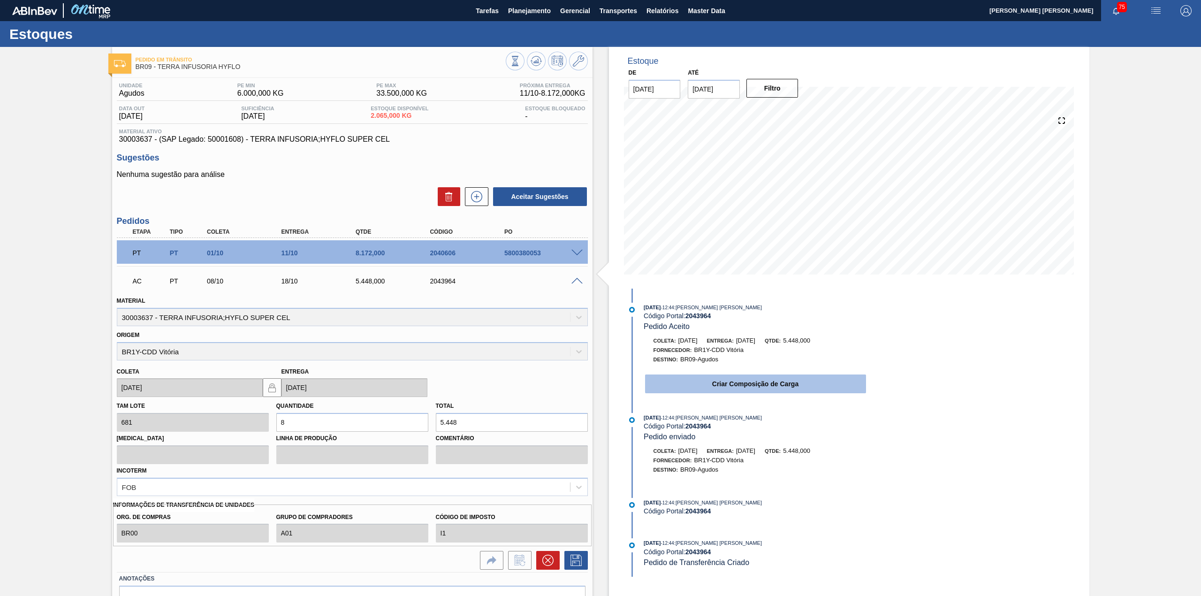
click at [787, 385] on button "Criar Composição de Carga" at bounding box center [755, 383] width 221 height 19
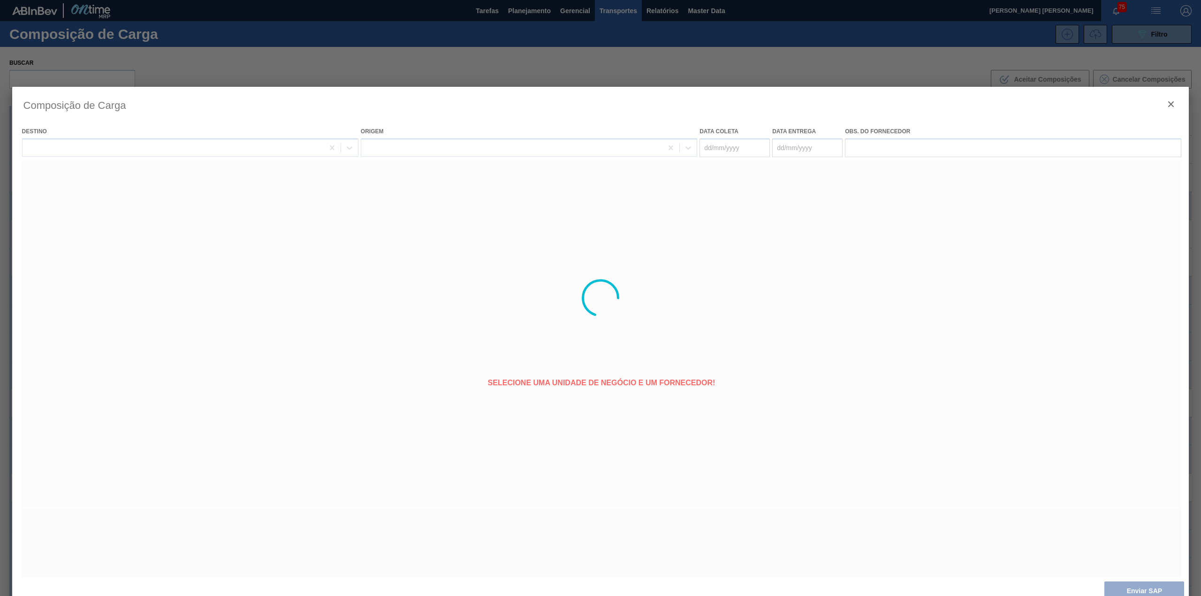
type coleta "[DATE]"
type entrega "[DATE]"
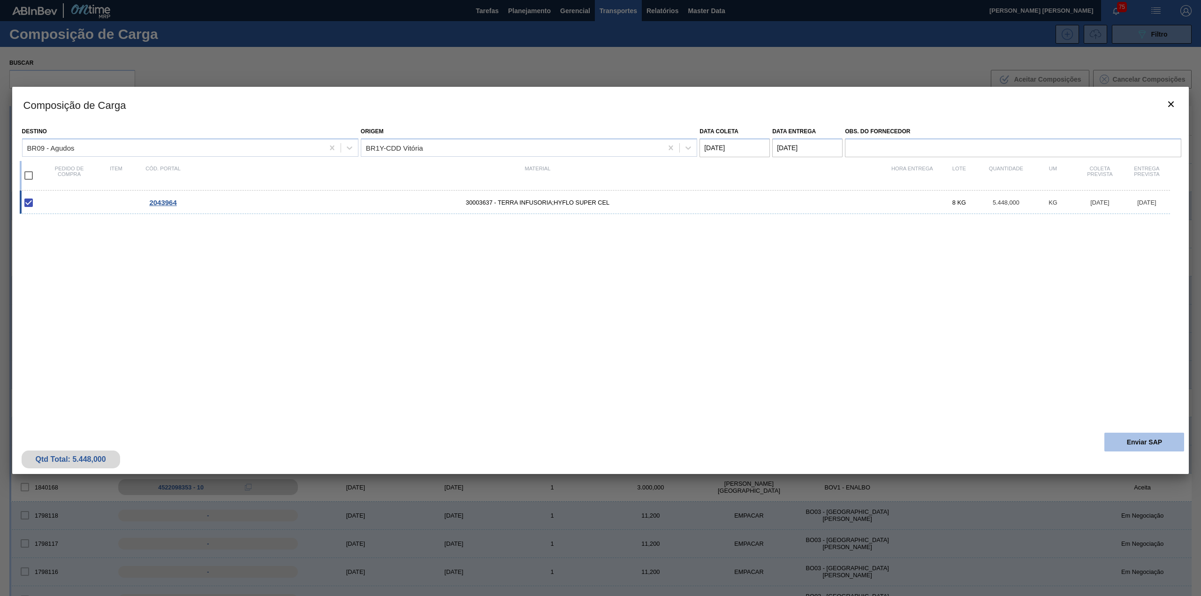
click at [1109, 447] on button "Enviar SAP" at bounding box center [1145, 442] width 80 height 19
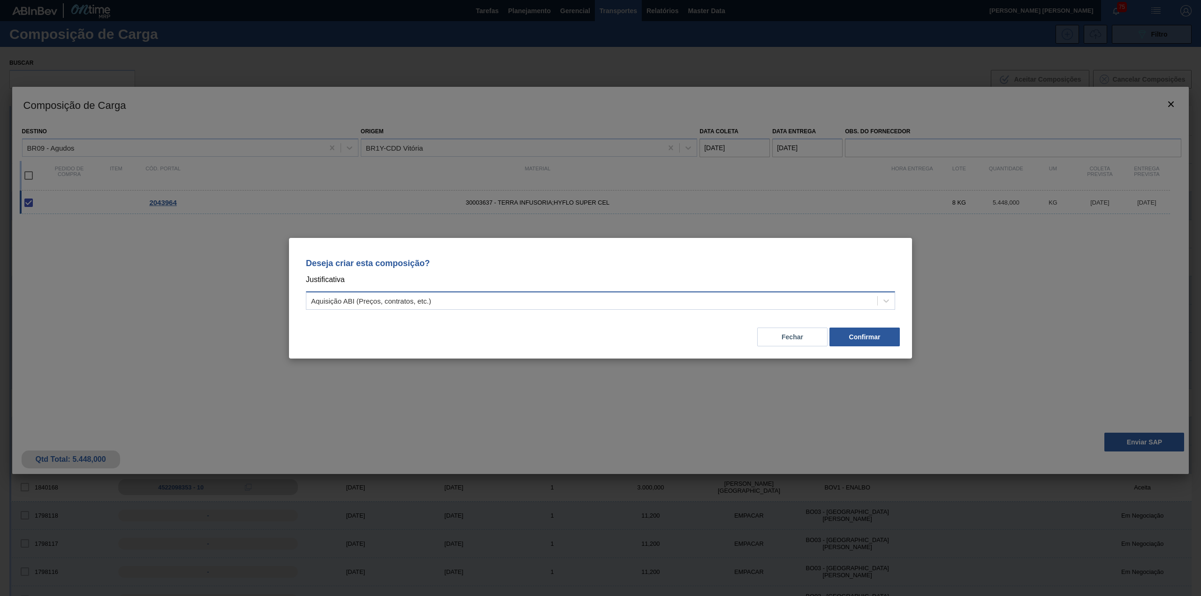
click at [517, 300] on div "Aquisição ABI (Preços, contratos, etc.)" at bounding box center [591, 301] width 571 height 14
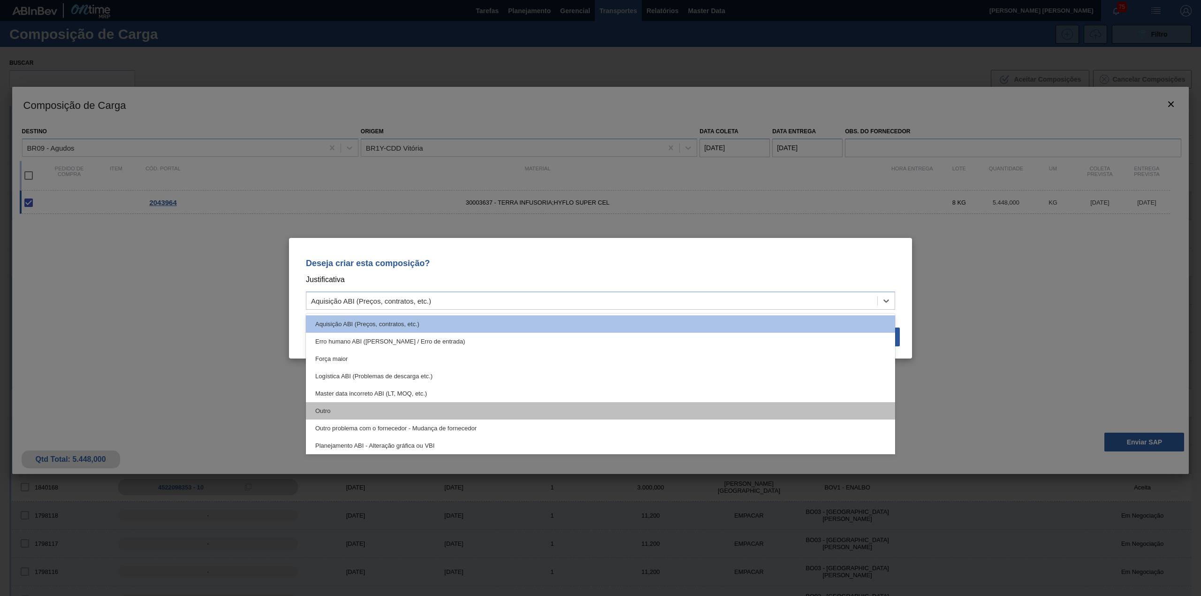
click at [464, 402] on div "Outro" at bounding box center [600, 410] width 589 height 17
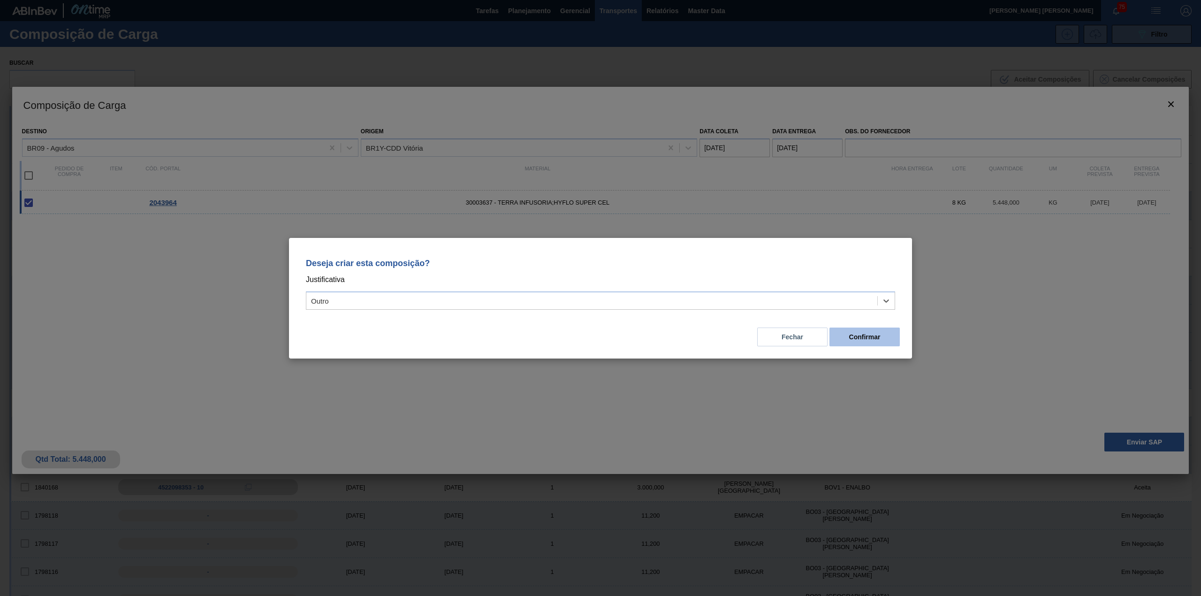
click at [893, 340] on button "Confirmar" at bounding box center [865, 337] width 70 height 19
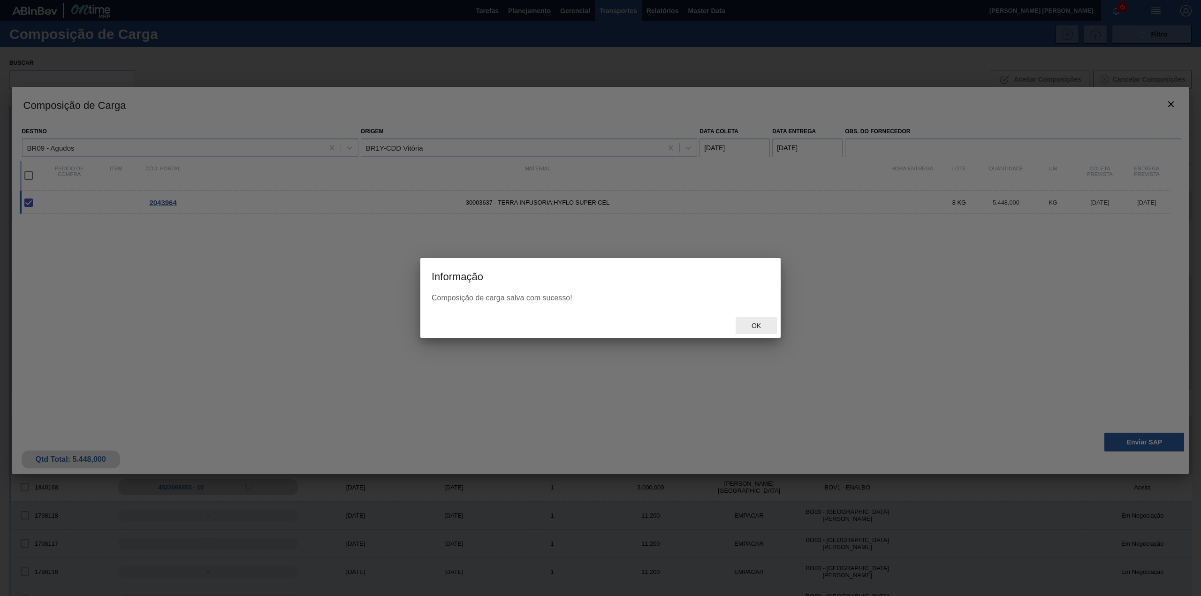
click at [761, 327] on span "Ok" at bounding box center [756, 326] width 24 height 8
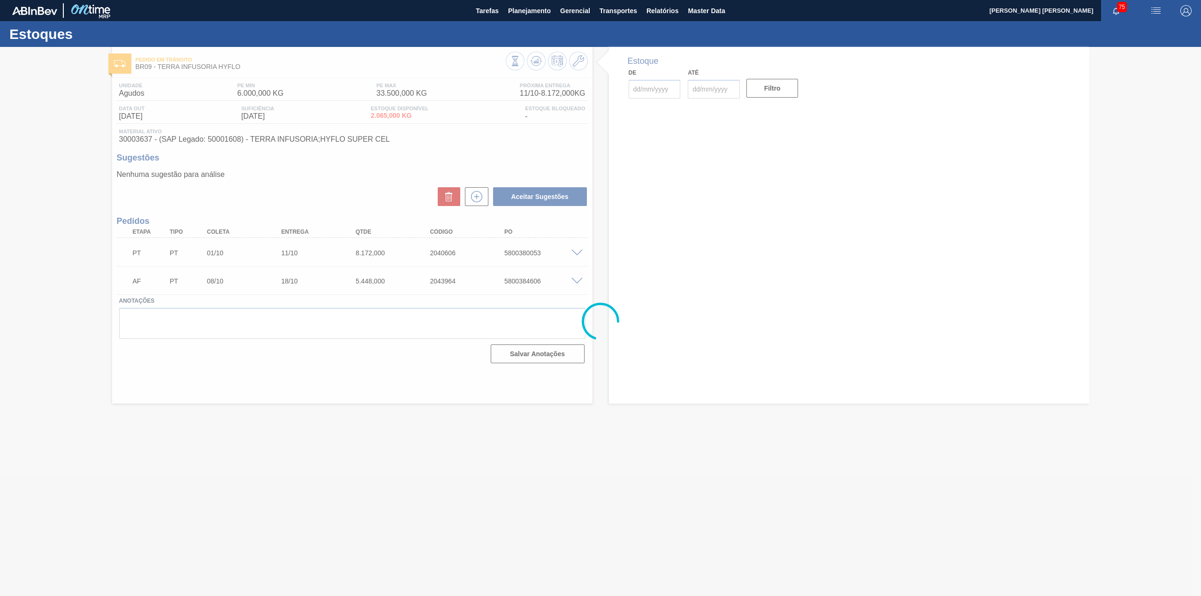
type input "[DATE]"
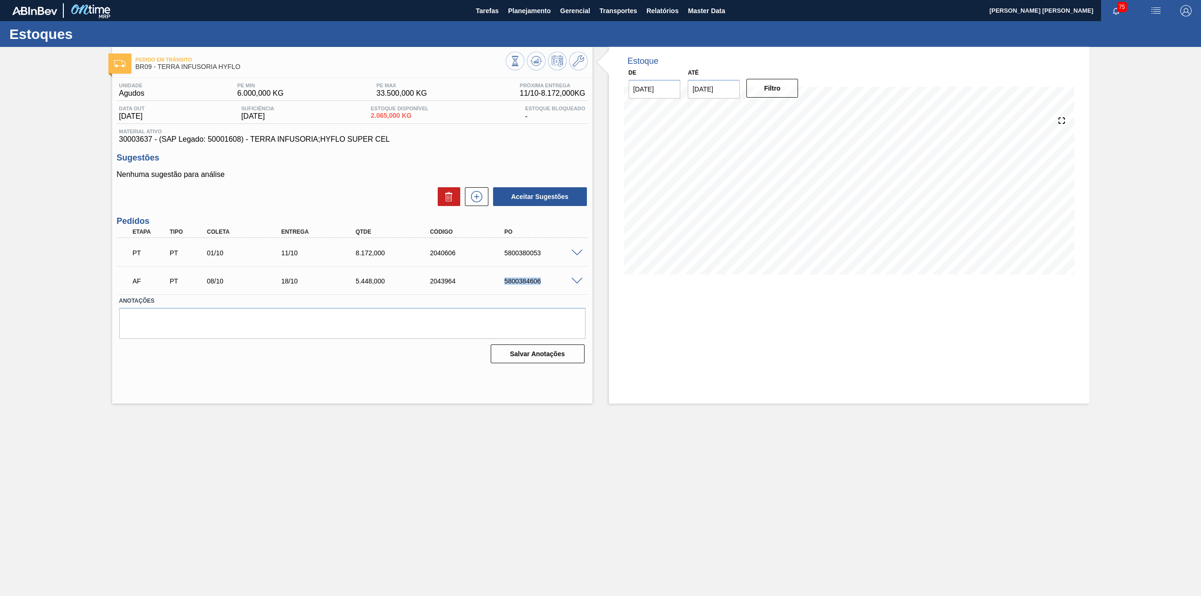
drag, startPoint x: 502, startPoint y: 284, endPoint x: 545, endPoint y: 284, distance: 43.2
click at [545, 284] on div "5800384606" at bounding box center [544, 281] width 85 height 8
copy div "5800384606"
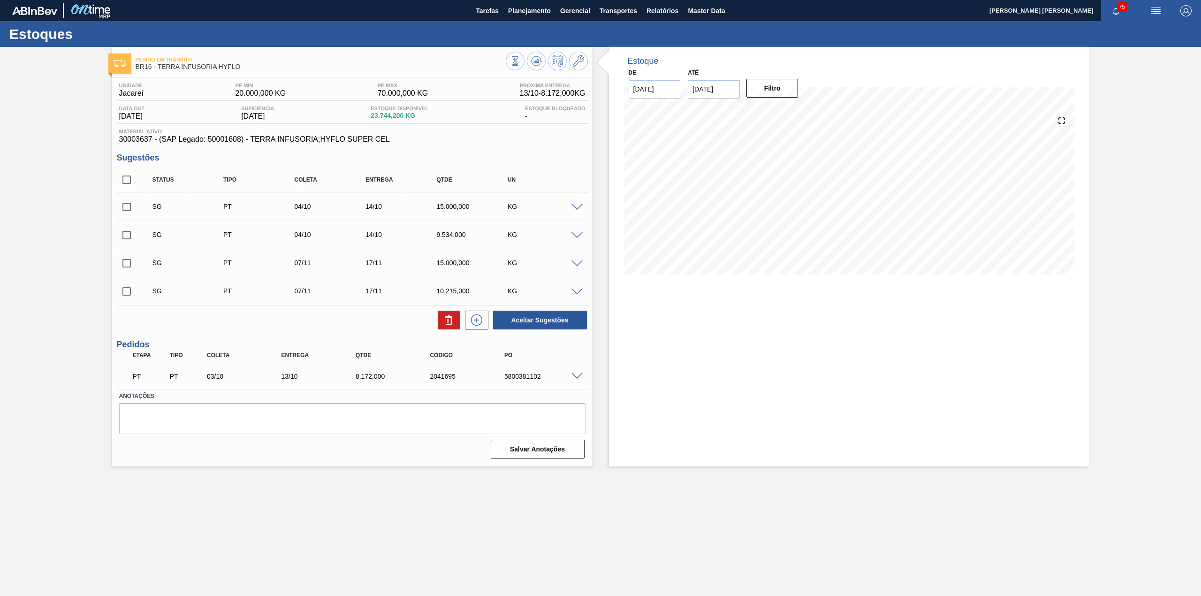
click at [121, 173] on input "checkbox" at bounding box center [127, 180] width 20 height 20
checkbox input "true"
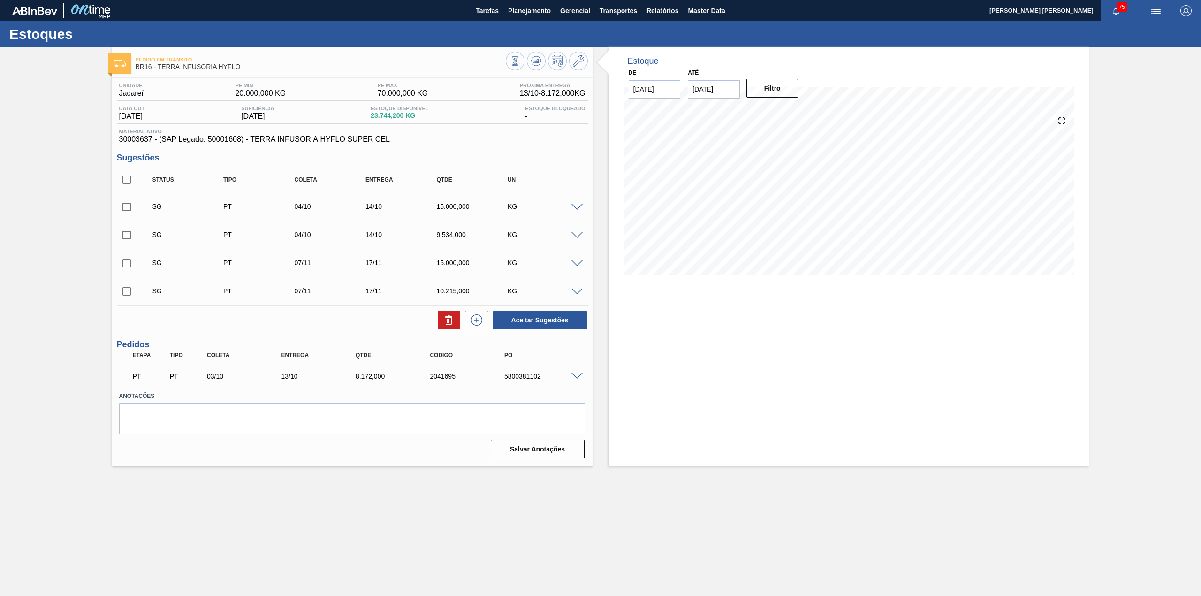
checkbox input "true"
click at [457, 320] on button at bounding box center [449, 320] width 23 height 19
checkbox input "false"
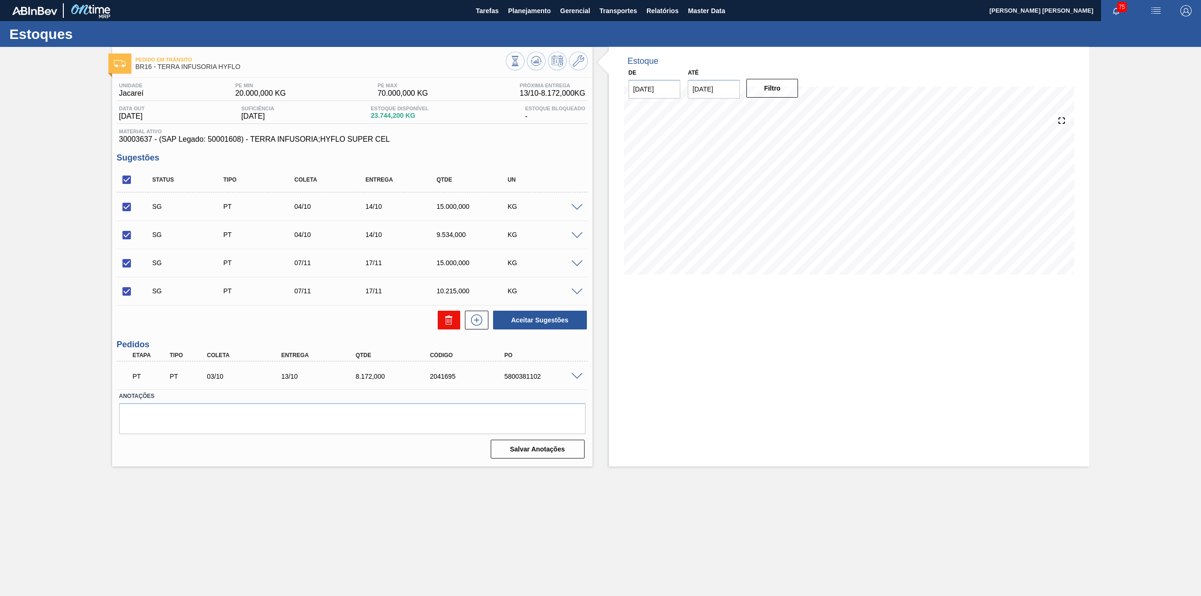
checkbox input "false"
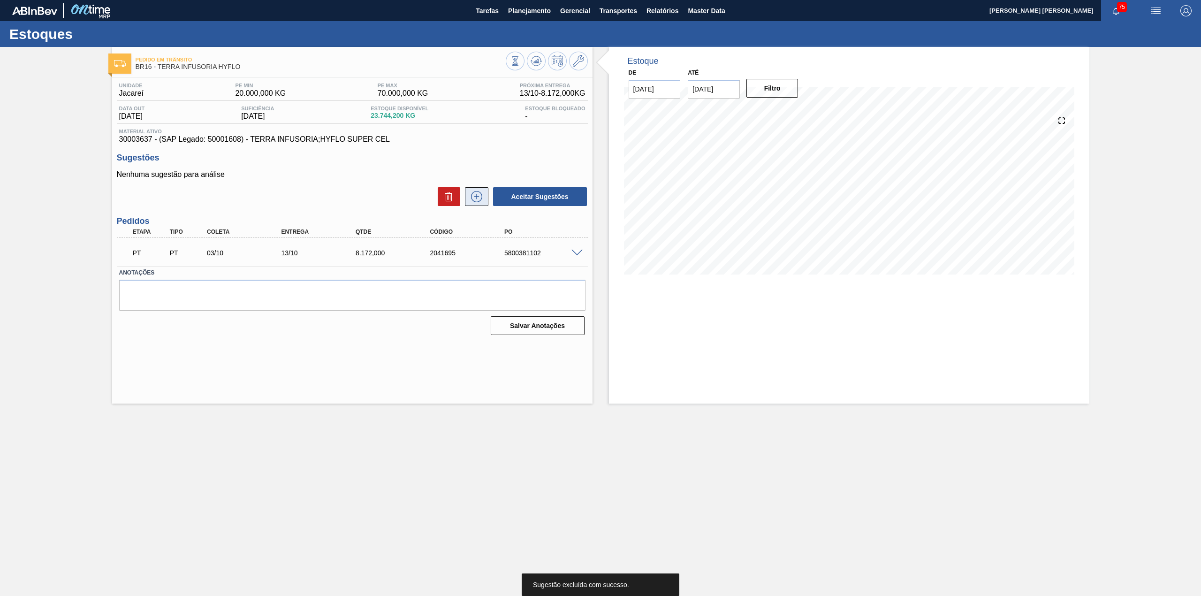
click at [477, 200] on icon at bounding box center [476, 196] width 15 height 11
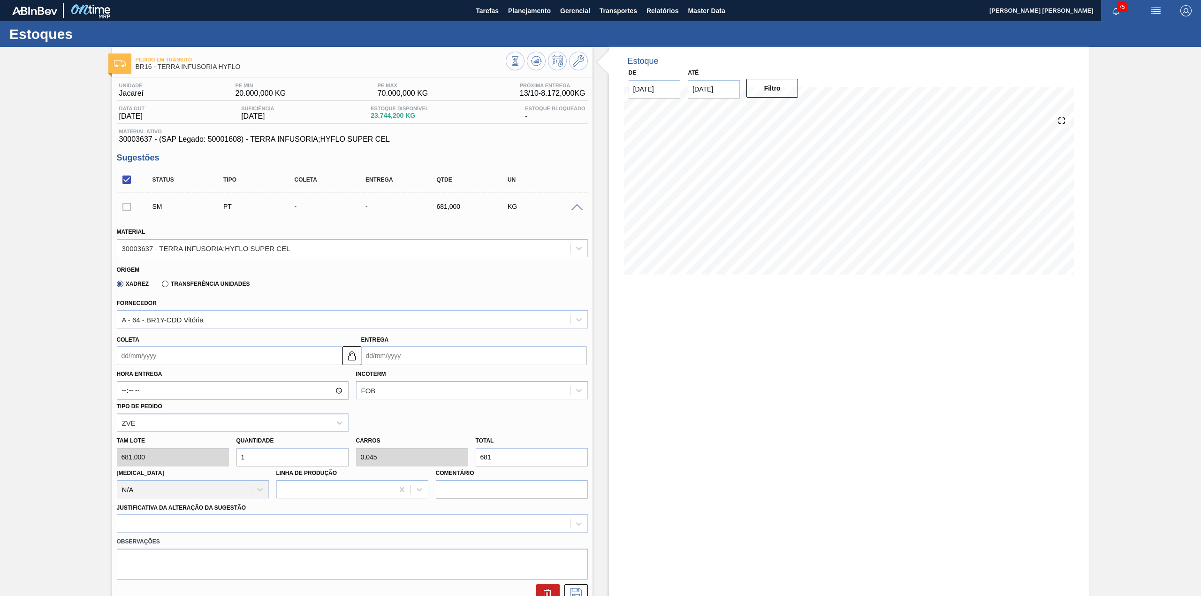
click at [205, 361] on input "Coleta" at bounding box center [230, 355] width 226 height 19
click at [175, 426] on div "8" at bounding box center [173, 423] width 13 height 13
type input "[DATE]"
click at [259, 460] on input "1" at bounding box center [293, 457] width 112 height 19
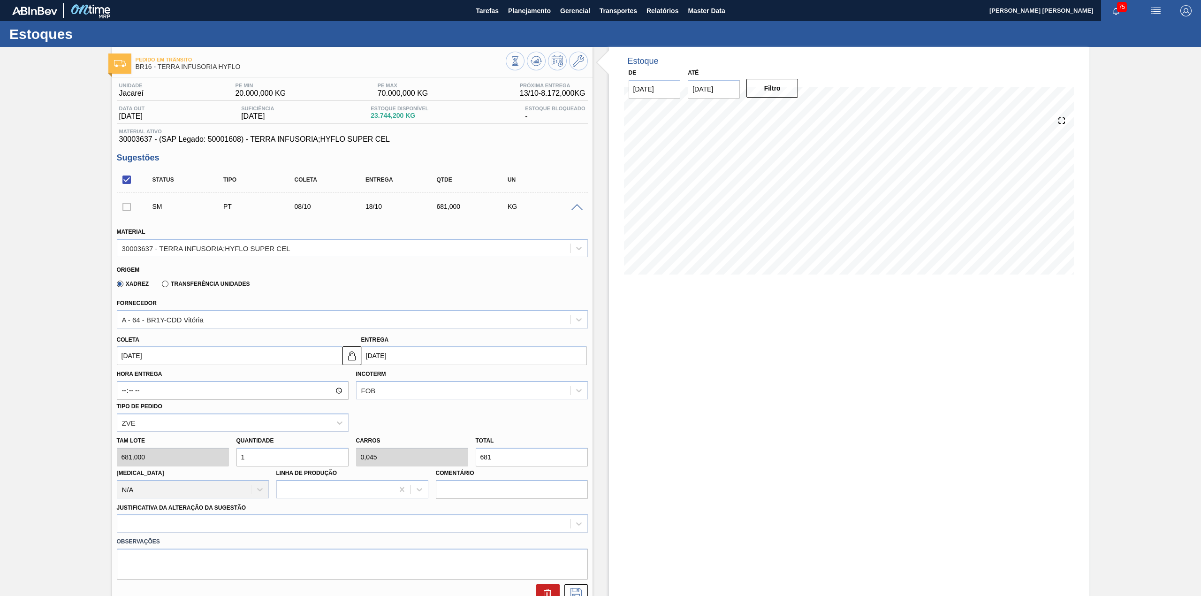
click at [259, 460] on input "1" at bounding box center [293, 457] width 112 height 19
type input "12"
type input "0,545"
type input "8.172"
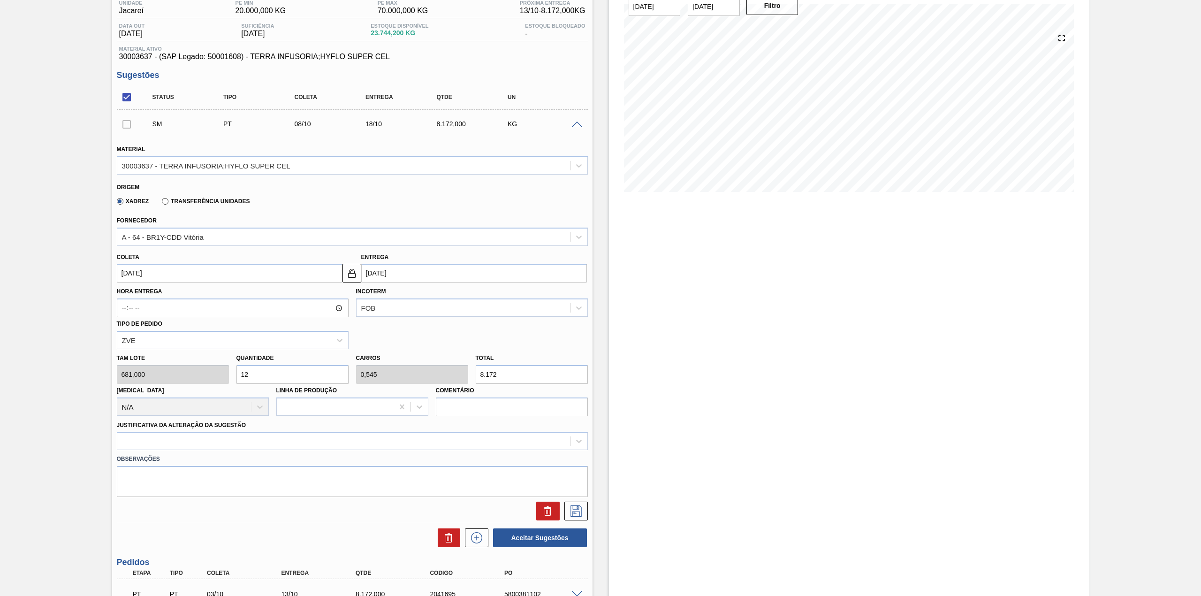
scroll to position [125, 0]
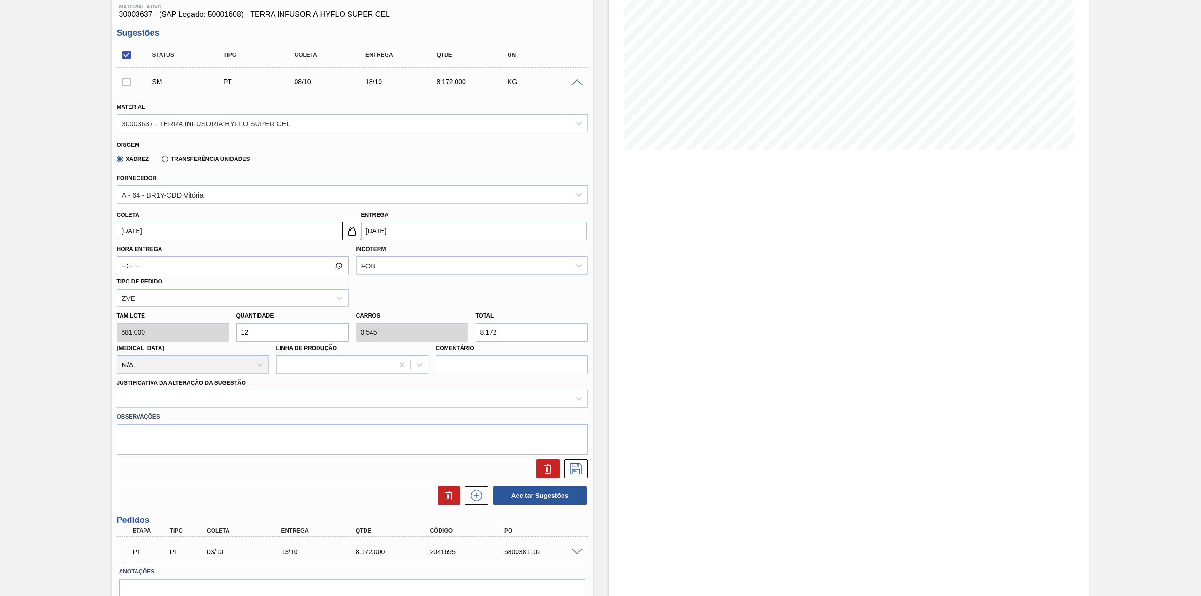
type input "12"
click at [228, 401] on div at bounding box center [343, 399] width 453 height 14
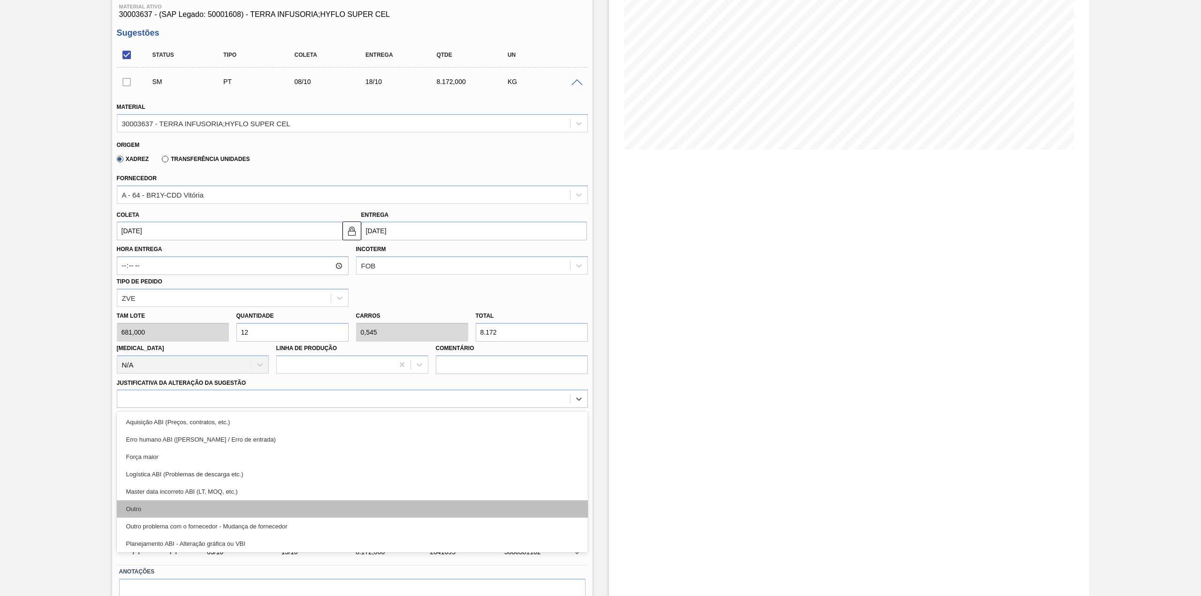
click at [174, 507] on div "Outro" at bounding box center [352, 508] width 471 height 17
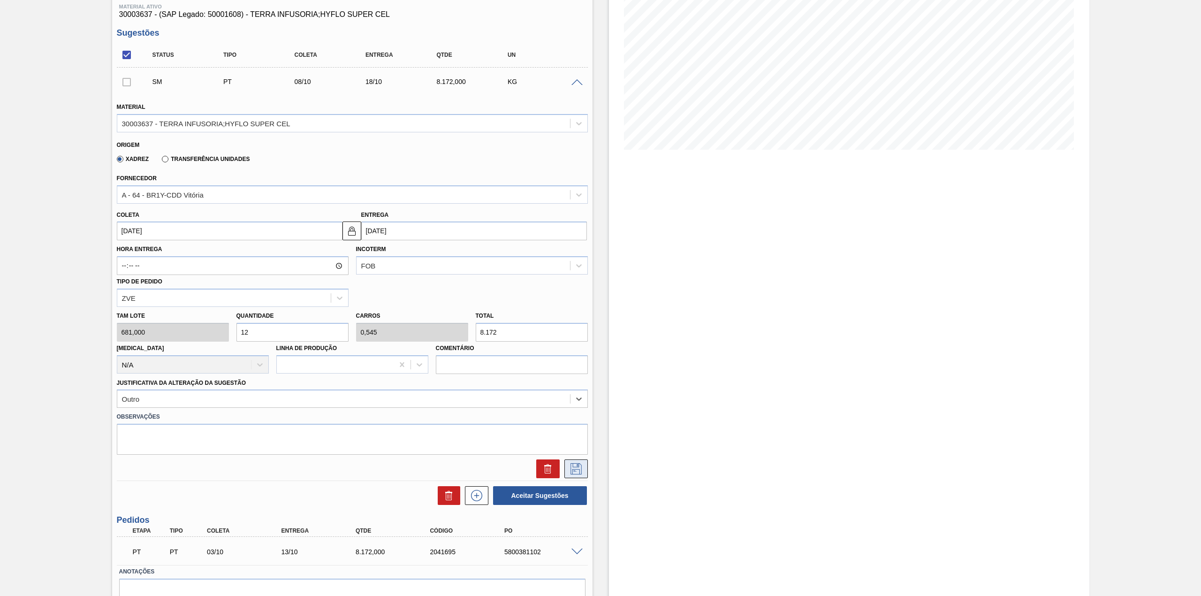
click at [581, 473] on icon at bounding box center [576, 468] width 15 height 11
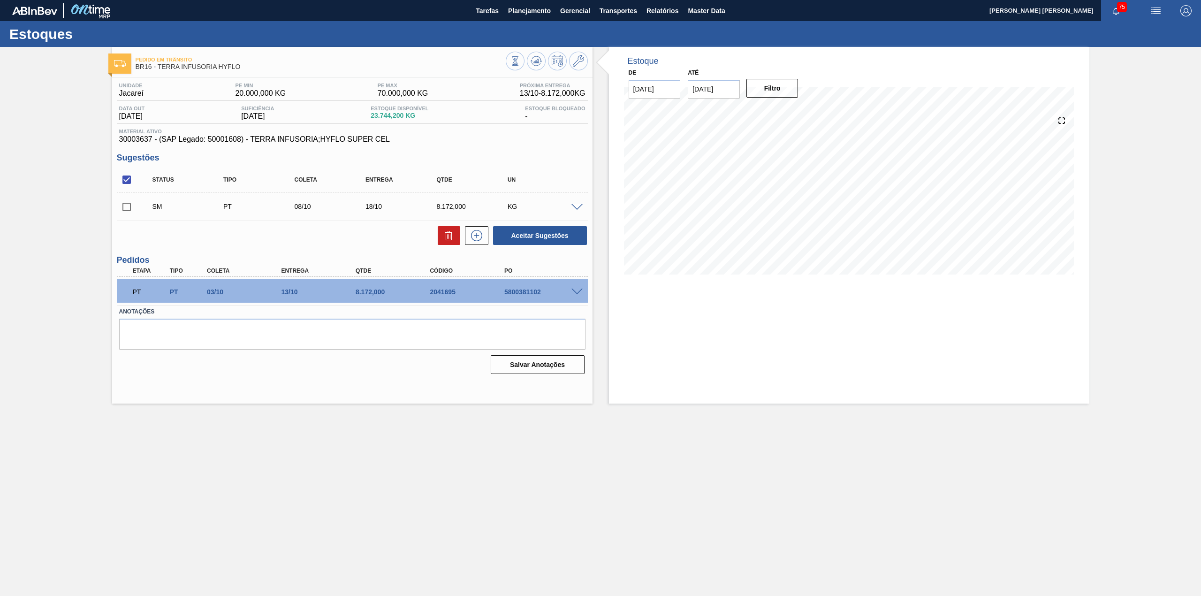
scroll to position [0, 0]
click at [127, 209] on input "checkbox" at bounding box center [127, 207] width 20 height 20
checkbox input "true"
click at [545, 235] on button "Aceitar Sugestões" at bounding box center [540, 235] width 94 height 19
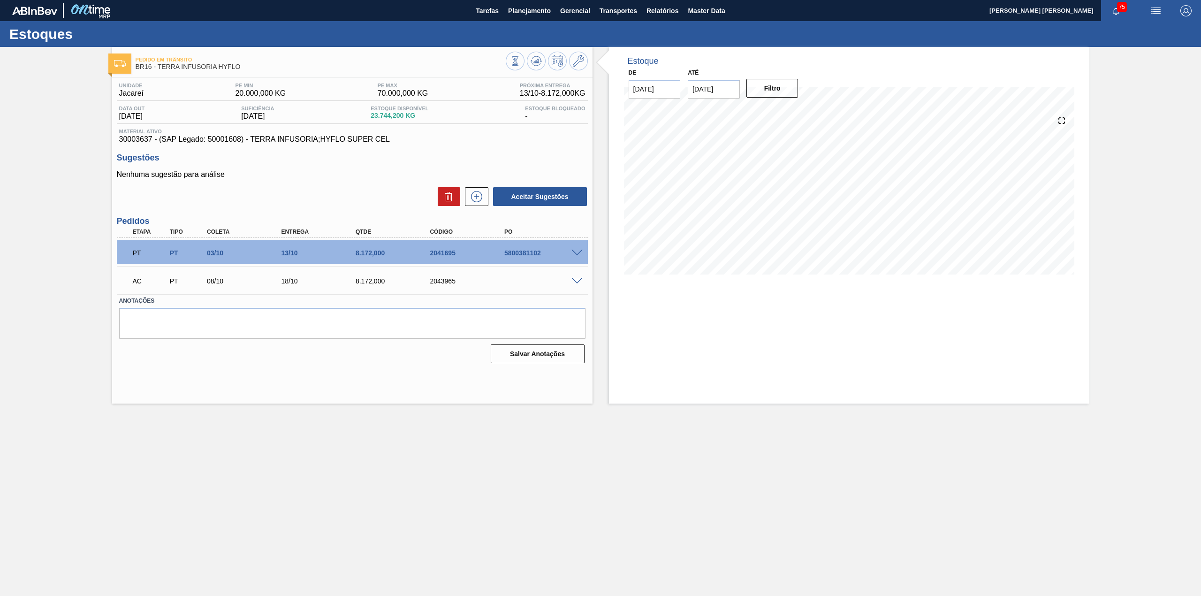
click at [569, 284] on div at bounding box center [578, 280] width 19 height 7
click at [572, 284] on span at bounding box center [577, 281] width 11 height 7
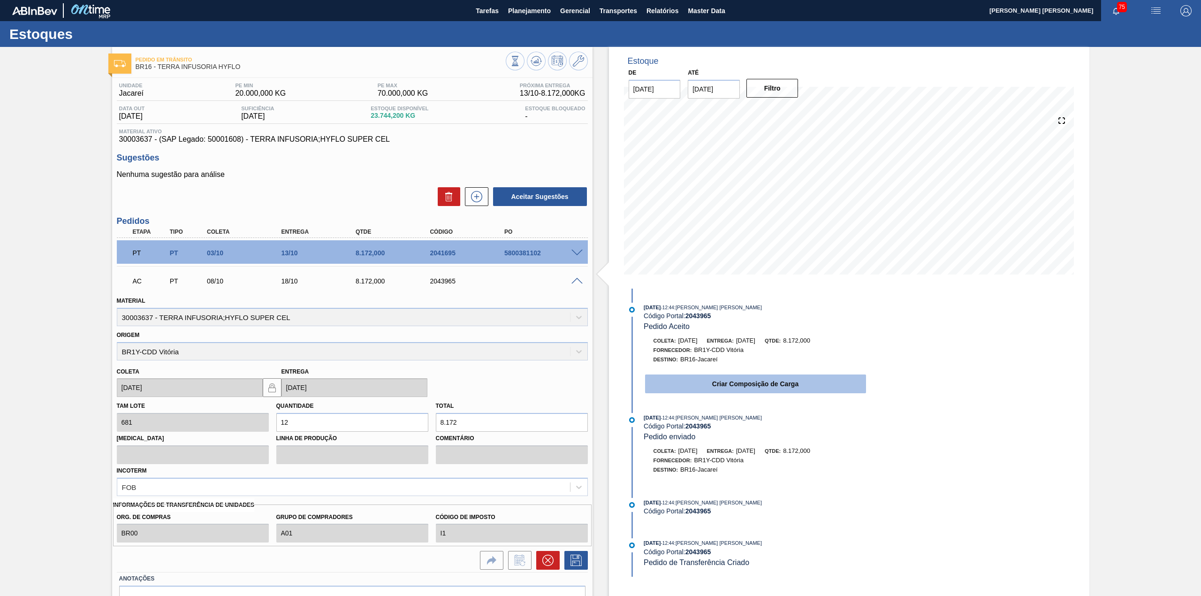
click at [711, 383] on button "Criar Composição de Carga" at bounding box center [755, 383] width 221 height 19
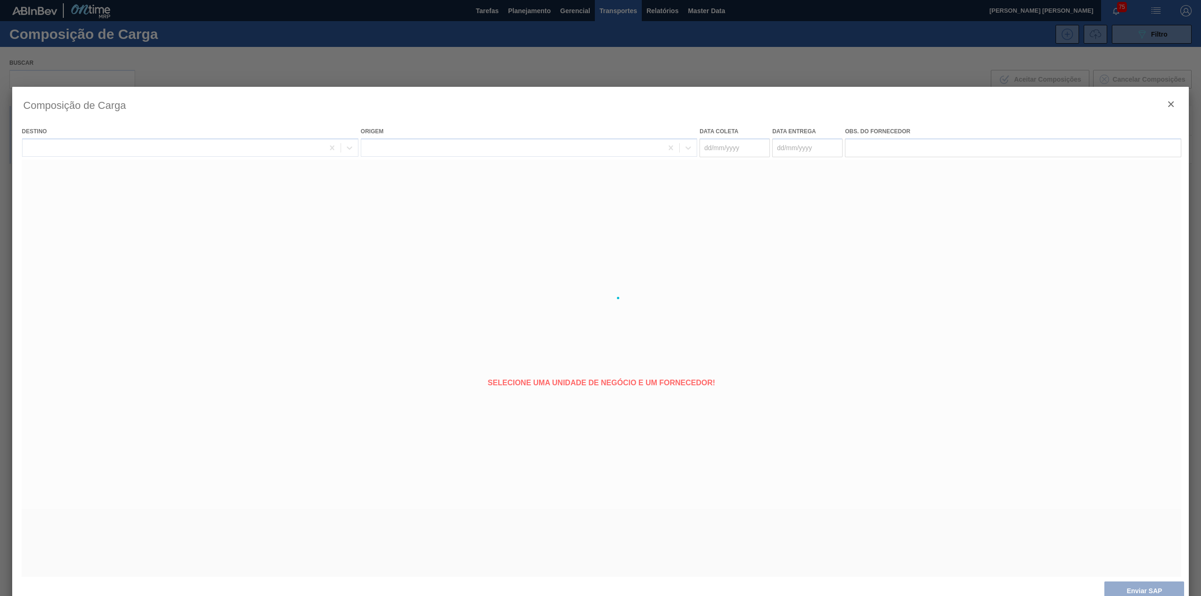
type coleta "[DATE]"
type entrega "[DATE]"
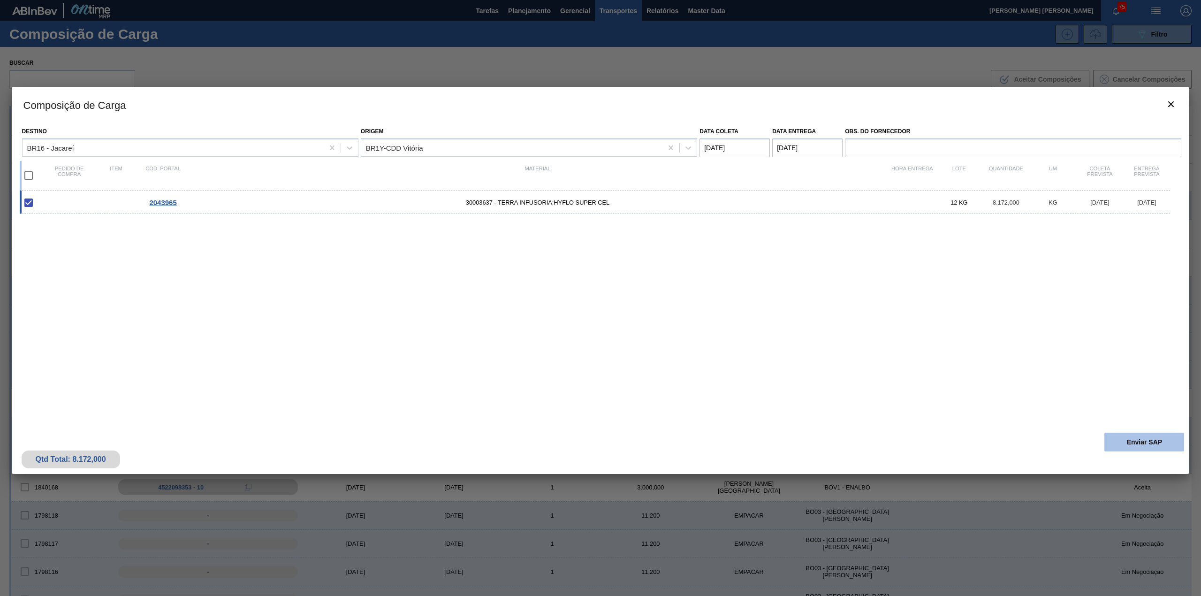
click at [1125, 449] on button "Enviar SAP" at bounding box center [1145, 442] width 80 height 19
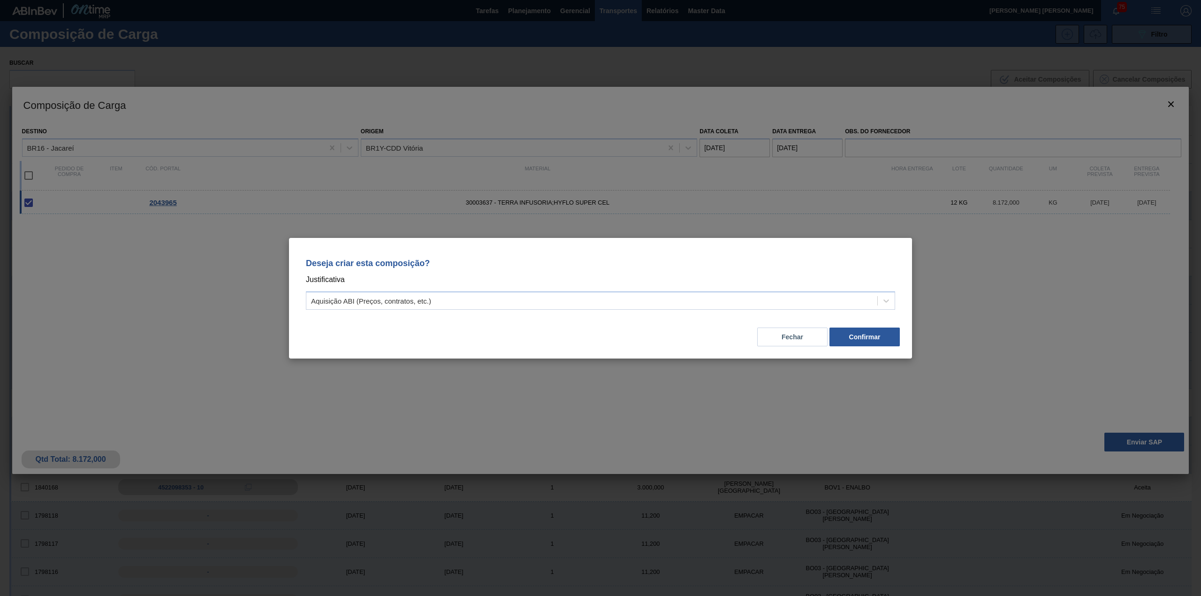
click at [496, 310] on div "Deseja criar esta composição? Justificativa Aquisição ABI (Preços, contratos, e…" at bounding box center [600, 282] width 601 height 66
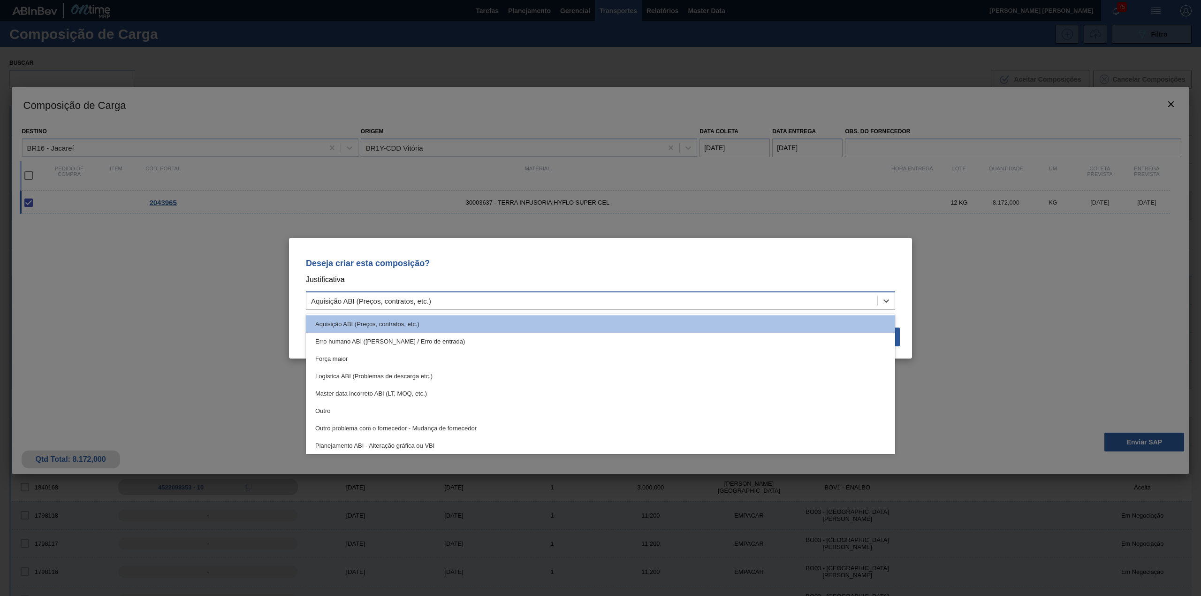
click at [448, 303] on div "Aquisição ABI (Preços, contratos, etc.)" at bounding box center [591, 301] width 571 height 14
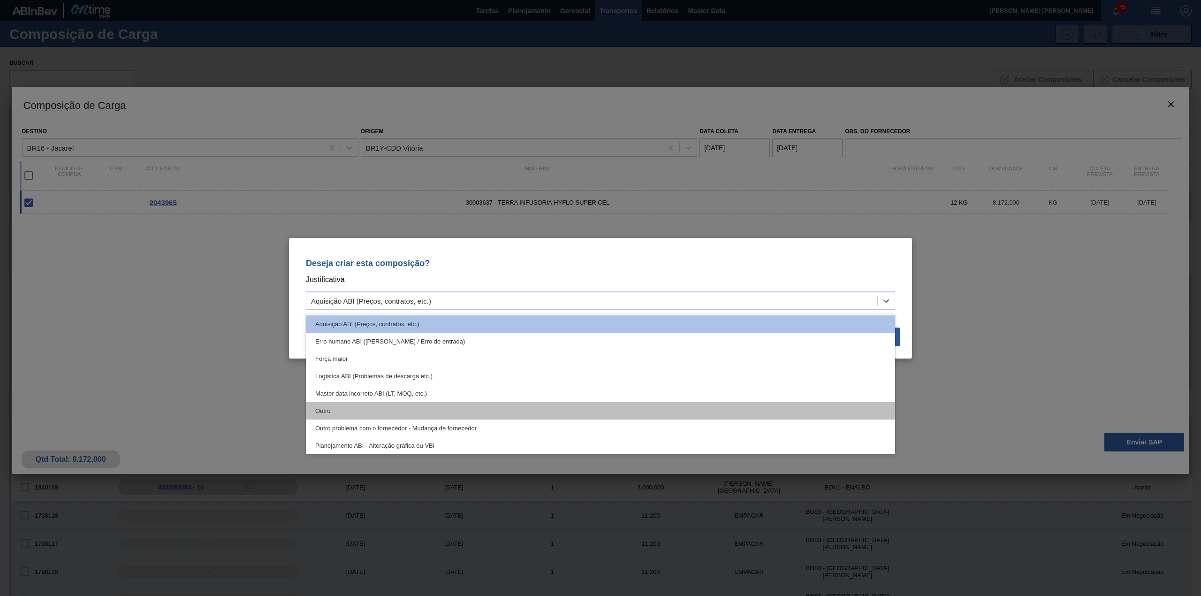
click at [398, 406] on div "Outro" at bounding box center [600, 410] width 589 height 17
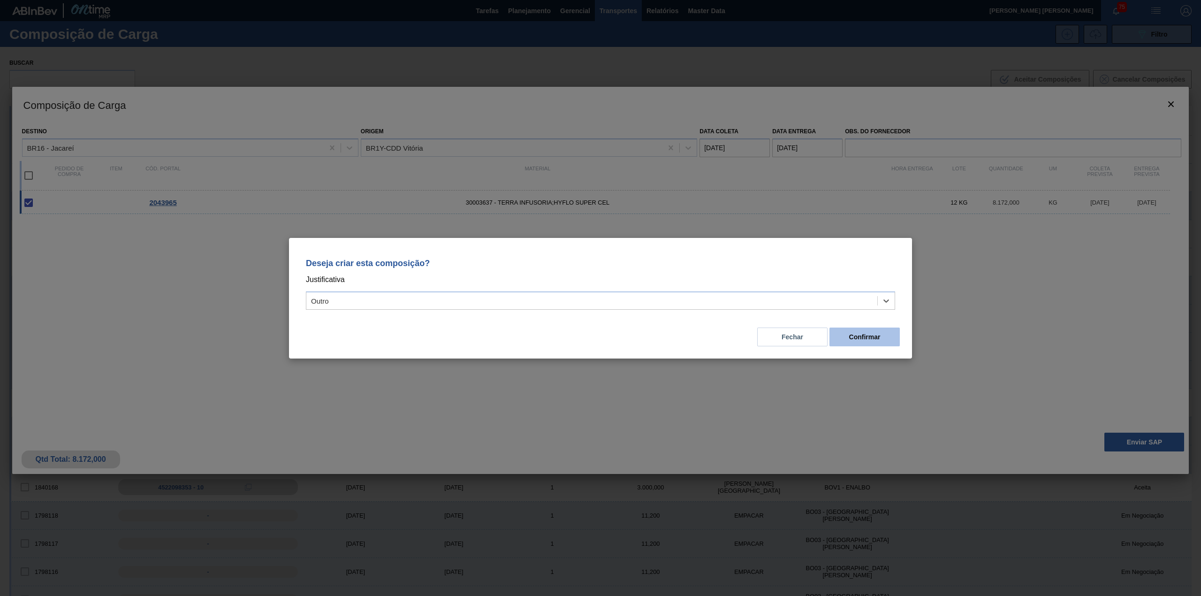
click at [871, 338] on button "Confirmar" at bounding box center [865, 337] width 70 height 19
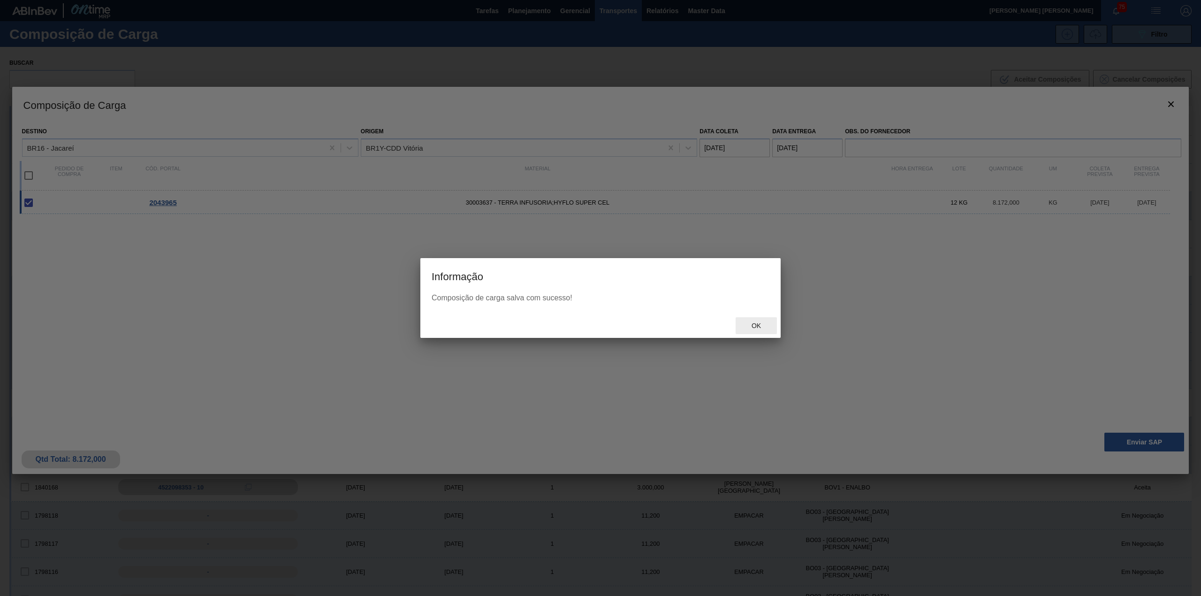
click at [750, 320] on div "Ok" at bounding box center [756, 325] width 41 height 17
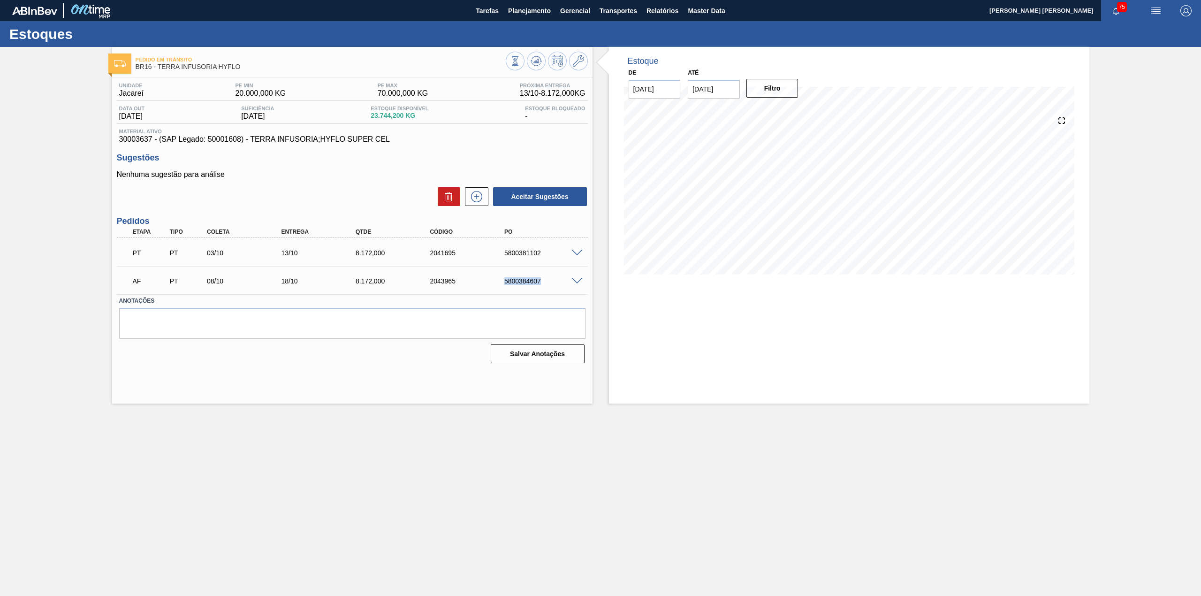
drag, startPoint x: 497, startPoint y: 282, endPoint x: 545, endPoint y: 288, distance: 48.1
click at [545, 288] on div "AF PT 08/10 18/10 8.172,000 2043965 5800384607" at bounding box center [350, 280] width 446 height 19
copy div "5800384607"
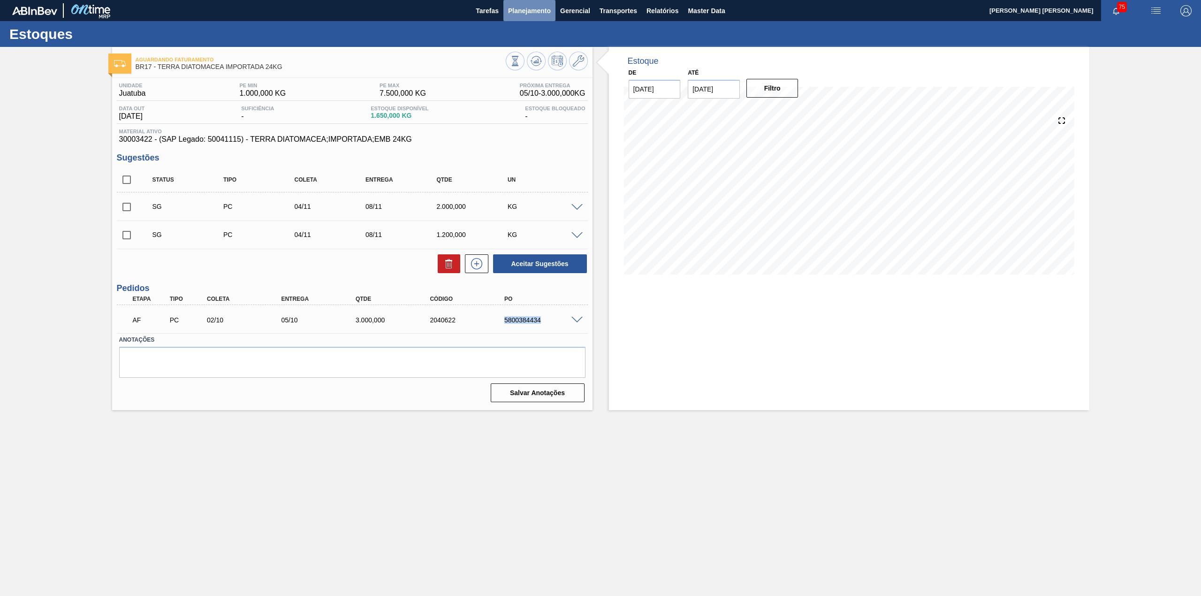
click at [517, 10] on span "Planejamento" at bounding box center [529, 10] width 43 height 11
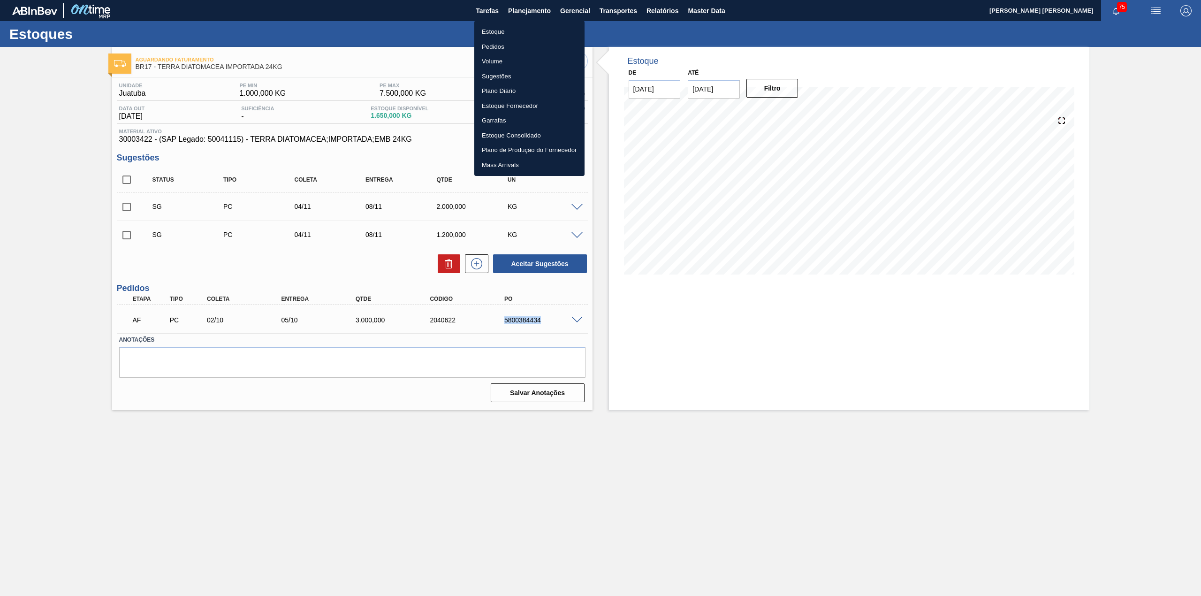
click at [511, 45] on li "Pedidos" at bounding box center [529, 46] width 110 height 15
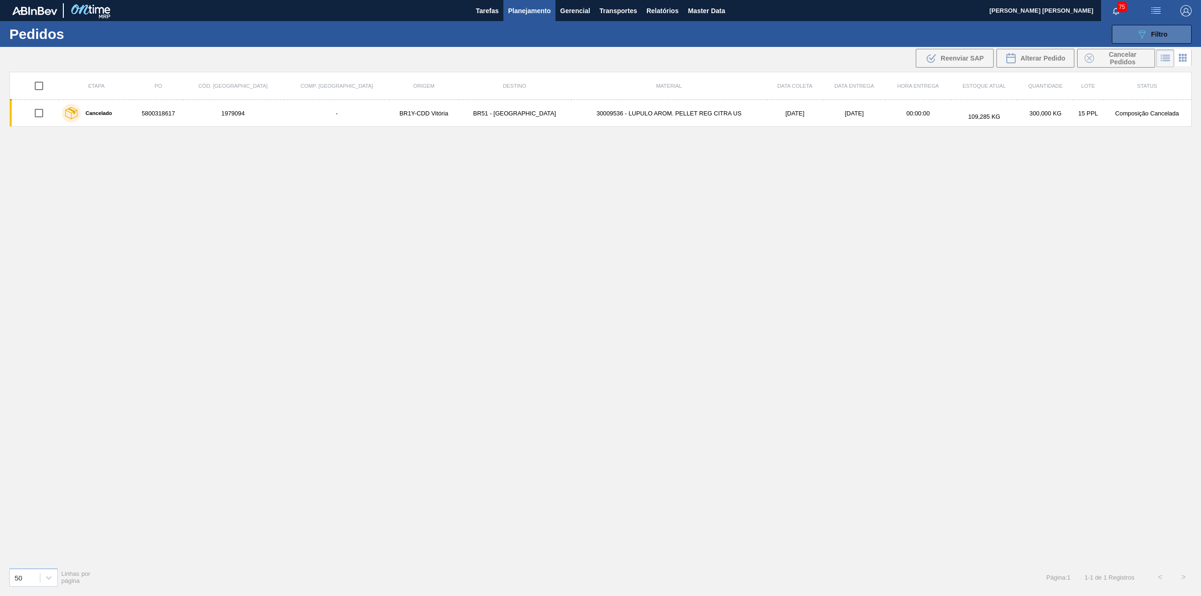
click at [1140, 35] on icon "089F7B8B-B2A5-4AFE-B5C0-19BA573D28AC" at bounding box center [1142, 34] width 11 height 11
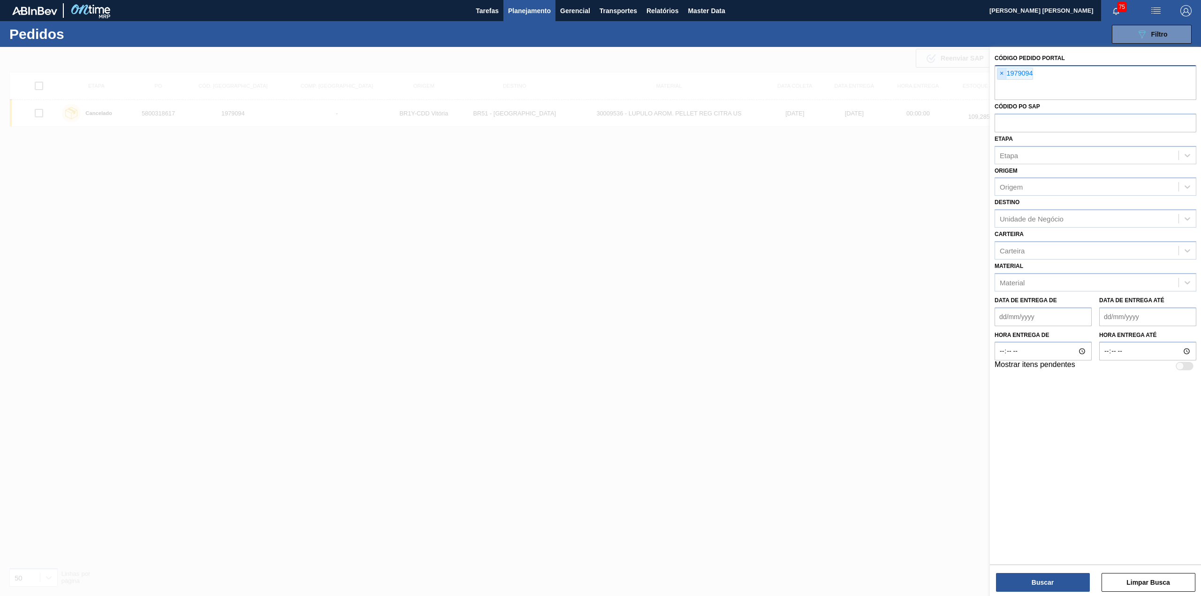
click at [1005, 76] on span "×" at bounding box center [1002, 73] width 9 height 11
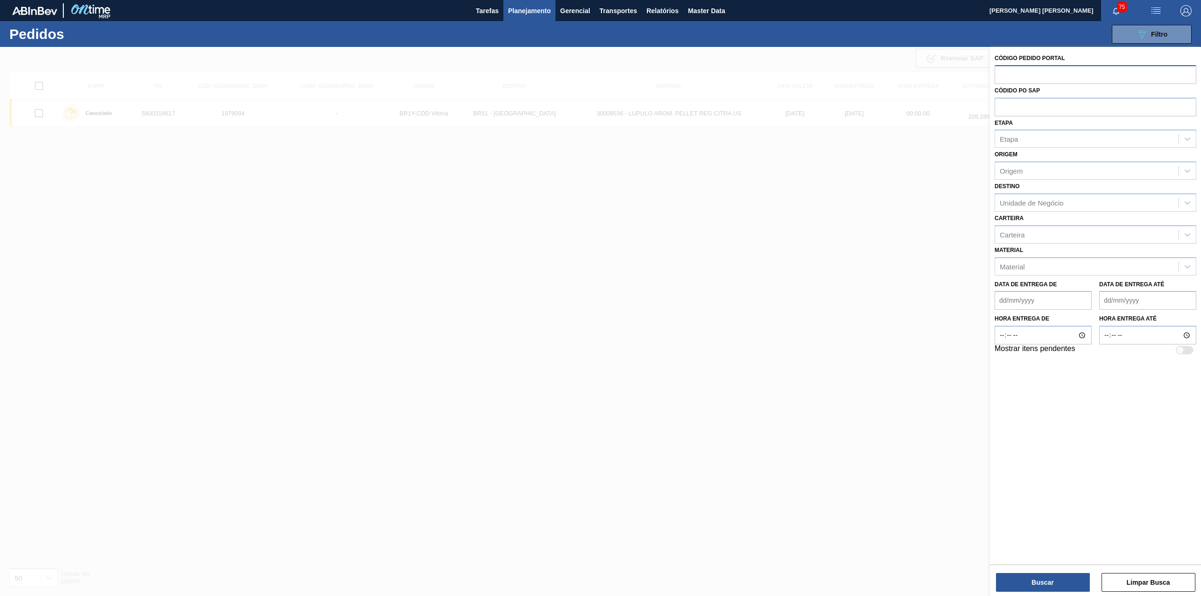
paste input "2043966"
type input "2043966"
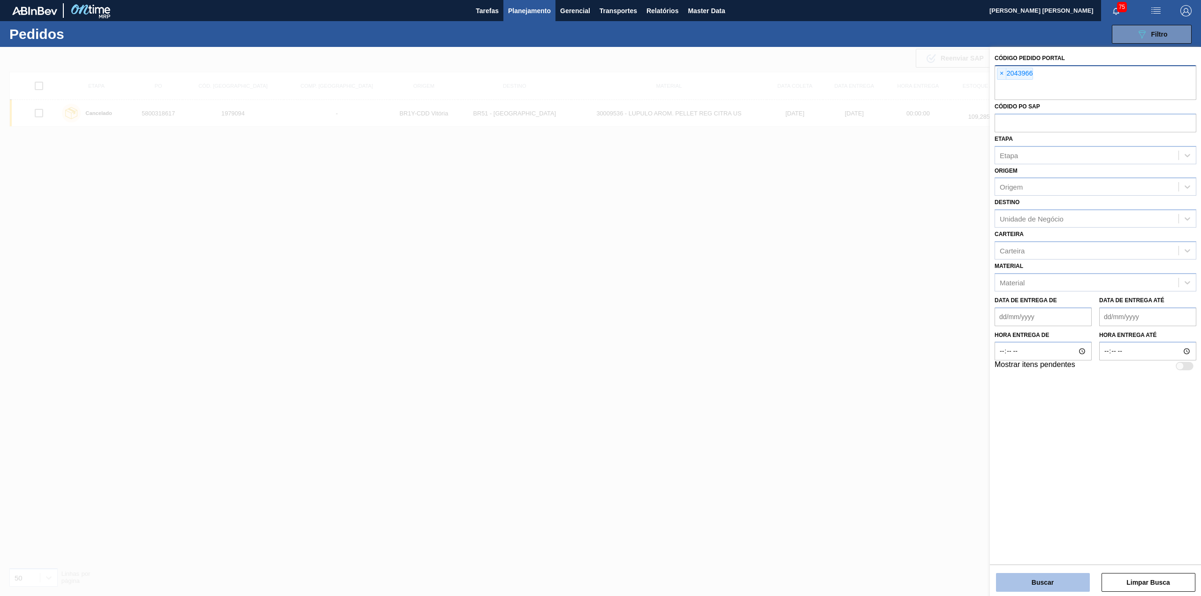
click at [1060, 582] on button "Buscar" at bounding box center [1043, 582] width 94 height 19
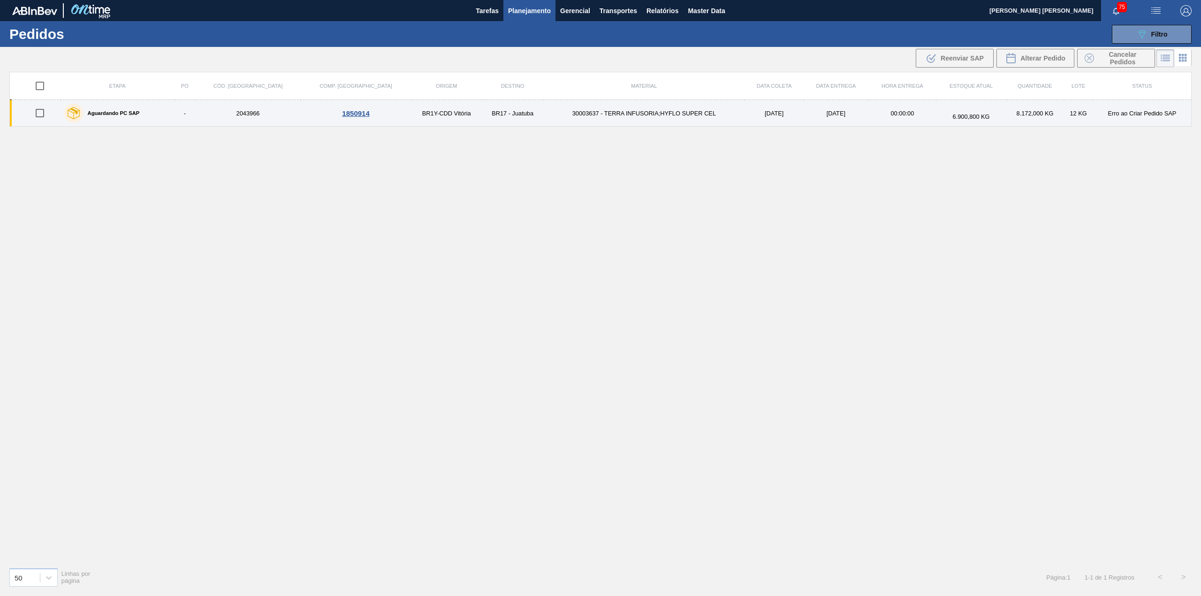
click at [40, 116] on input "checkbox" at bounding box center [40, 113] width 20 height 20
checkbox input "true"
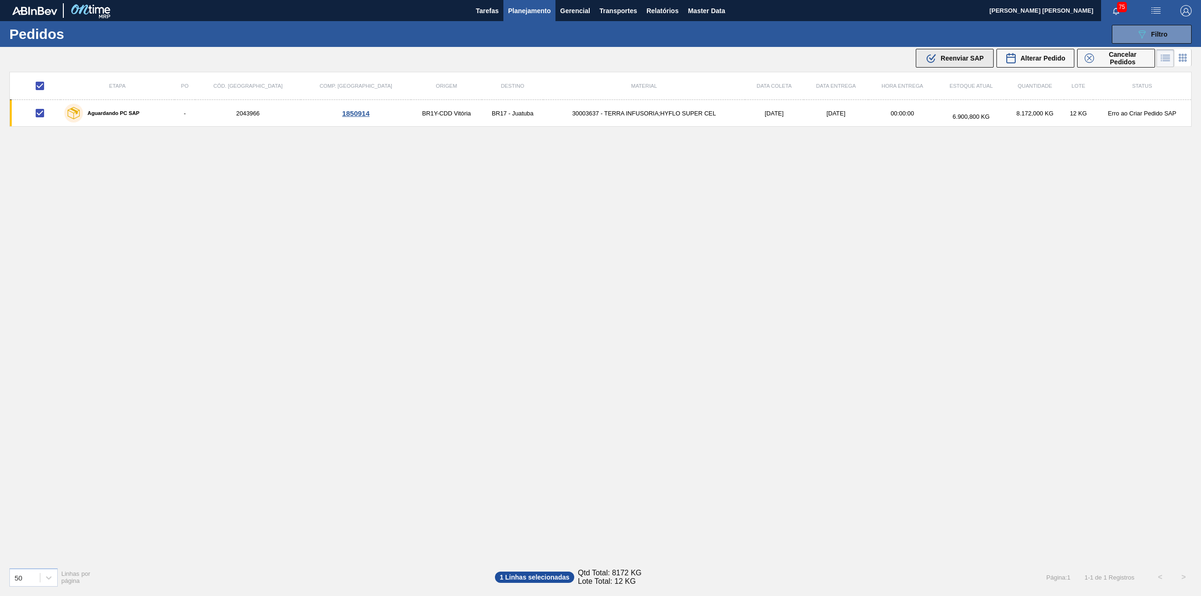
click at [967, 59] on span "Reenviar SAP" at bounding box center [962, 58] width 43 height 8
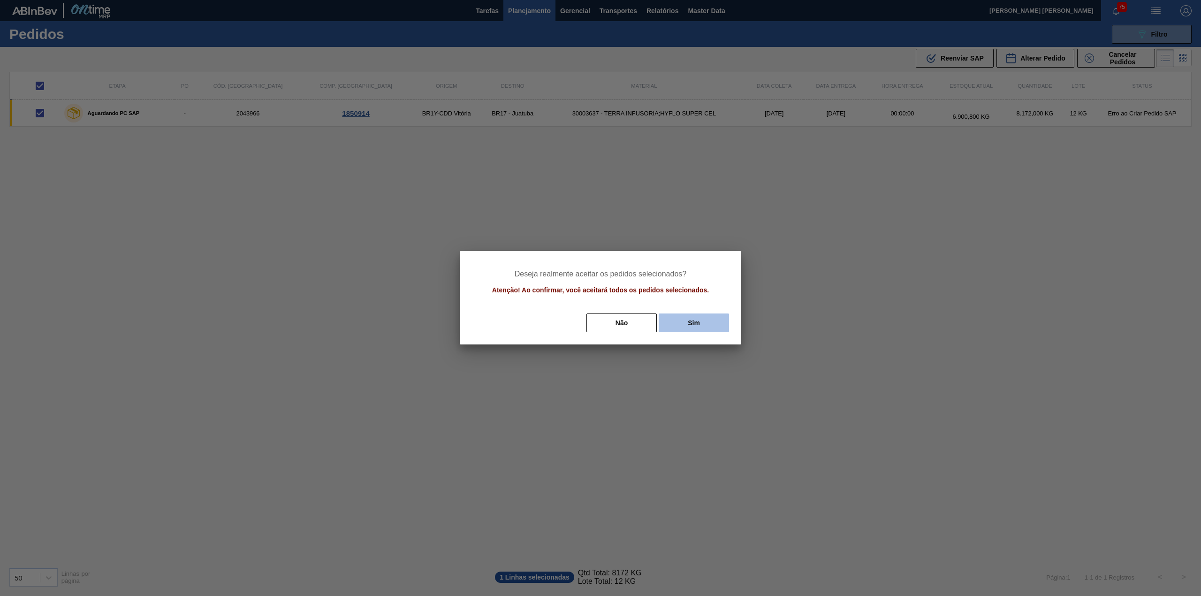
click at [697, 325] on button "Sim" at bounding box center [694, 322] width 70 height 19
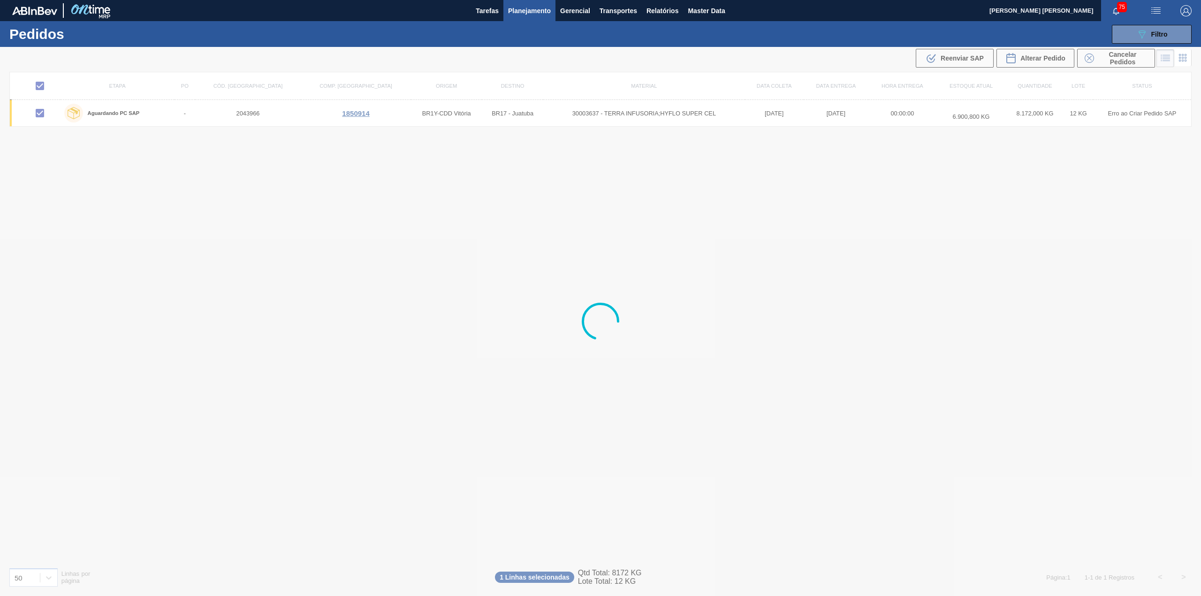
checkbox input "false"
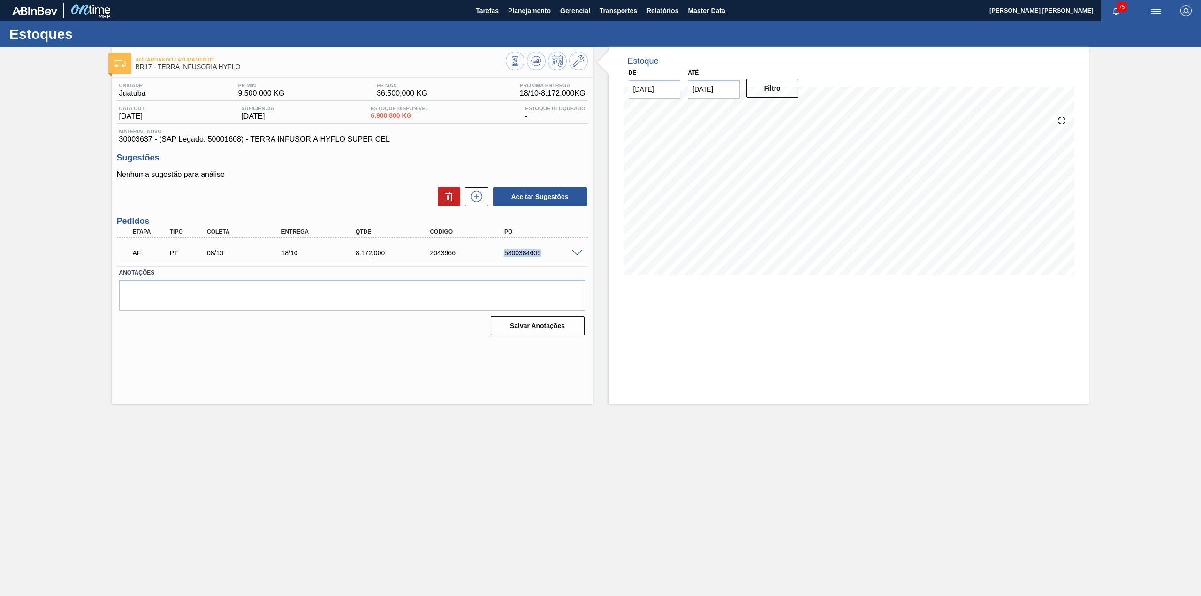
drag, startPoint x: 503, startPoint y: 253, endPoint x: 542, endPoint y: 259, distance: 39.0
click at [542, 259] on div "AF PT 08/10 18/10 8.172,000 2043966 5800384609" at bounding box center [350, 252] width 446 height 19
copy div "5800384609"
